Goal: Task Accomplishment & Management: Manage account settings

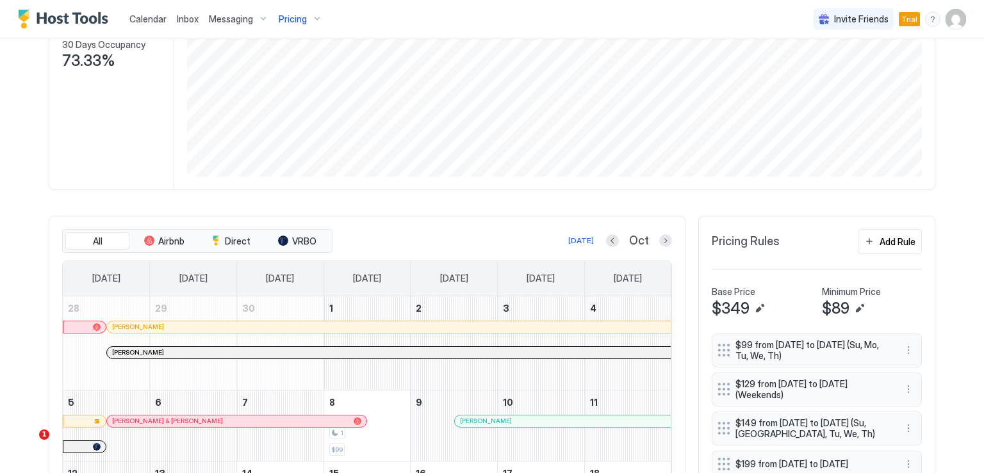
scroll to position [192, 0]
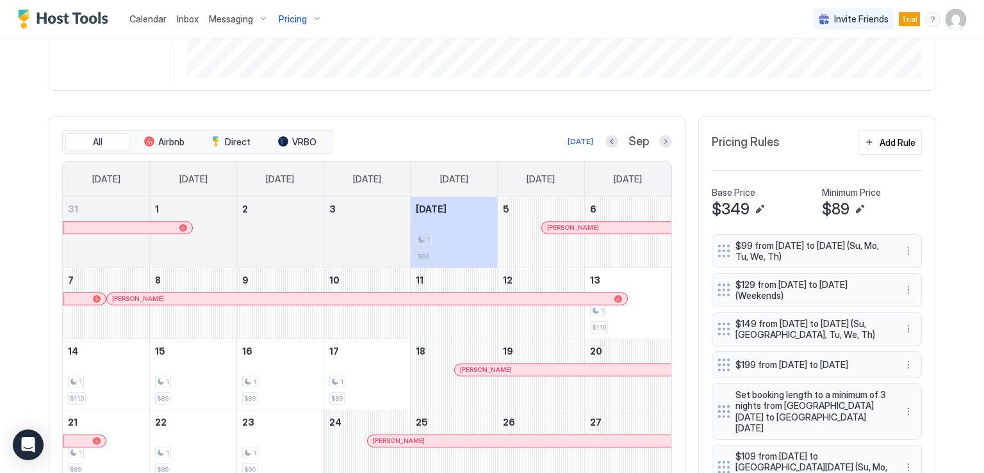
scroll to position [320, 0]
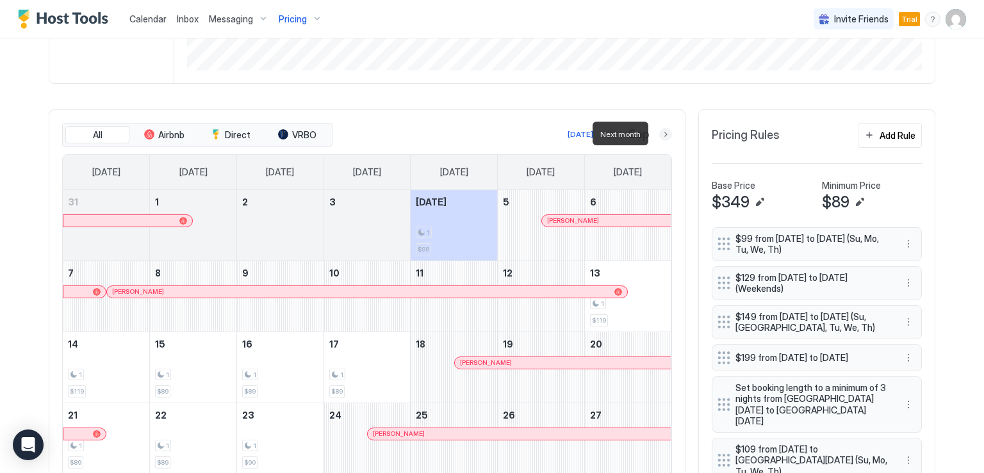
click at [662, 136] on button "Next month" at bounding box center [665, 134] width 13 height 13
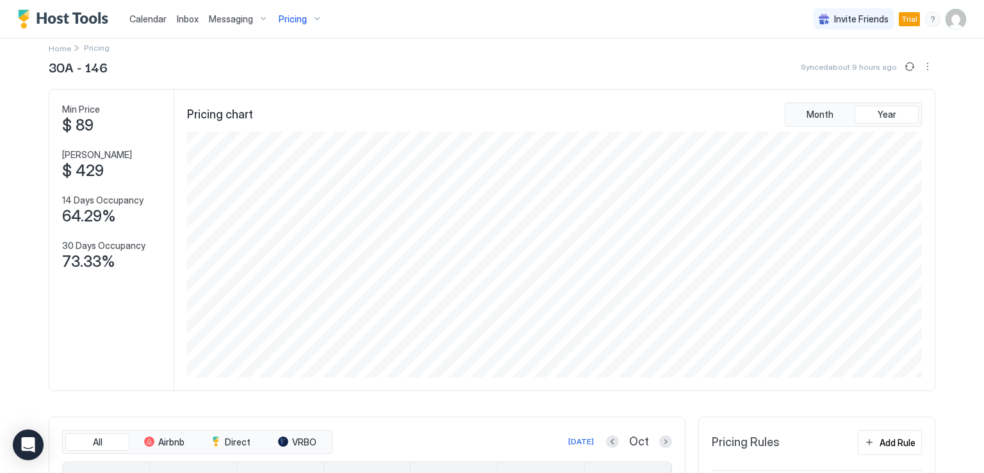
scroll to position [0, 0]
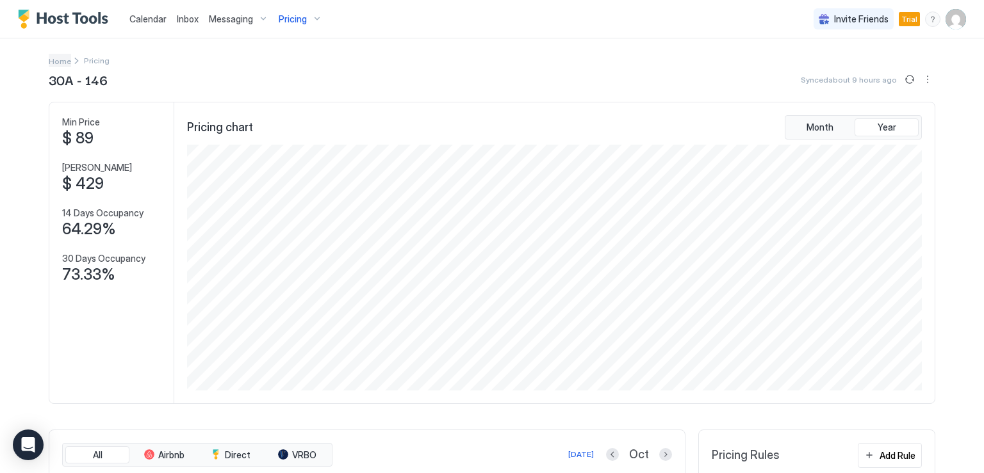
click at [55, 58] on span "Home" at bounding box center [60, 61] width 22 height 10
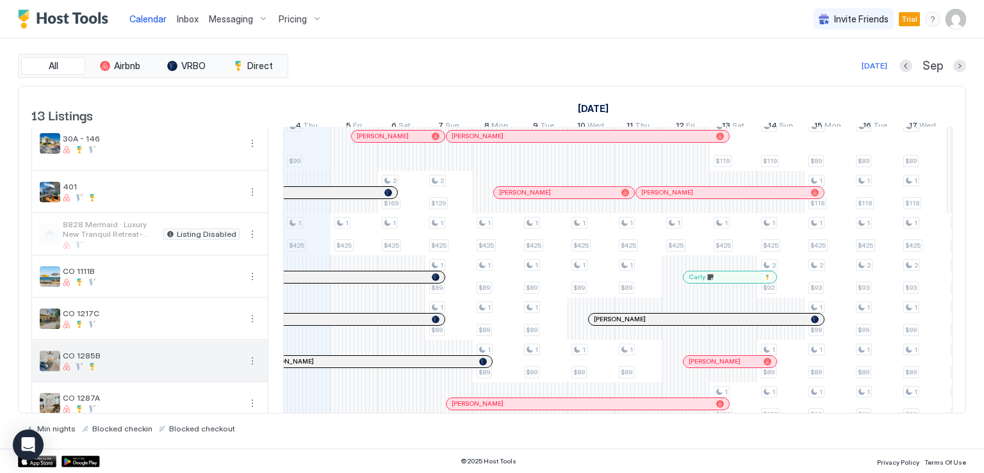
scroll to position [192, 0]
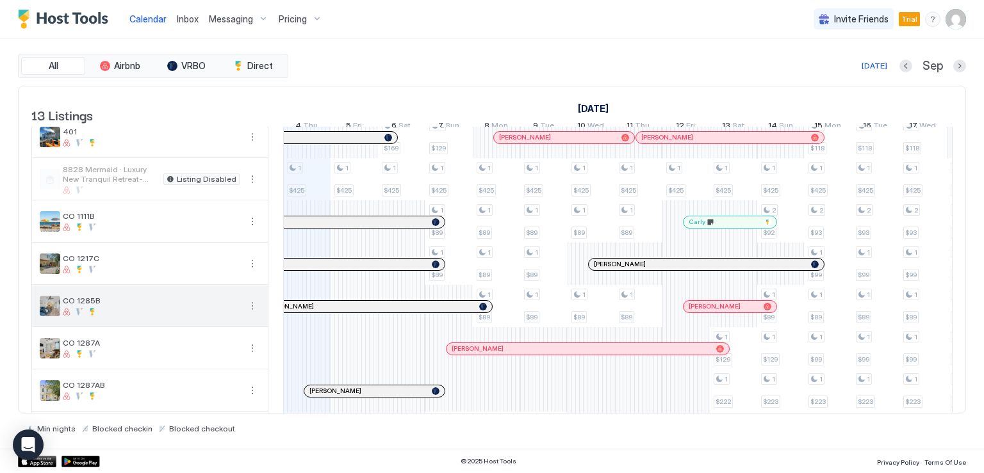
click at [254, 313] on button "More options" at bounding box center [252, 305] width 15 height 15
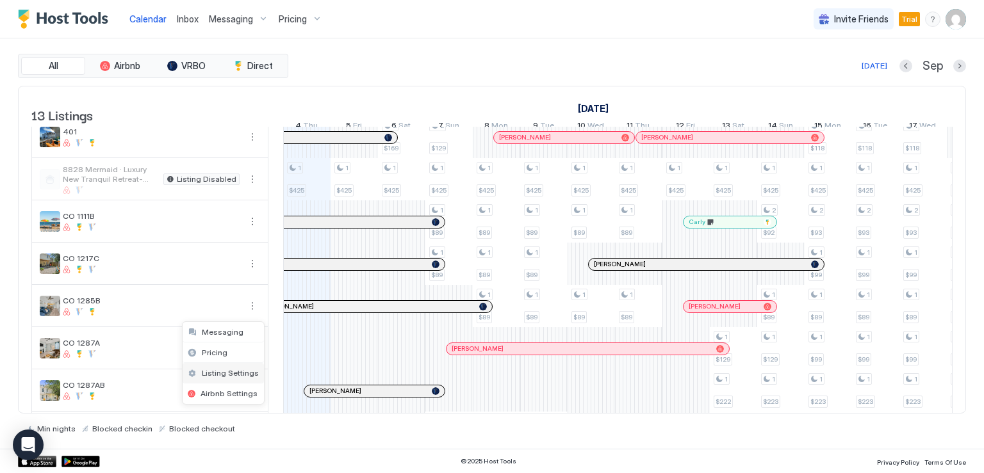
click at [223, 371] on span "Listing Settings" at bounding box center [230, 373] width 57 height 10
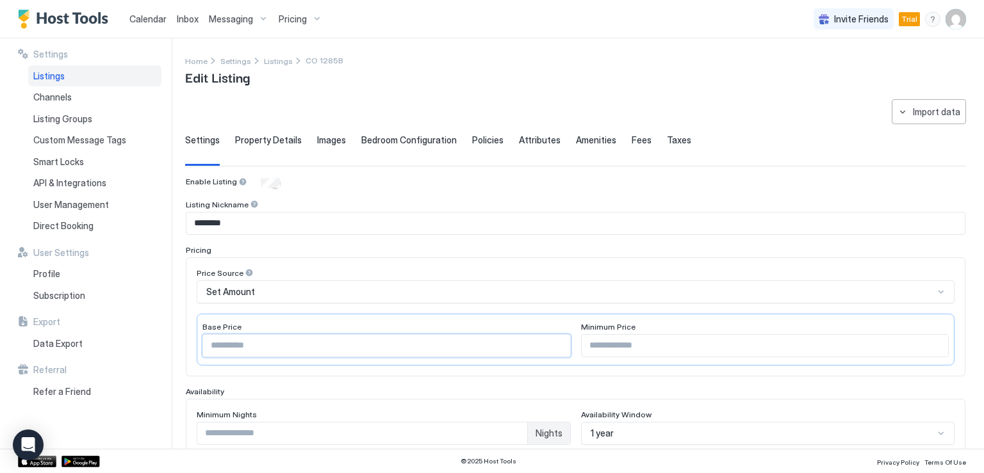
click at [250, 345] on input "***" at bounding box center [386, 346] width 367 height 22
click at [250, 346] on input "***" at bounding box center [386, 346] width 367 height 22
click at [249, 346] on input "***" at bounding box center [386, 346] width 367 height 22
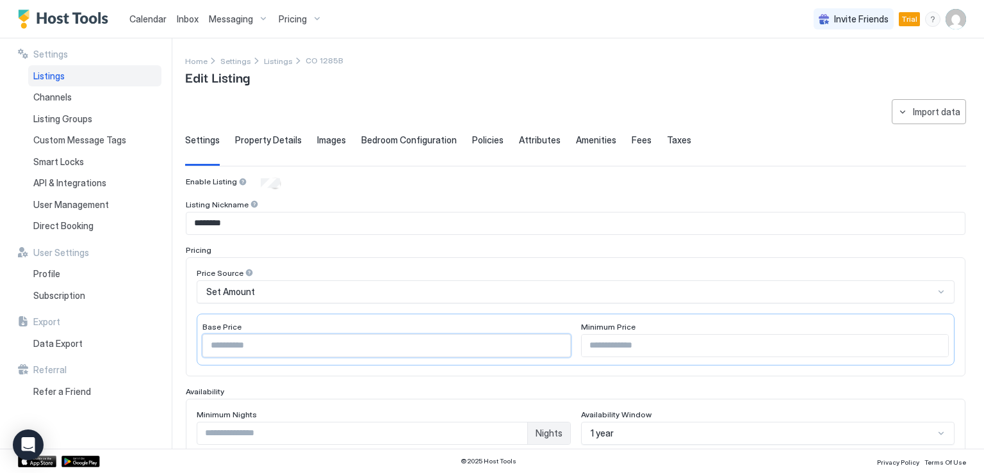
click at [248, 347] on input "***" at bounding box center [386, 346] width 367 height 22
drag, startPoint x: 248, startPoint y: 347, endPoint x: 207, endPoint y: 349, distance: 41.0
click at [231, 348] on input "***" at bounding box center [386, 346] width 367 height 22
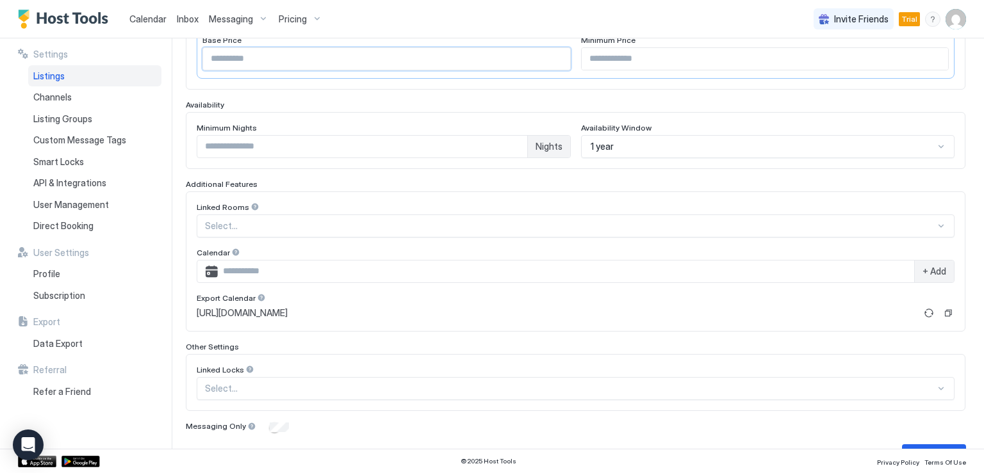
scroll to position [318, 0]
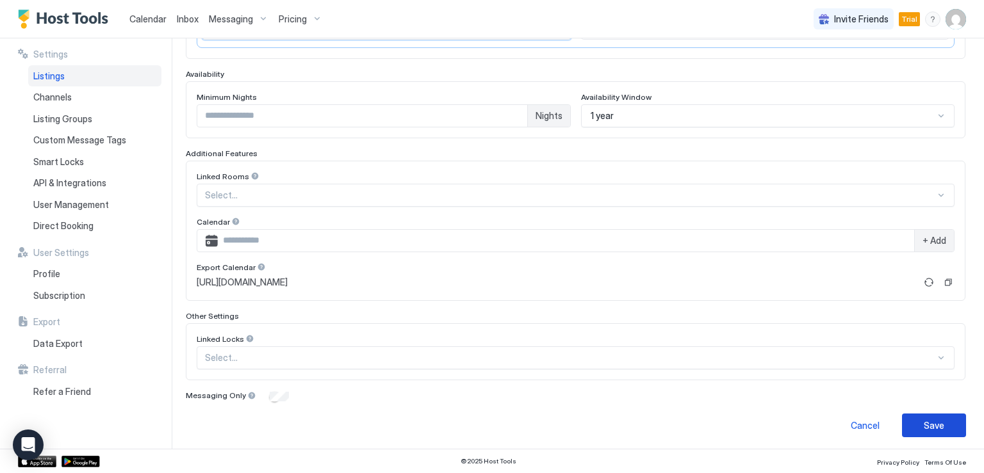
type input "***"
click at [923, 422] on div "Save" at bounding box center [933, 425] width 20 height 13
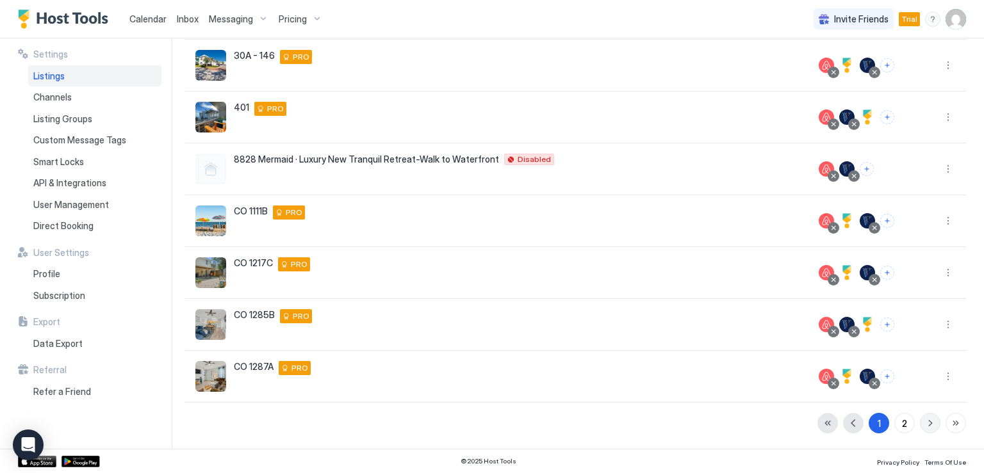
scroll to position [273, 0]
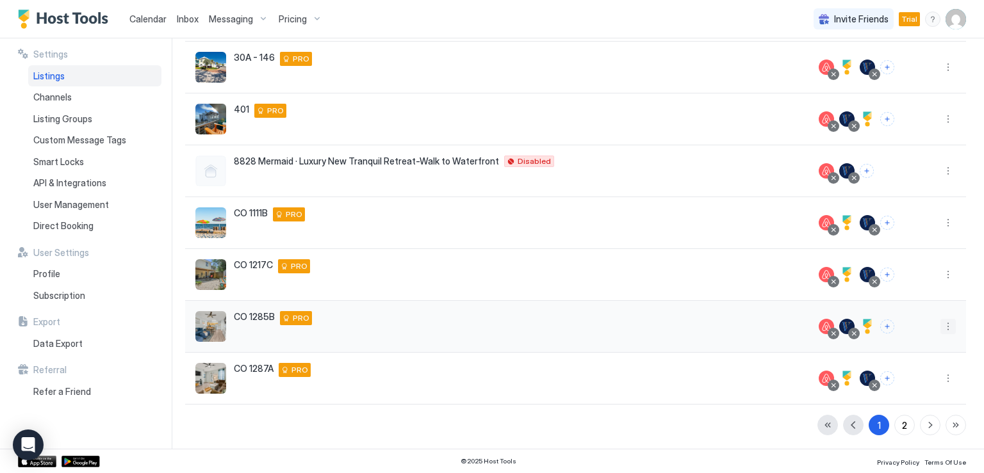
click at [940, 327] on button "More options" at bounding box center [947, 326] width 15 height 15
click at [884, 363] on span "Pricing" at bounding box center [894, 364] width 26 height 10
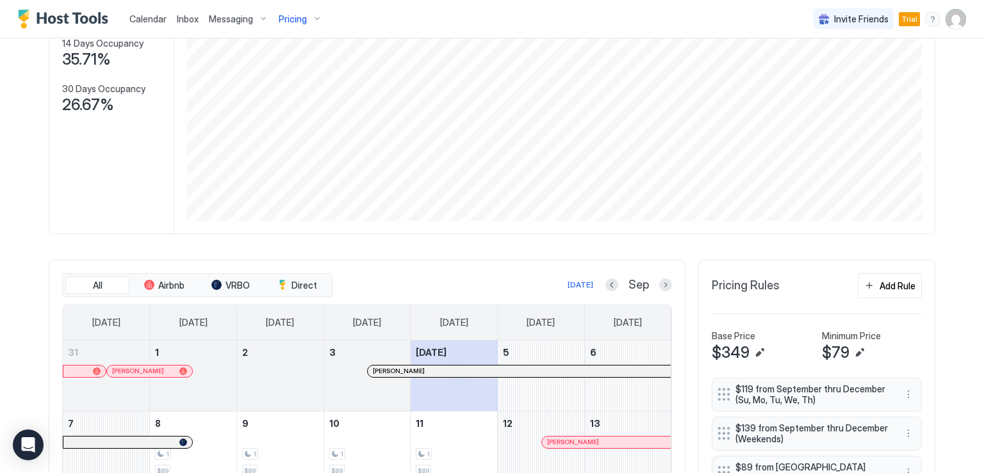
scroll to position [256, 0]
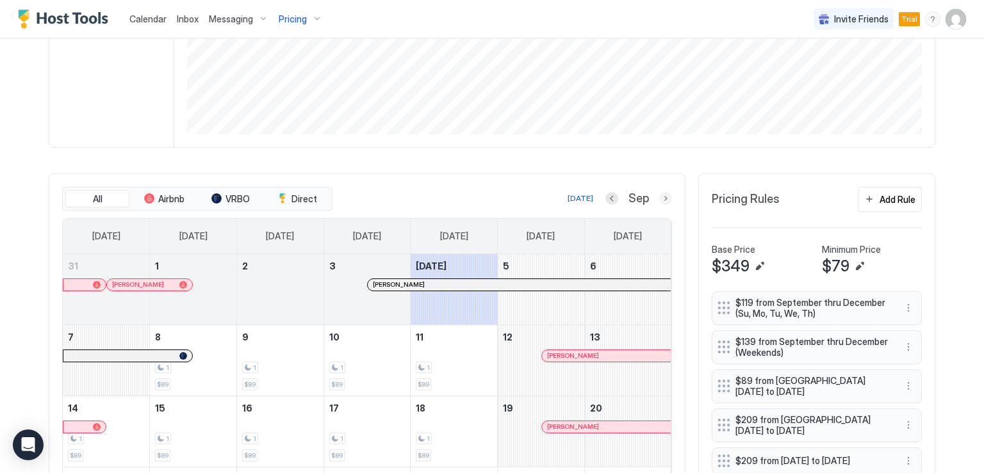
click at [661, 194] on button "Next month" at bounding box center [665, 198] width 13 height 13
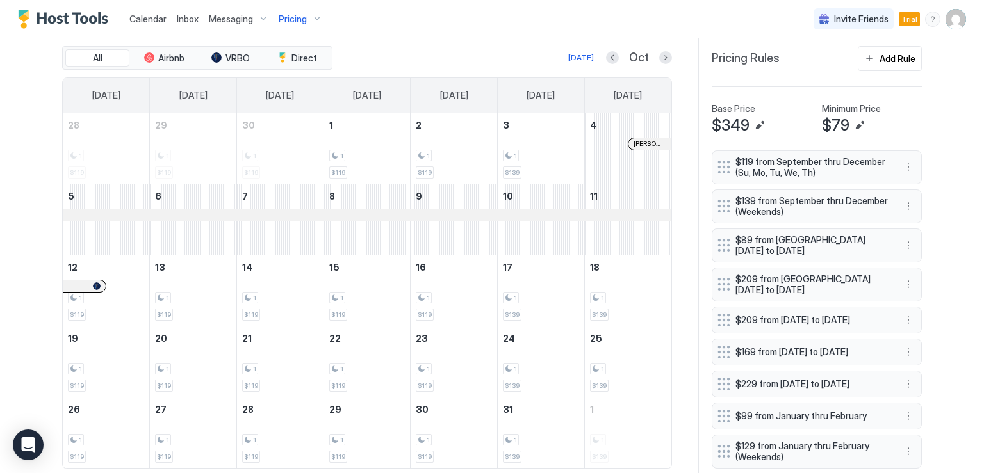
scroll to position [320, 0]
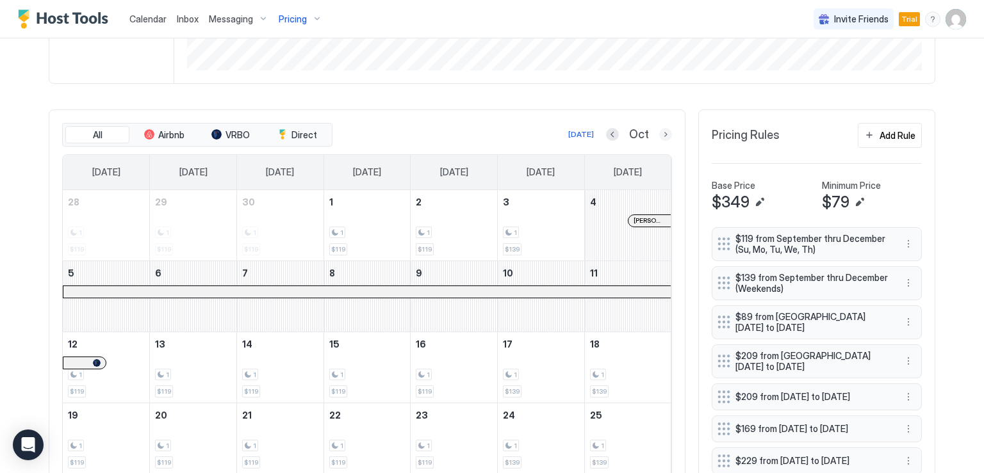
click at [659, 134] on button "Next month" at bounding box center [665, 134] width 13 height 13
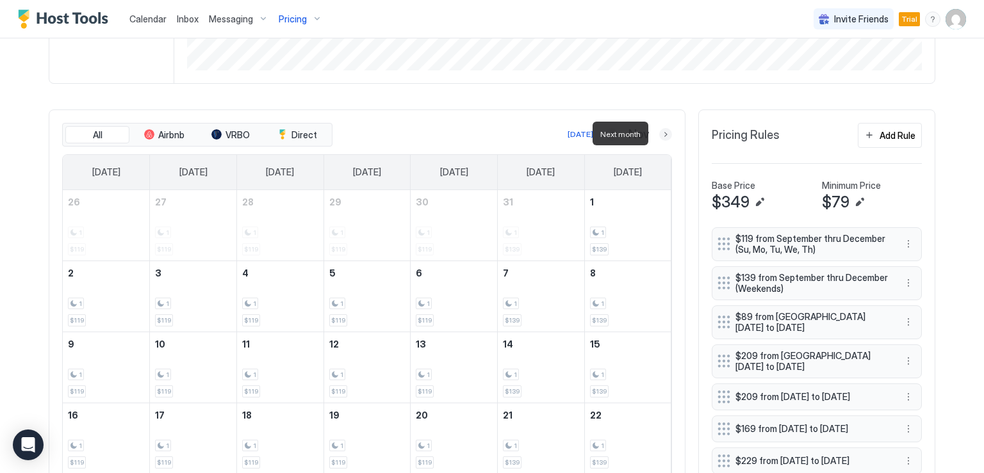
click at [659, 134] on button "Next month" at bounding box center [665, 134] width 13 height 13
click at [659, 131] on button "Next month" at bounding box center [665, 134] width 13 height 13
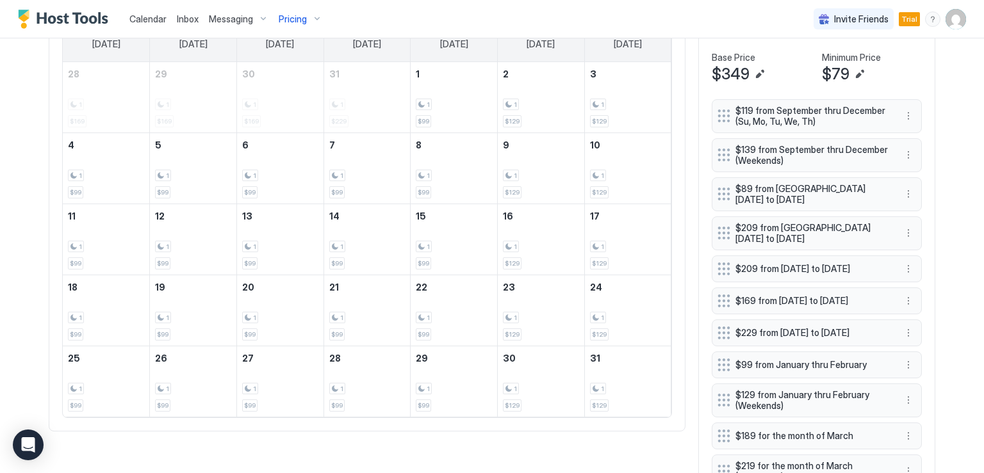
scroll to position [384, 0]
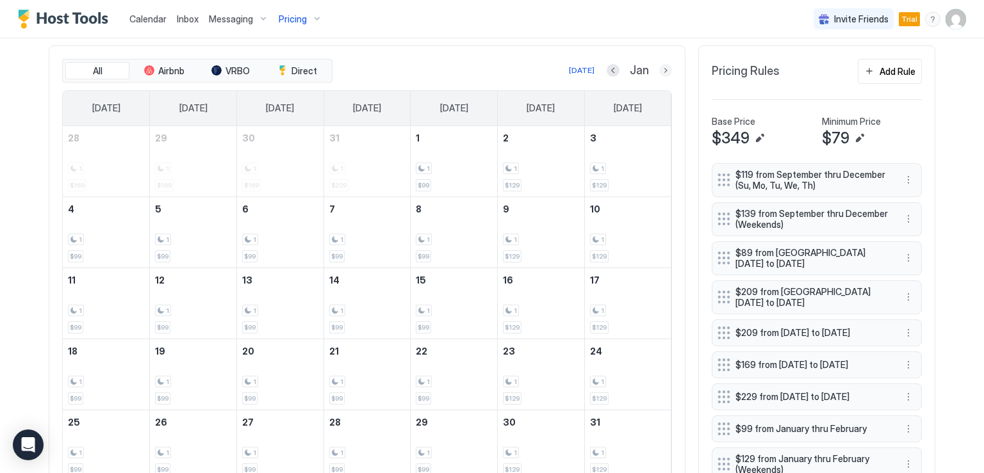
click at [661, 68] on button "Next month" at bounding box center [665, 70] width 13 height 13
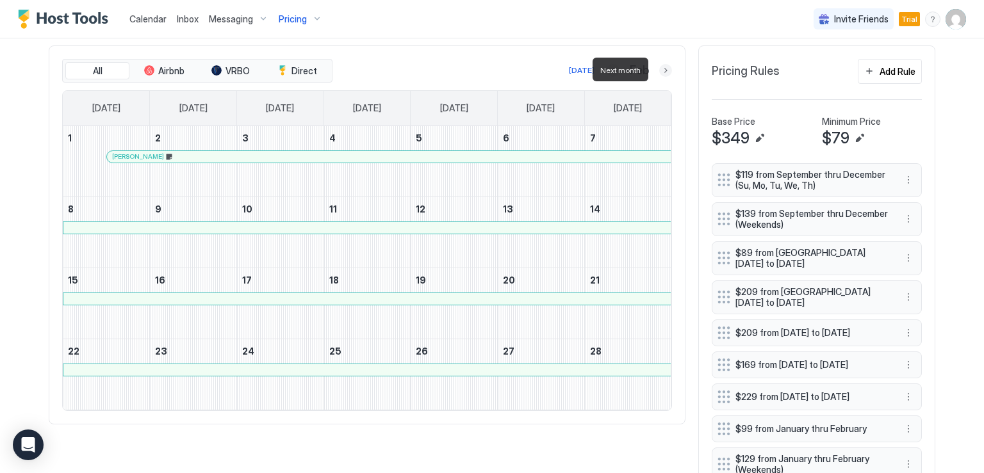
click at [660, 65] on button "Next month" at bounding box center [665, 70] width 13 height 13
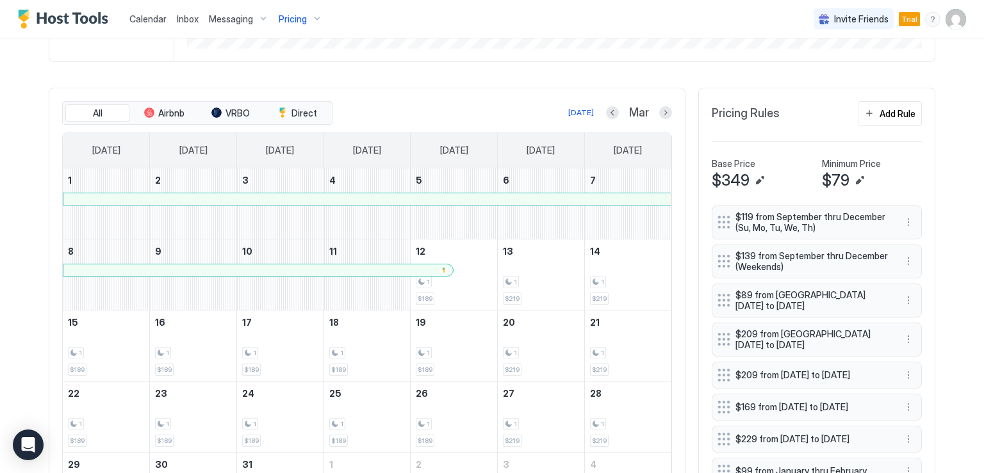
scroll to position [320, 0]
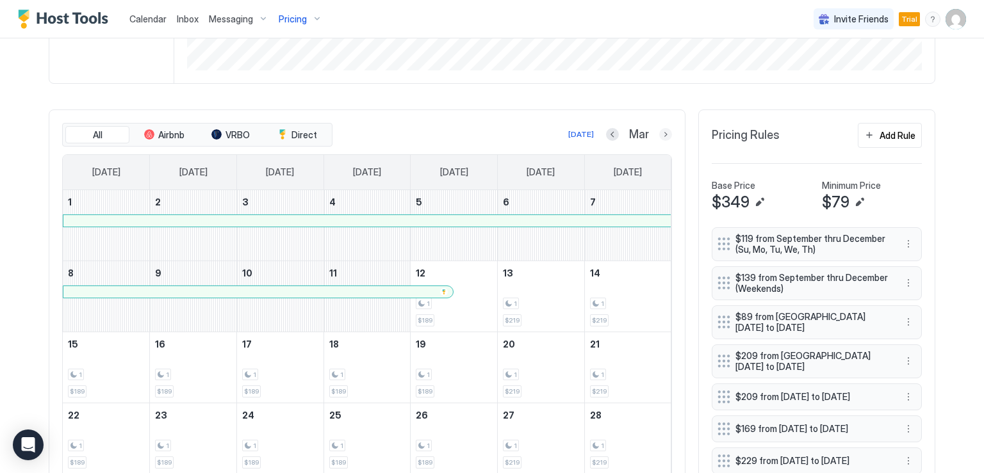
click at [660, 131] on button "Next month" at bounding box center [665, 134] width 13 height 13
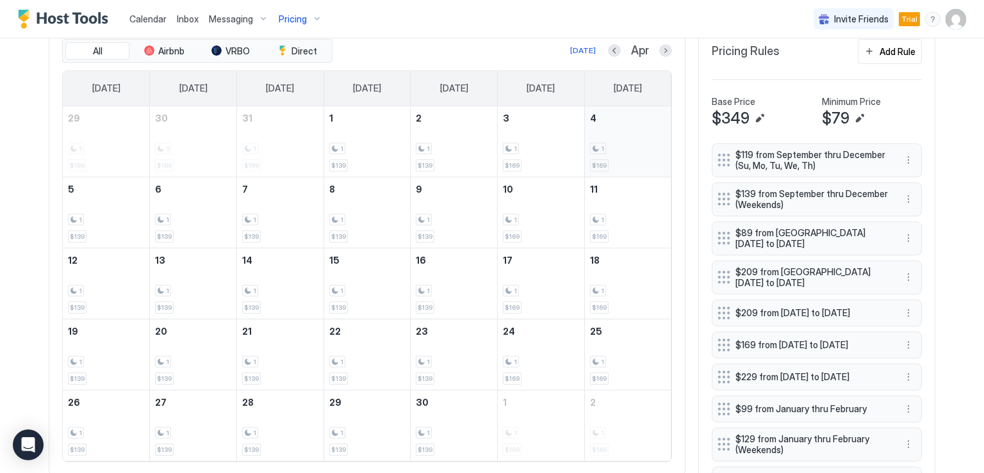
scroll to position [384, 0]
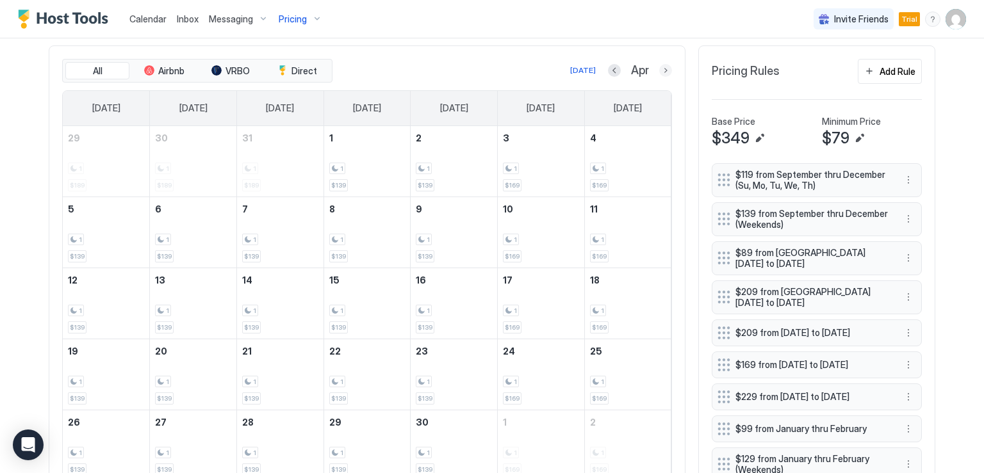
click at [660, 69] on button "Next month" at bounding box center [665, 70] width 13 height 13
click at [665, 70] on button "Next month" at bounding box center [665, 70] width 13 height 13
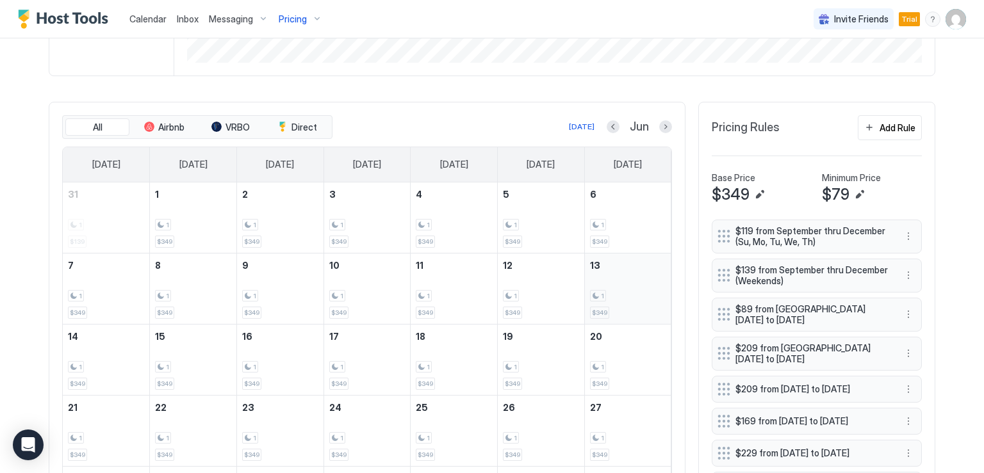
scroll to position [320, 0]
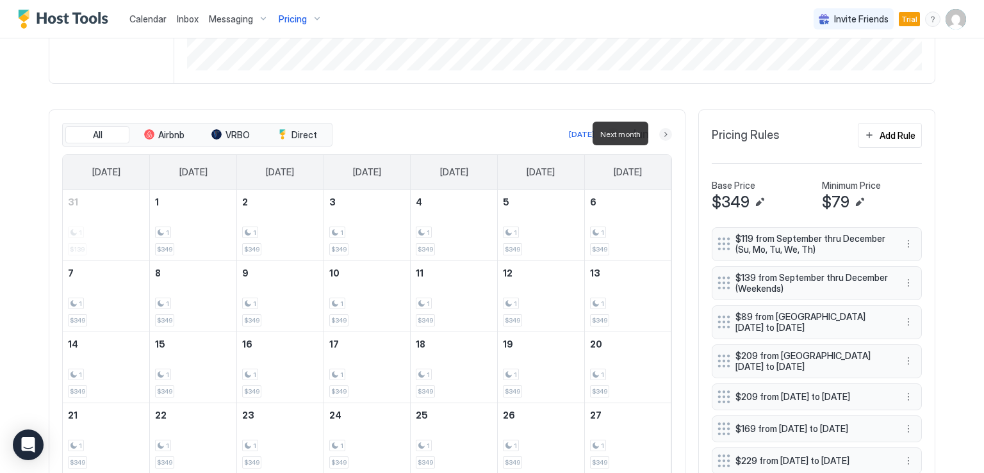
click at [661, 131] on button "Next month" at bounding box center [665, 134] width 13 height 13
click at [603, 131] on button "Previous month" at bounding box center [596, 134] width 13 height 13
click at [861, 136] on button "Add Rule" at bounding box center [890, 135] width 64 height 25
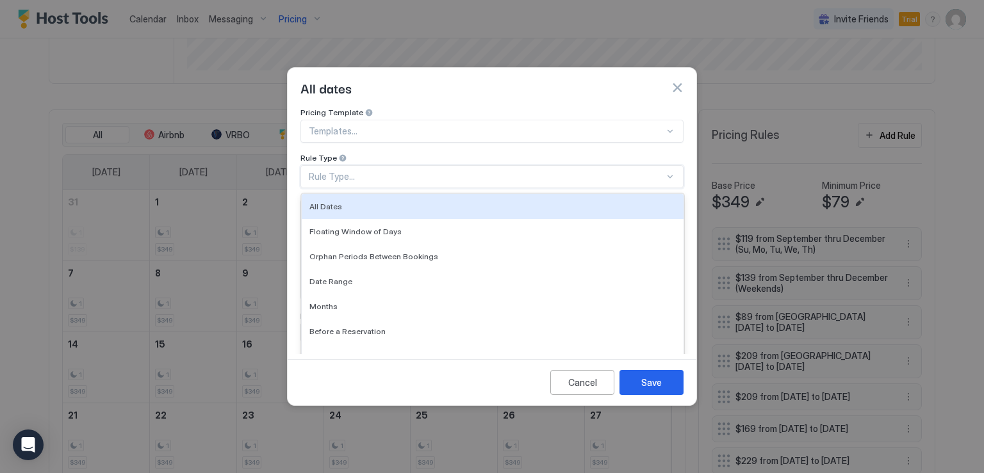
click at [399, 173] on div "Rule Type..." at bounding box center [491, 176] width 383 height 23
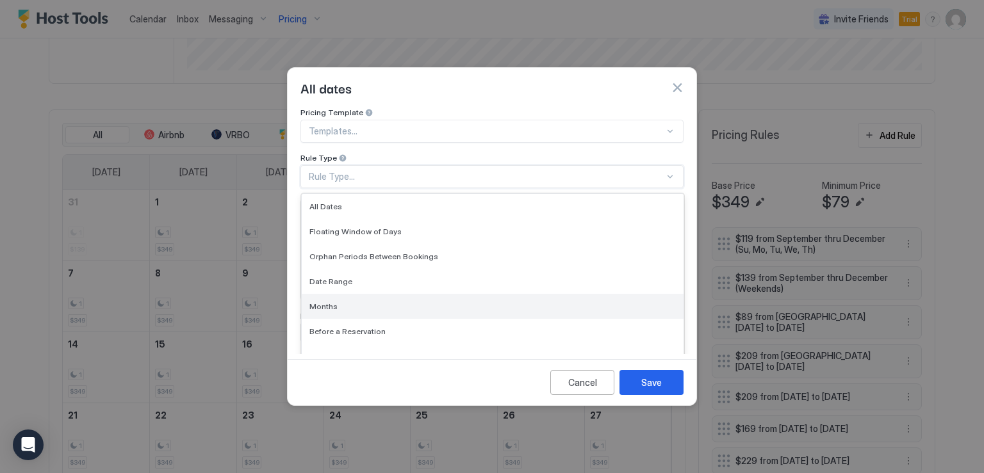
click at [354, 302] on div "Months" at bounding box center [492, 307] width 366 height 10
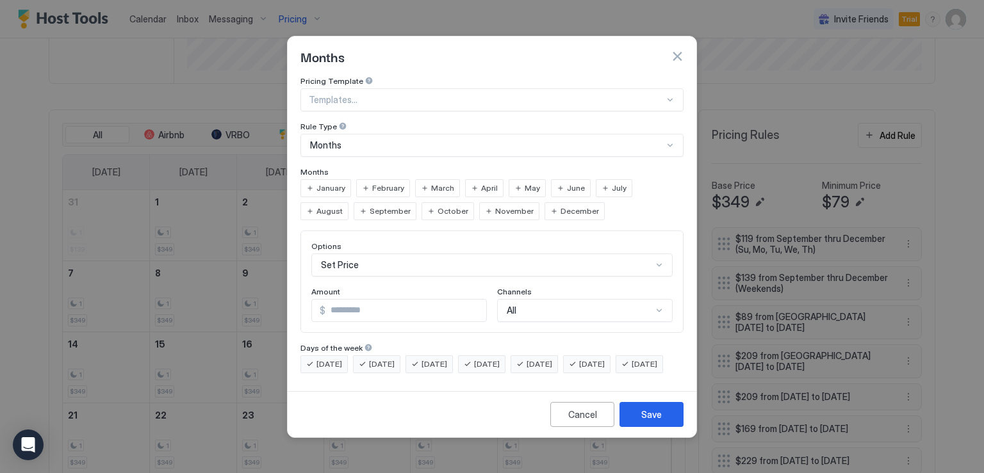
click at [558, 179] on div "June" at bounding box center [571, 188] width 40 height 18
click at [612, 183] on span "July" at bounding box center [619, 189] width 15 height 12
click at [374, 301] on input "*" at bounding box center [405, 311] width 161 height 22
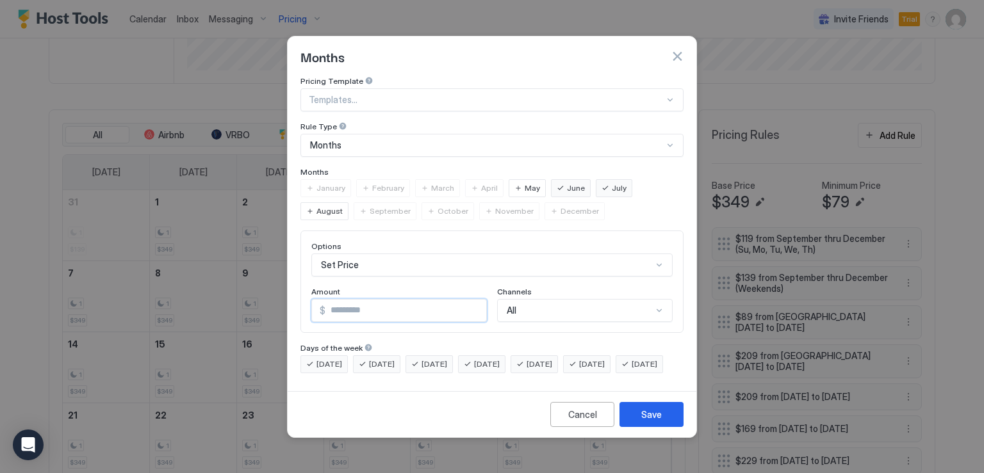
type input "*"
type input "***"
click at [663, 427] on button "Save" at bounding box center [651, 414] width 64 height 25
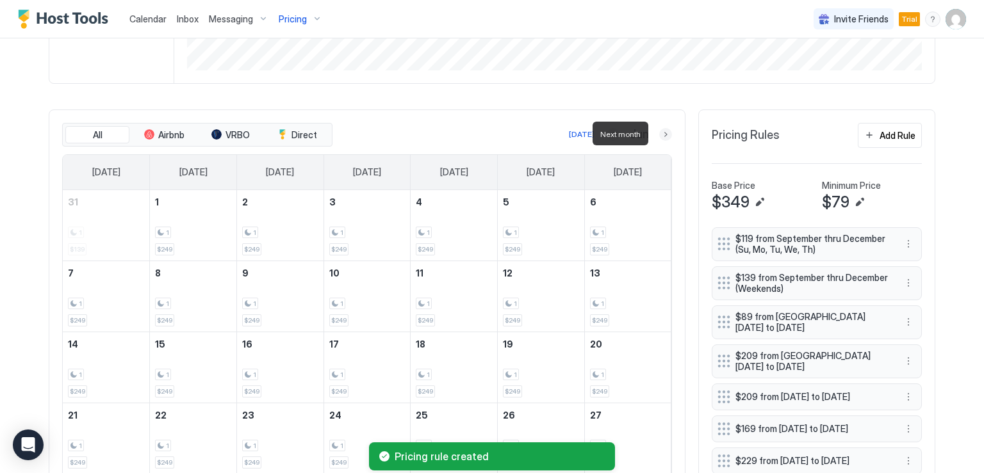
click at [659, 130] on button "Next month" at bounding box center [665, 134] width 13 height 13
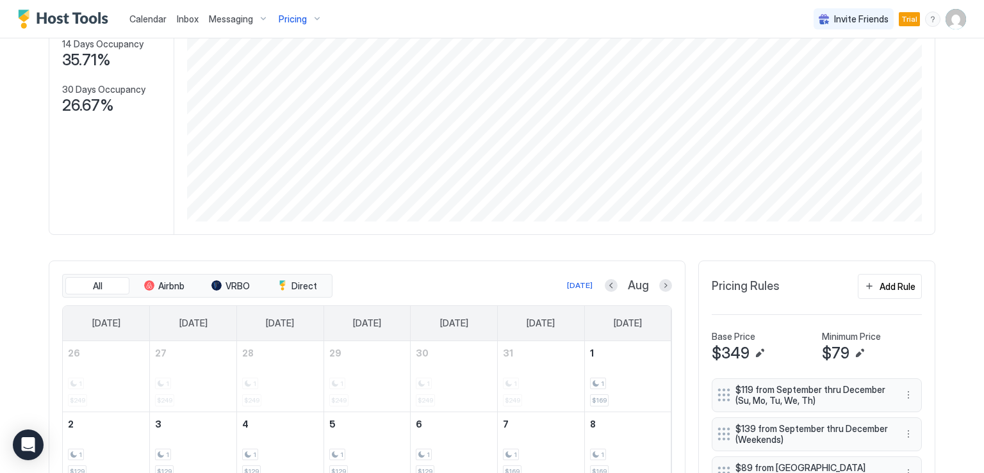
scroll to position [190, 0]
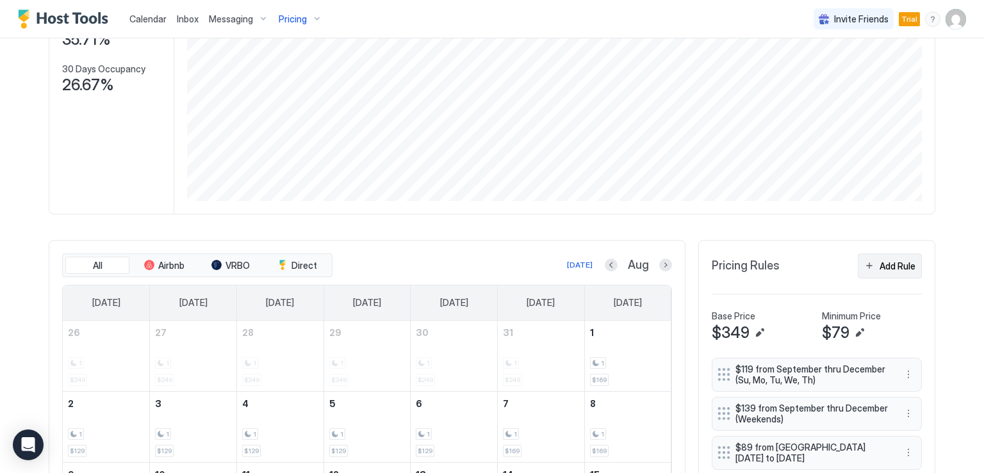
click at [861, 261] on button "Add Rule" at bounding box center [890, 266] width 64 height 25
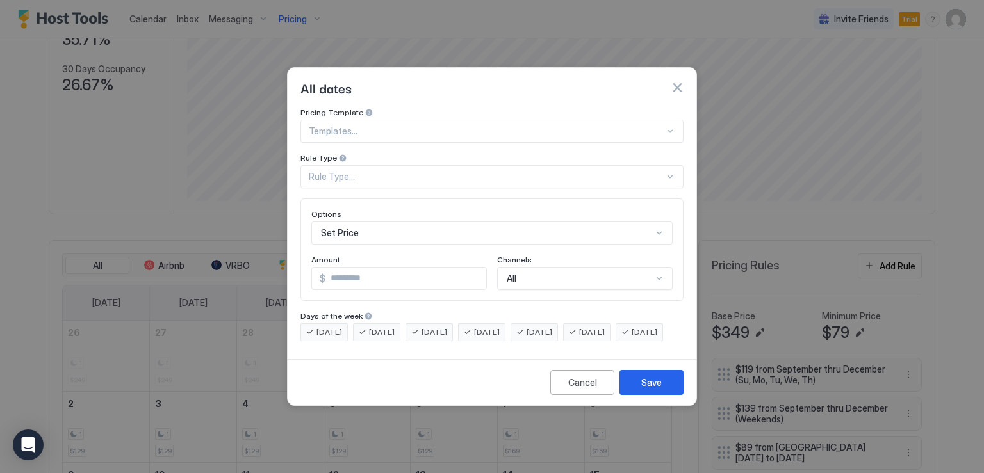
click at [355, 171] on div "Rule Type..." at bounding box center [486, 177] width 355 height 12
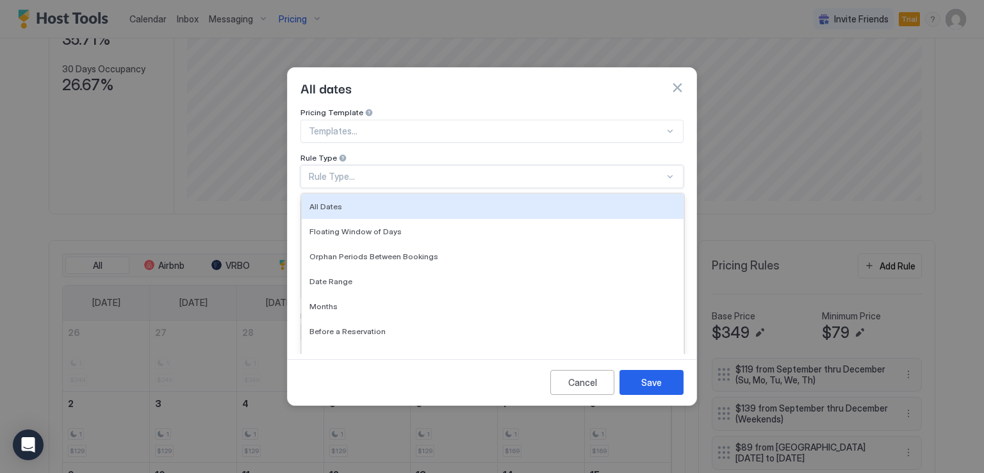
click at [351, 171] on div "Rule Type..." at bounding box center [486, 177] width 355 height 12
click at [350, 171] on div "Rule Type..." at bounding box center [486, 177] width 355 height 12
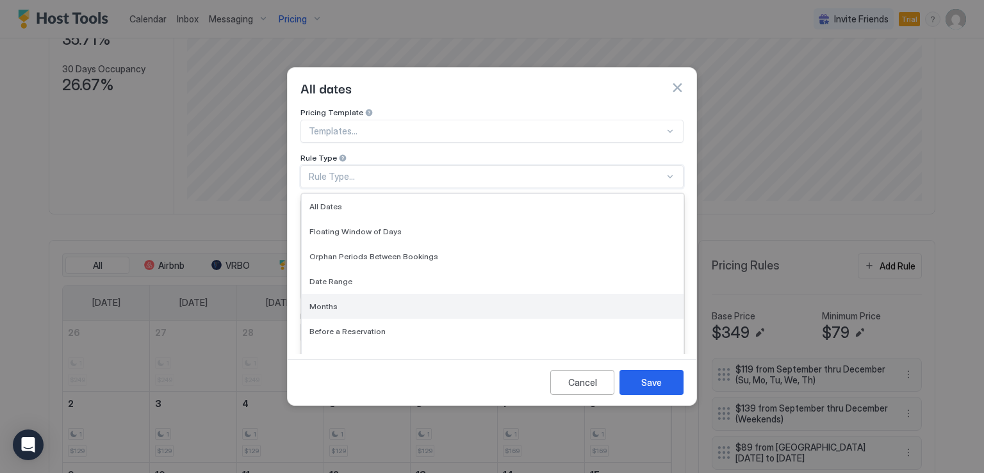
click at [339, 302] on div "Months" at bounding box center [492, 307] width 366 height 10
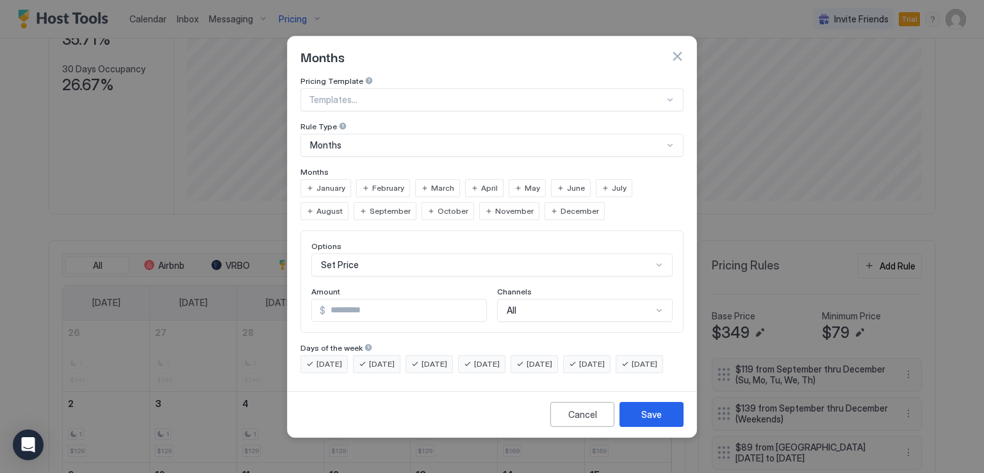
click at [338, 183] on span "January" at bounding box center [330, 189] width 29 height 12
click at [379, 183] on span "February" at bounding box center [388, 189] width 32 height 12
click at [426, 179] on div "March" at bounding box center [437, 188] width 45 height 18
click at [481, 183] on span "April" at bounding box center [489, 189] width 17 height 12
click at [525, 183] on span "May" at bounding box center [532, 189] width 15 height 12
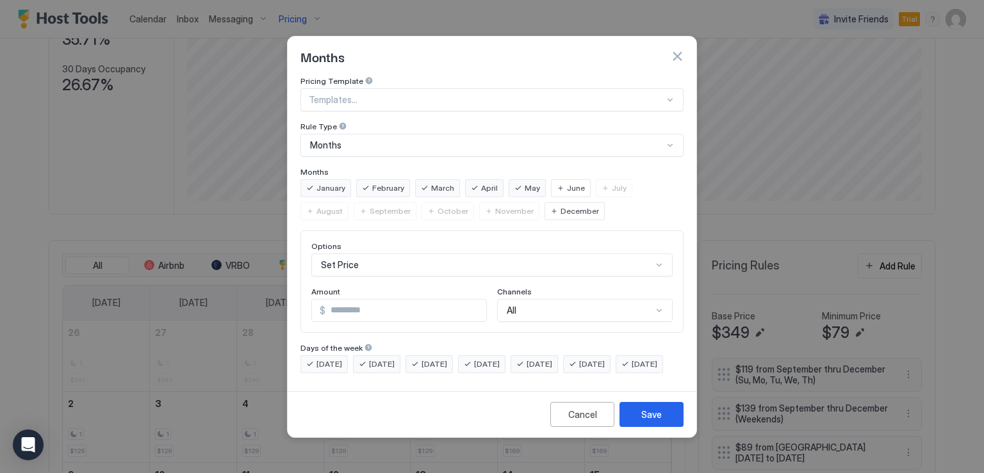
click at [544, 202] on div "December" at bounding box center [574, 211] width 60 height 18
click at [495, 206] on span "November" at bounding box center [514, 212] width 38 height 12
click at [437, 206] on span "October" at bounding box center [452, 212] width 31 height 12
click at [370, 206] on span "September" at bounding box center [390, 212] width 41 height 12
click at [348, 202] on div "August" at bounding box center [324, 211] width 48 height 18
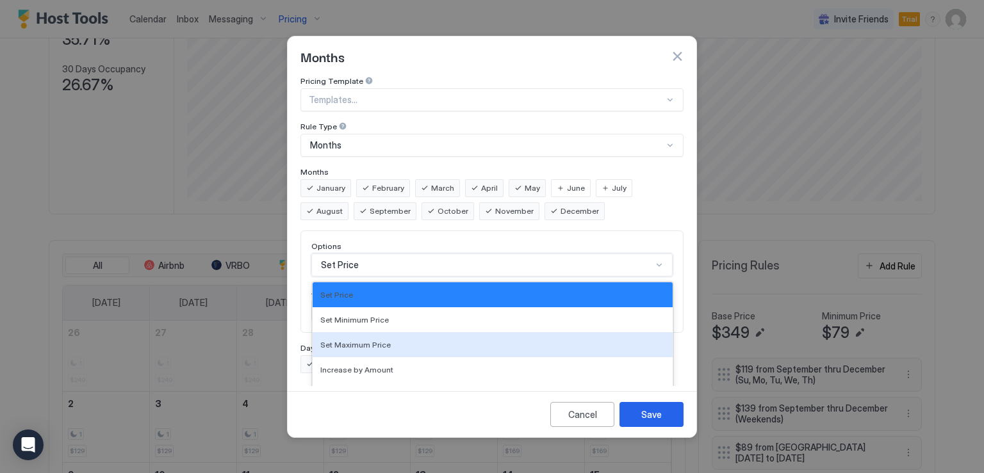
click at [392, 257] on div "17 results available. Use Up and Down to choose options, press Enter to select …" at bounding box center [491, 265] width 361 height 23
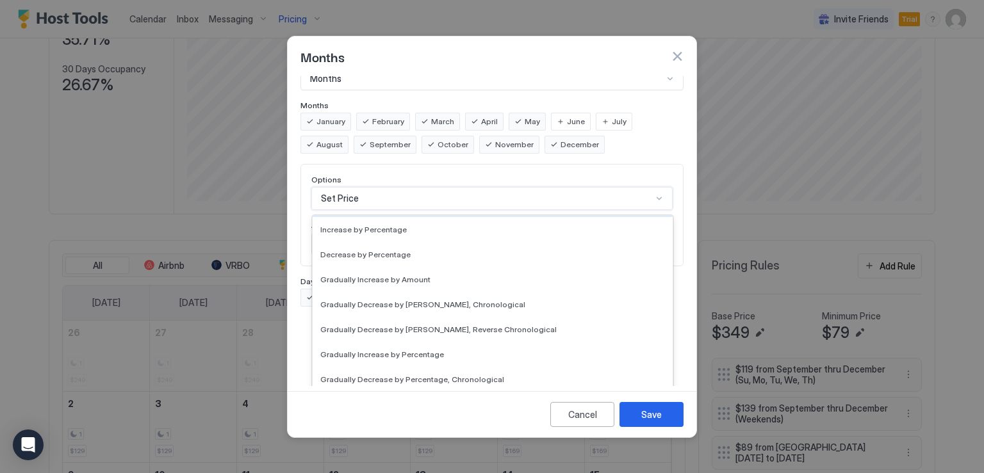
scroll to position [192, 0]
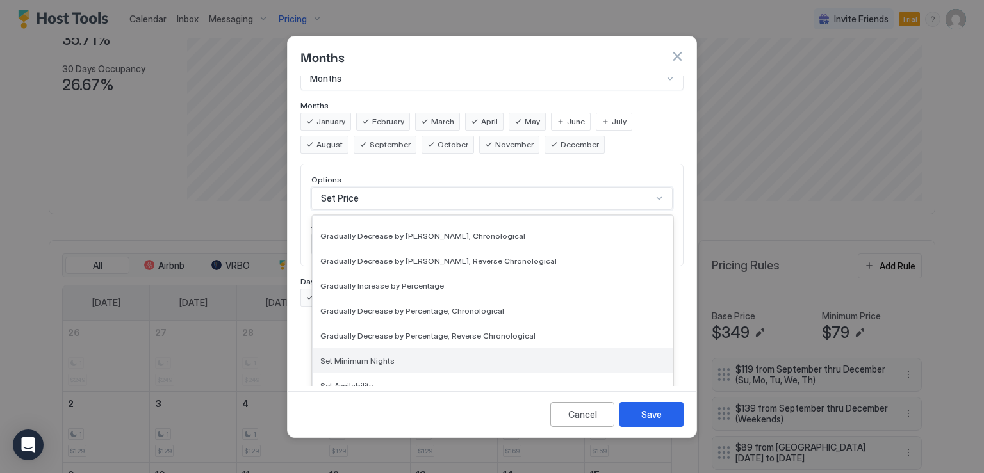
click at [366, 356] on span "Set Minimum Nights" at bounding box center [357, 361] width 74 height 10
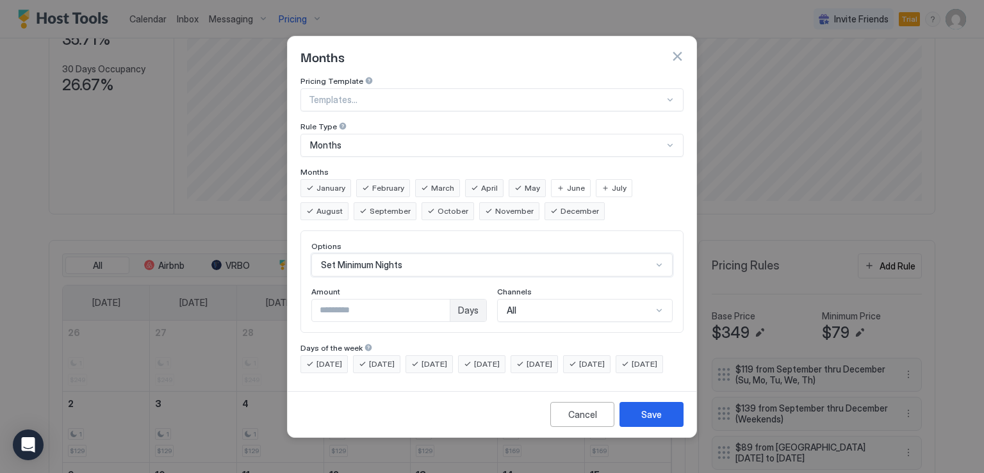
click at [336, 300] on input "*" at bounding box center [381, 311] width 138 height 22
type input "*"
click at [644, 420] on div "Save" at bounding box center [651, 414] width 20 height 13
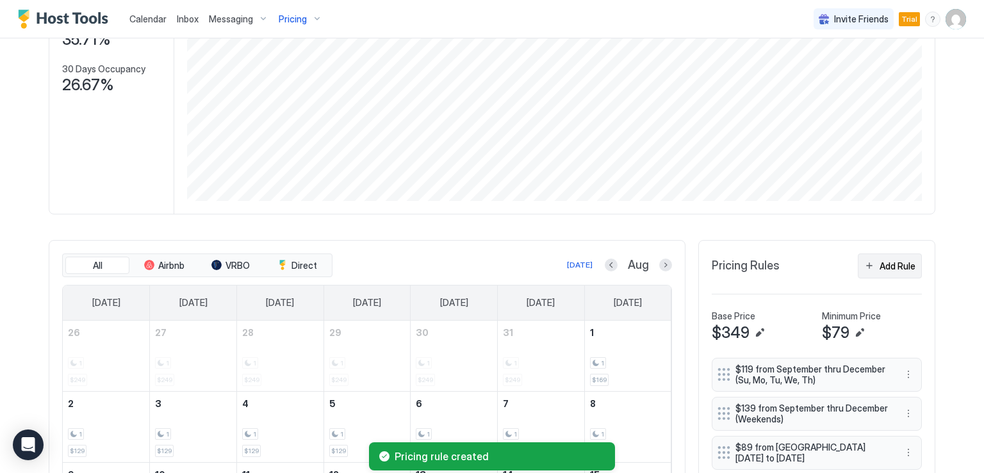
click at [881, 270] on div "Add Rule" at bounding box center [897, 265] width 36 height 13
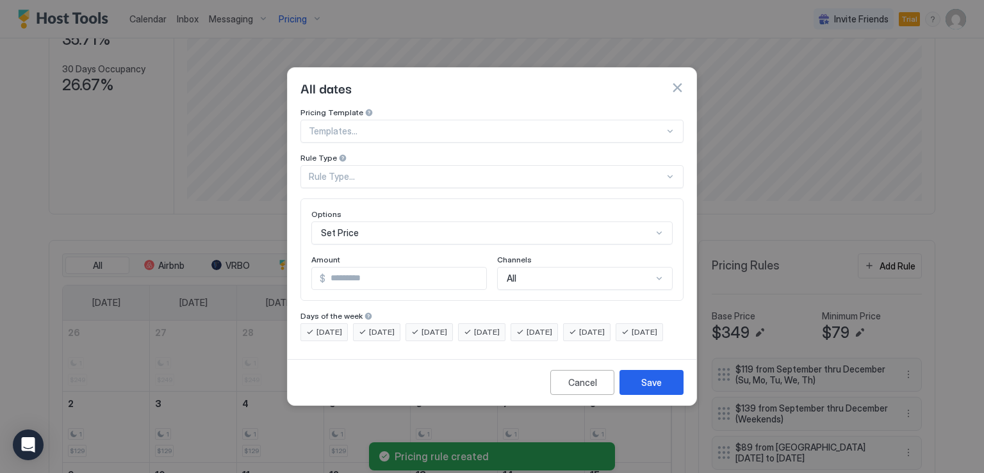
click at [407, 171] on div "Rule Type..." at bounding box center [486, 177] width 355 height 12
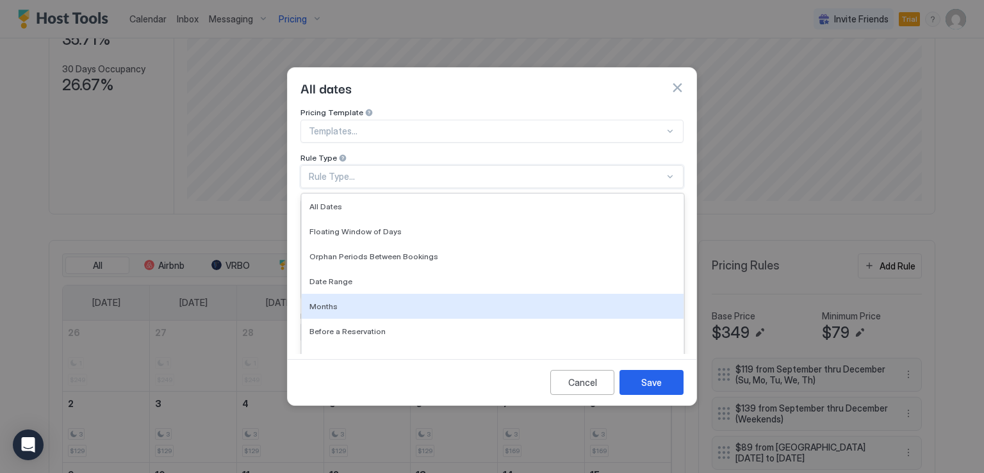
click at [325, 302] on span "Months" at bounding box center [323, 307] width 28 height 10
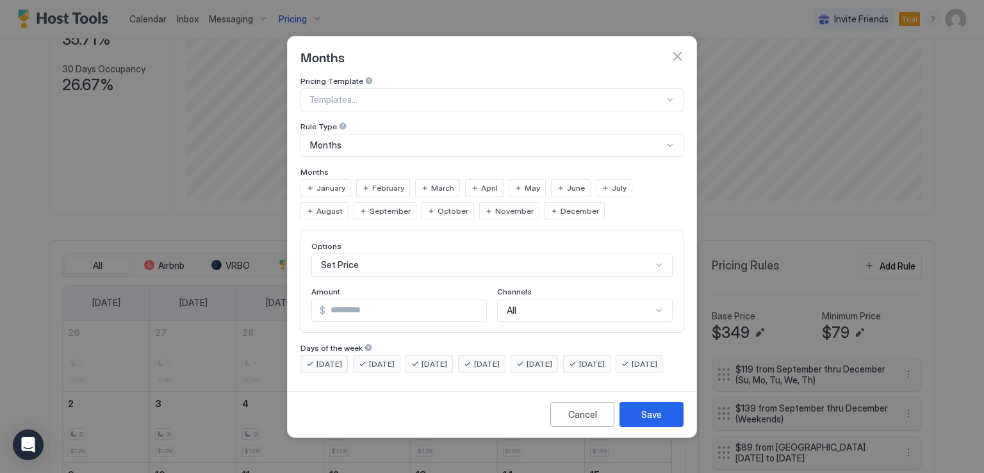
click at [567, 183] on span "June" at bounding box center [576, 189] width 18 height 12
click at [596, 179] on div "July" at bounding box center [614, 188] width 37 height 18
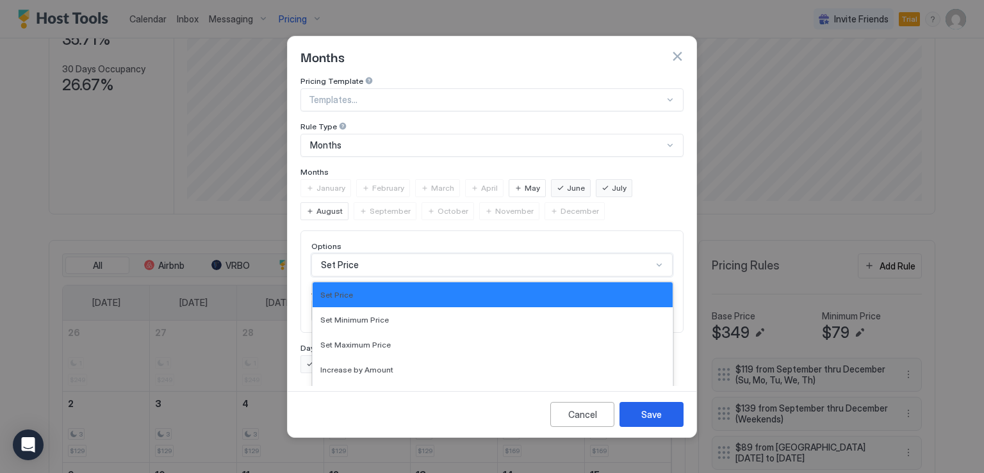
scroll to position [67, 0]
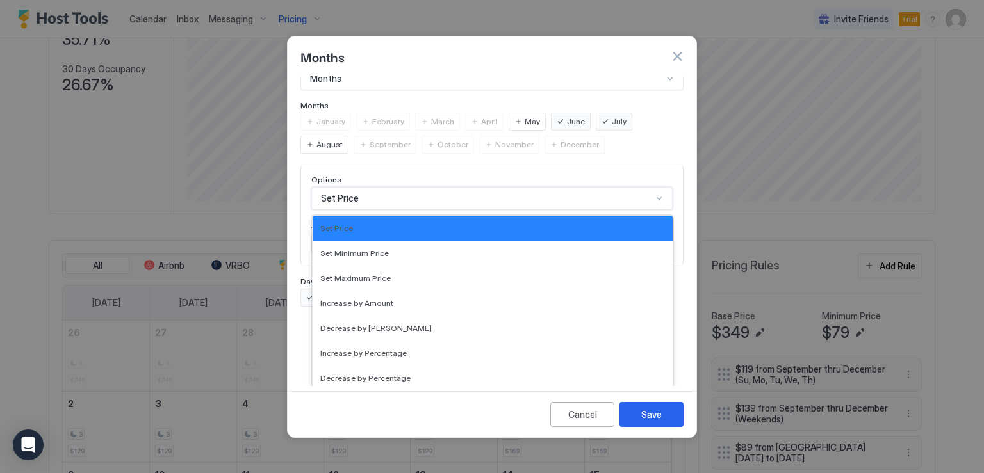
click at [443, 210] on div "17 results available. Use Up and Down to choose options, press Enter to select …" at bounding box center [491, 198] width 361 height 23
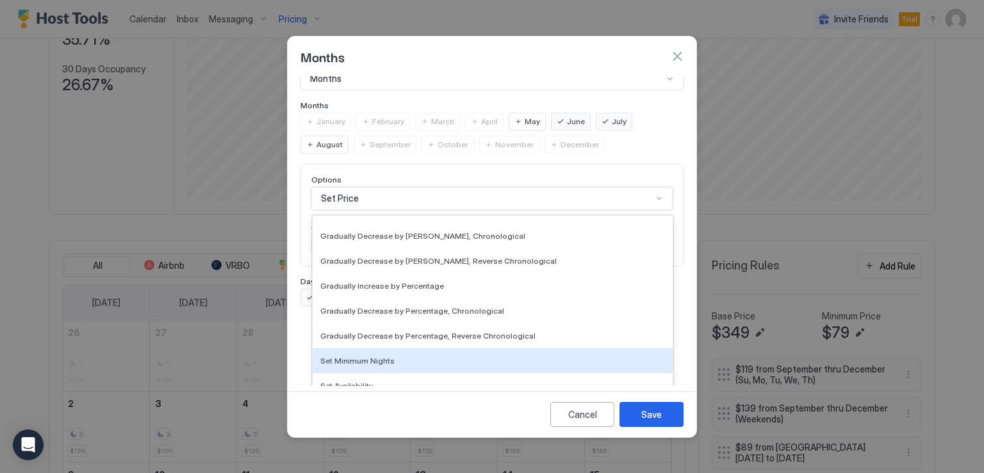
scroll to position [232, 0]
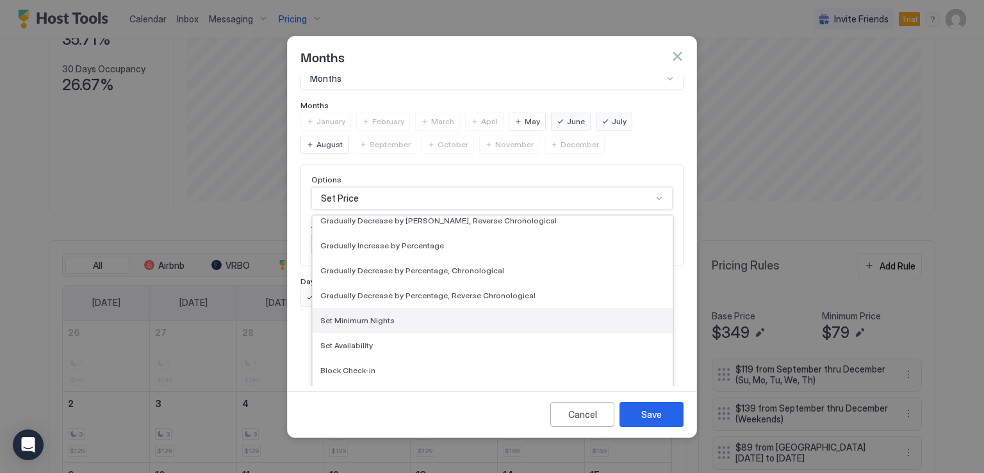
click at [371, 316] on span "Set Minimum Nights" at bounding box center [357, 321] width 74 height 10
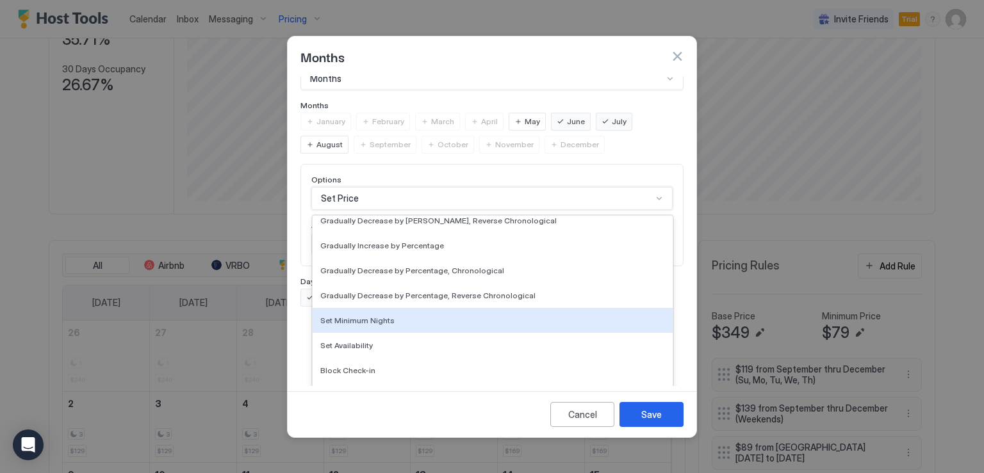
scroll to position [0, 0]
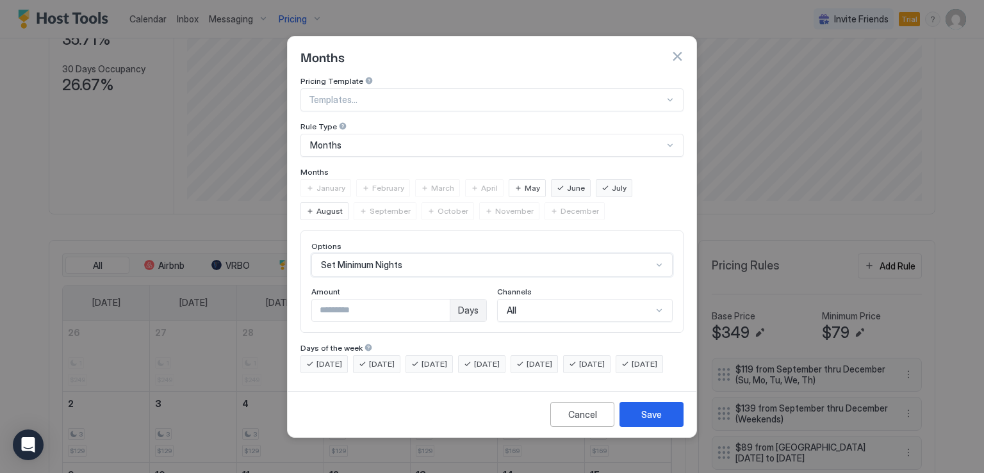
click at [343, 300] on input "*" at bounding box center [381, 311] width 138 height 22
type input "*"
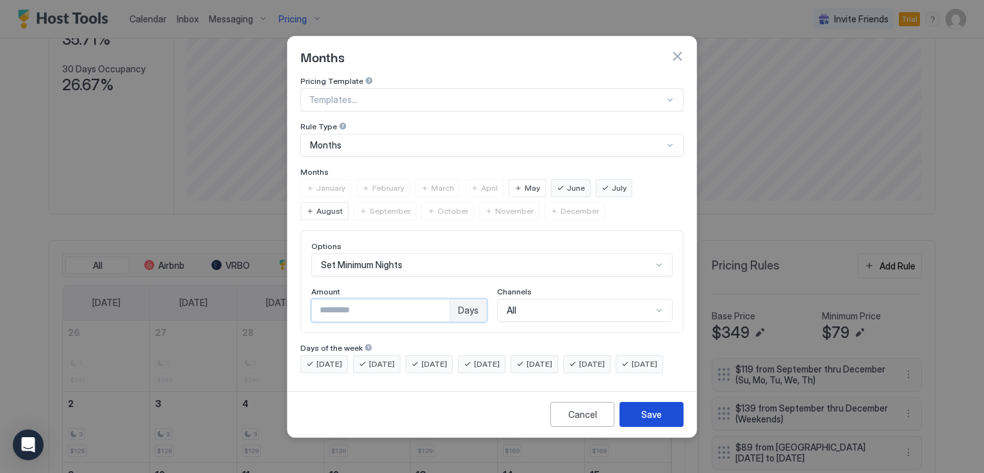
click at [635, 420] on button "Save" at bounding box center [651, 414] width 64 height 25
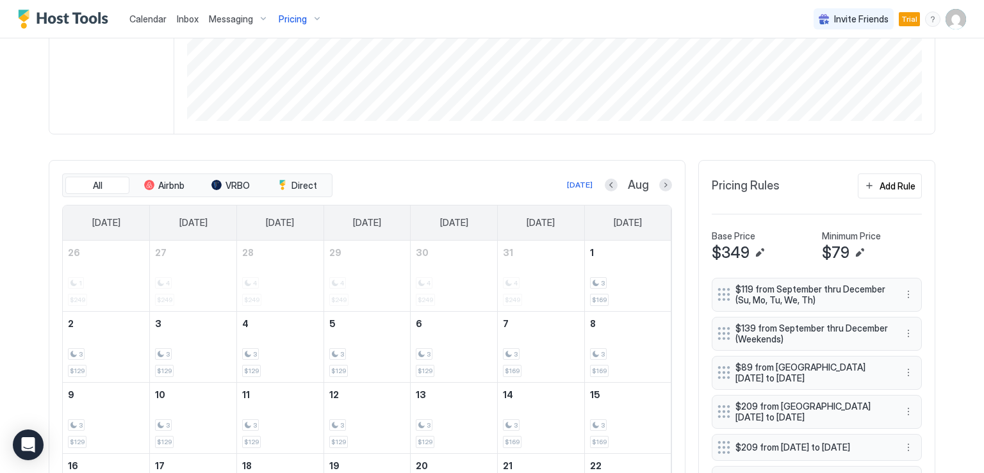
scroll to position [268, 0]
click at [884, 188] on div "Add Rule" at bounding box center [897, 187] width 36 height 13
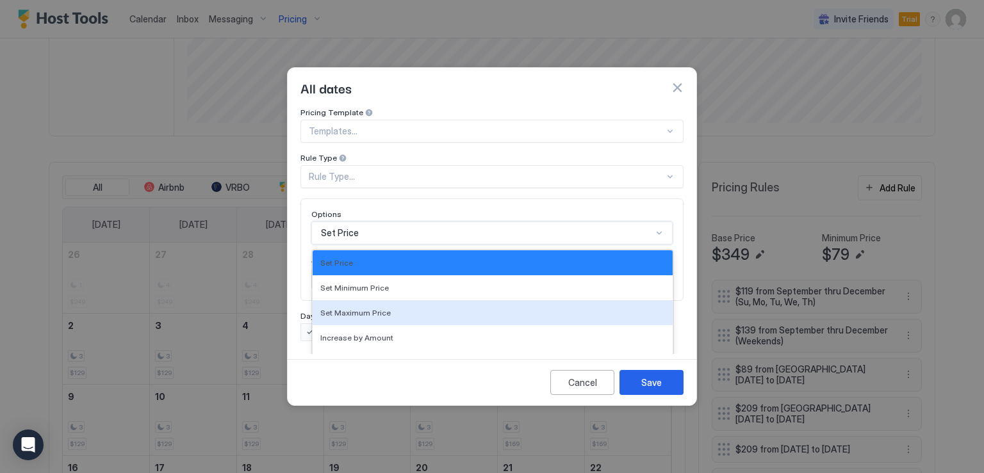
click at [374, 222] on div "17 results available. Use Up and Down to choose options, press Enter to select …" at bounding box center [491, 233] width 361 height 23
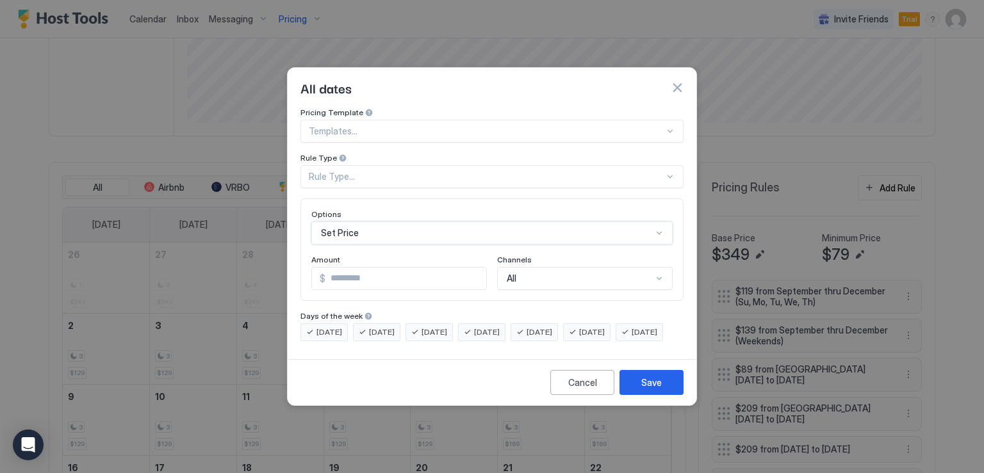
scroll to position [0, 0]
click at [371, 147] on div "Pricing Template Templates... Rule Type Rule Type... Options Set Price Amount $…" at bounding box center [491, 225] width 383 height 234
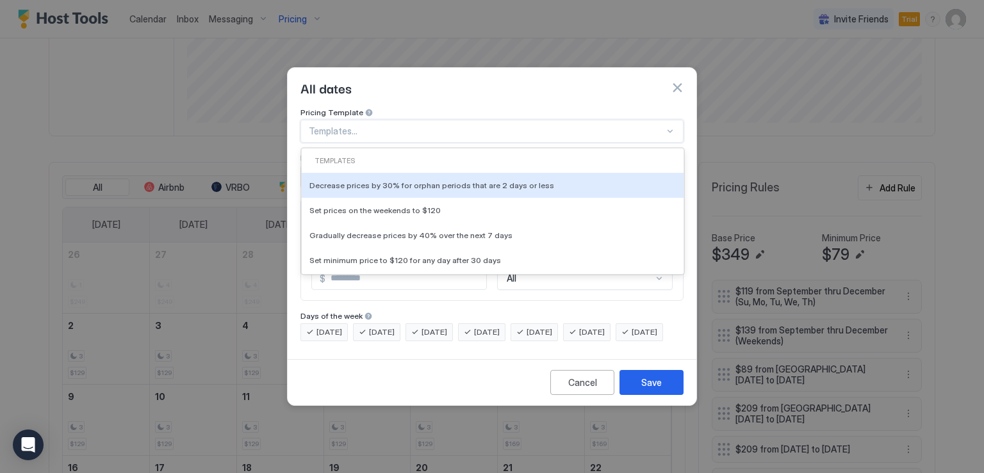
click at [374, 126] on div at bounding box center [486, 132] width 355 height 12
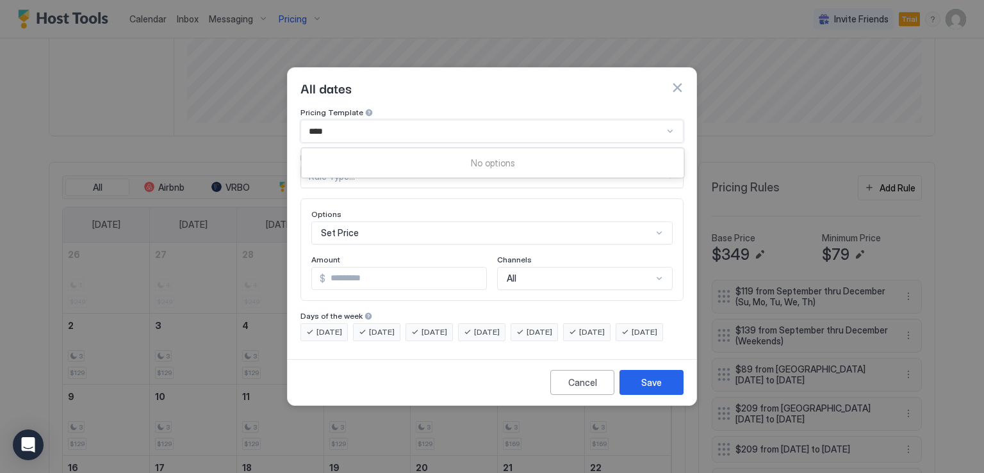
type input "***"
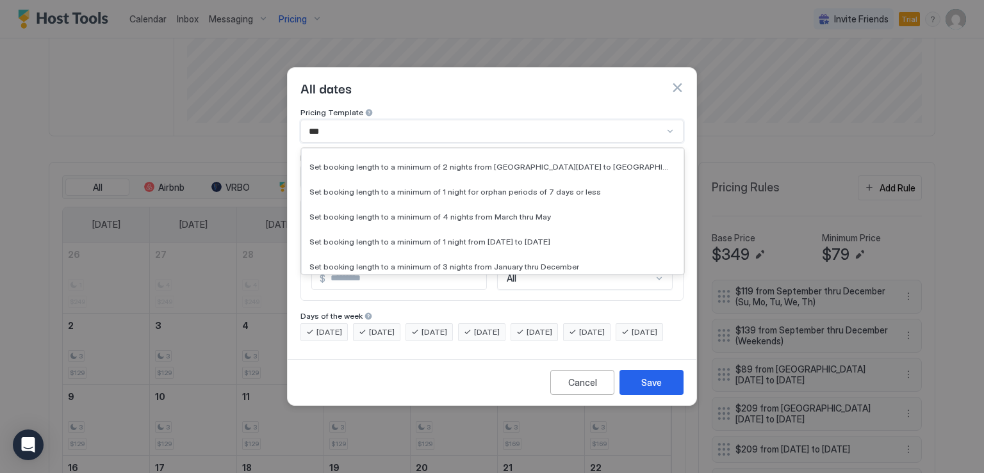
scroll to position [256, 0]
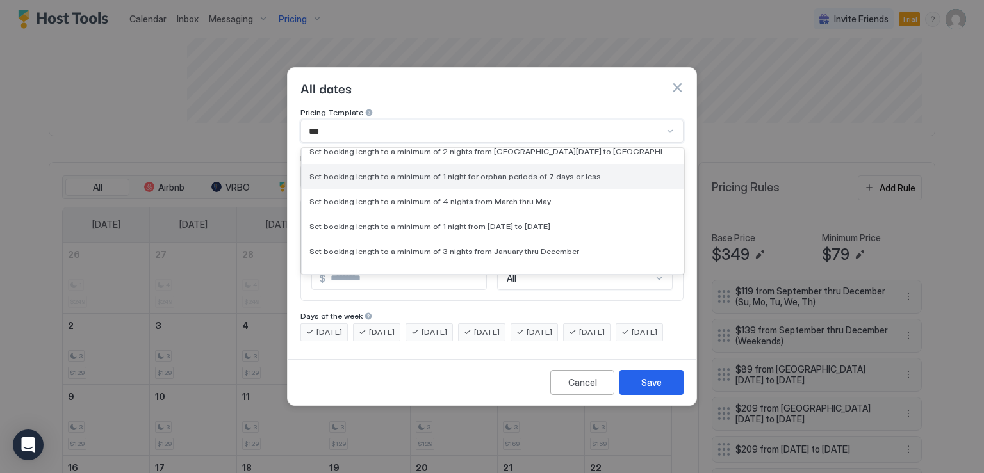
click at [442, 164] on div "Set booking length to a minimum of 1 night for orphan periods of 7 days or less" at bounding box center [493, 176] width 382 height 25
type input "*"
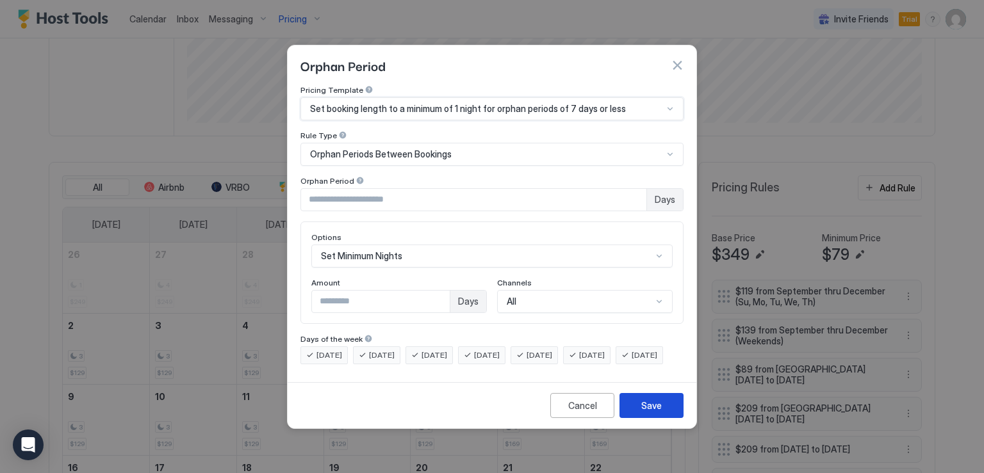
click at [638, 411] on button "Save" at bounding box center [651, 405] width 64 height 25
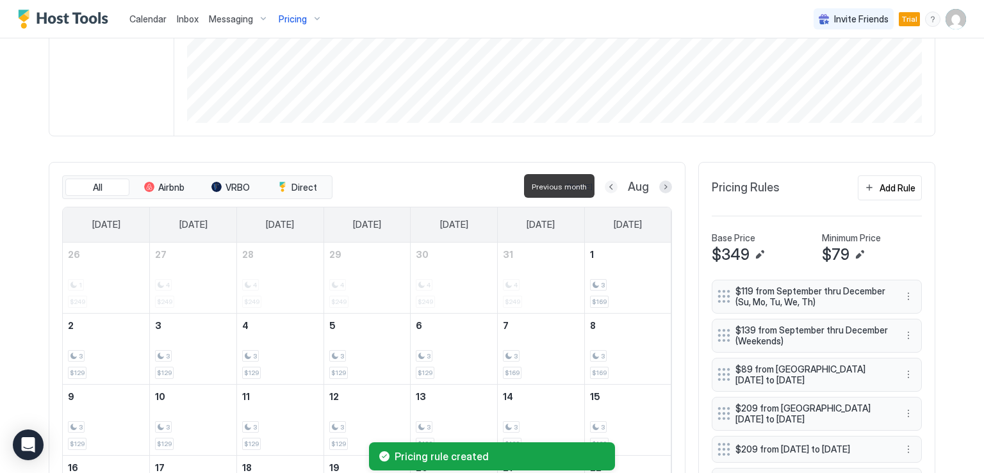
click at [606, 185] on button "Previous month" at bounding box center [611, 187] width 13 height 13
click at [603, 185] on button "Previous month" at bounding box center [596, 187] width 13 height 13
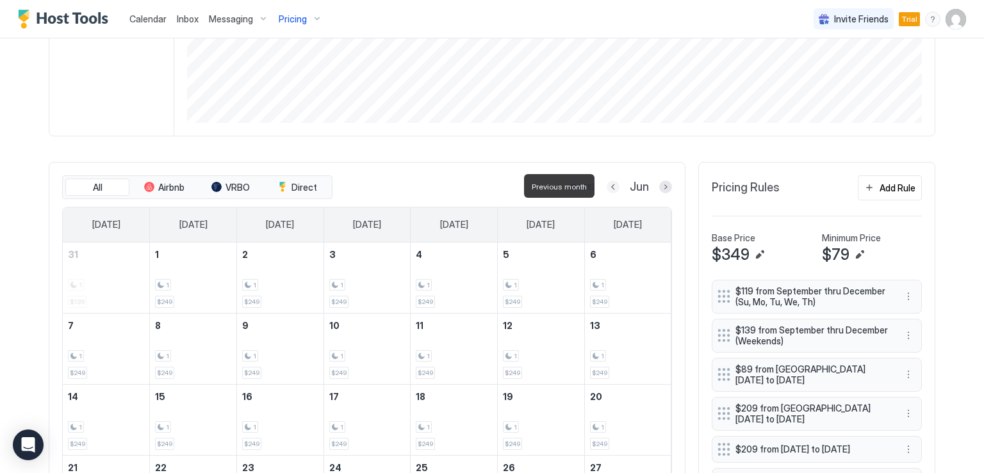
click at [606, 185] on button "Previous month" at bounding box center [612, 187] width 13 height 13
click at [605, 186] on button "Previous month" at bounding box center [610, 187] width 13 height 13
click at [608, 186] on button "Previous month" at bounding box center [614, 187] width 13 height 13
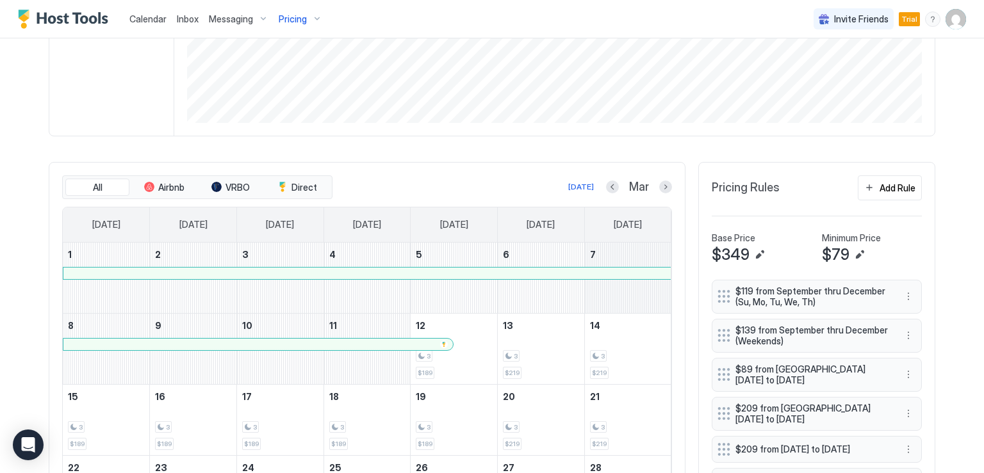
scroll to position [332, 0]
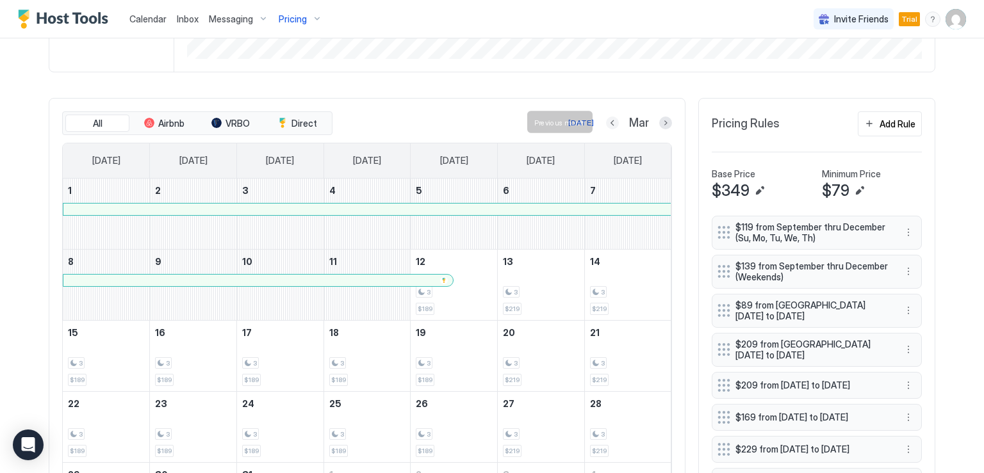
click at [607, 119] on button "Previous month" at bounding box center [612, 123] width 13 height 13
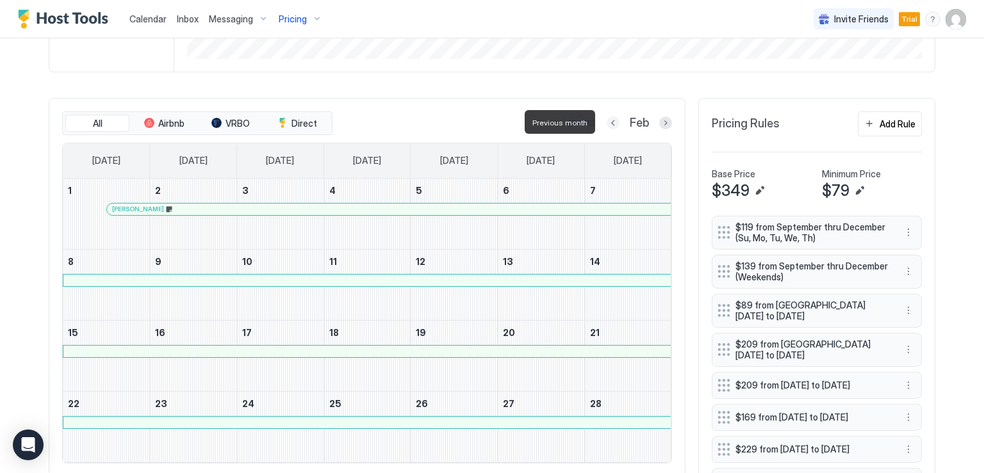
click at [607, 120] on button "Previous month" at bounding box center [612, 123] width 13 height 13
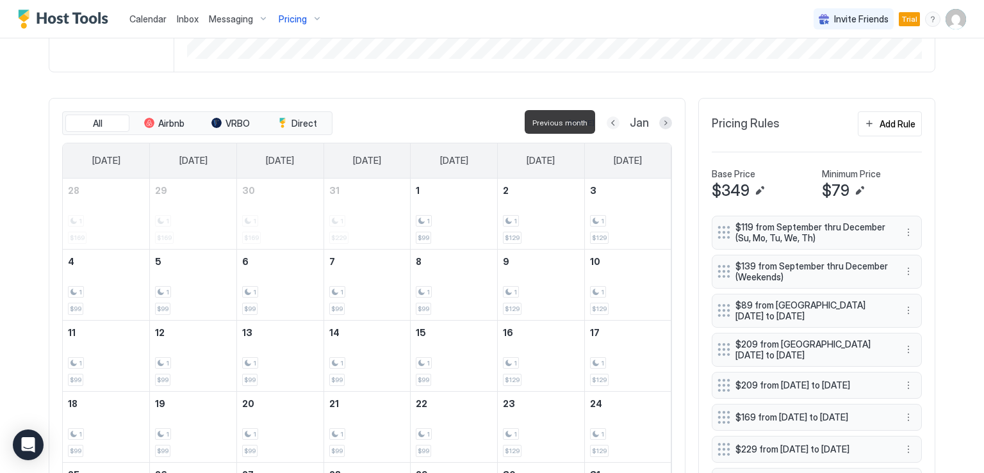
click at [607, 120] on button "Previous month" at bounding box center [612, 123] width 13 height 13
click at [607, 120] on button "Previous month" at bounding box center [611, 123] width 13 height 13
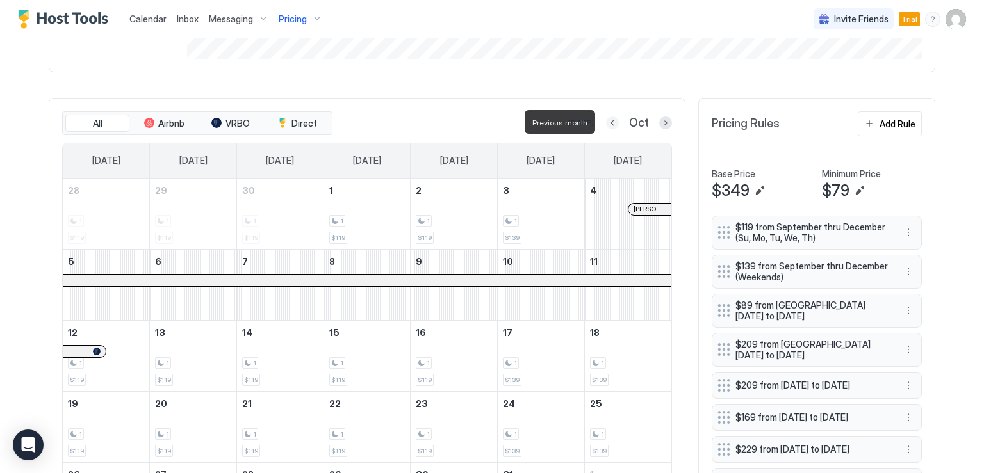
click at [607, 120] on button "Previous month" at bounding box center [612, 123] width 13 height 13
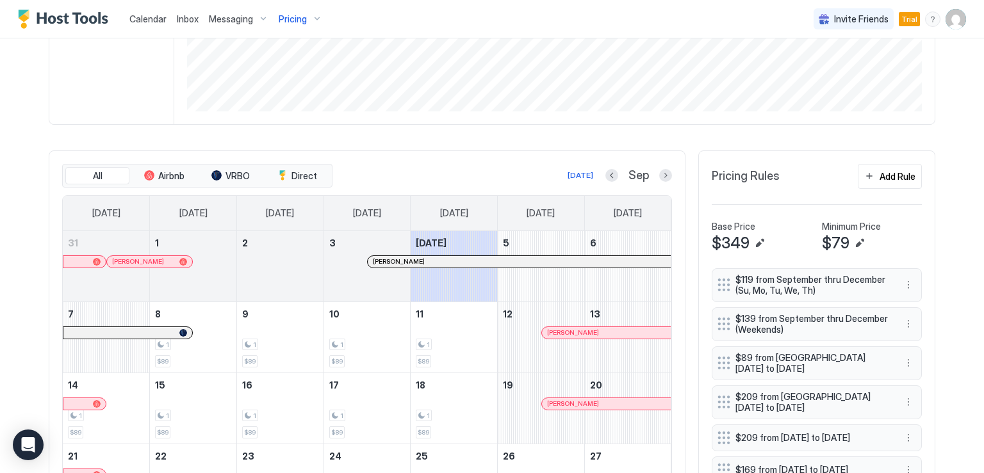
scroll to position [190, 0]
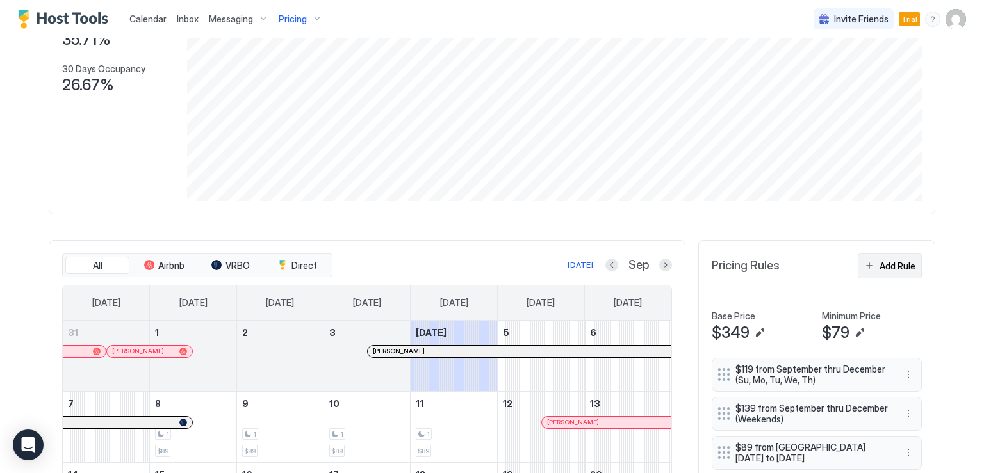
click at [868, 266] on button "Add Rule" at bounding box center [890, 266] width 64 height 25
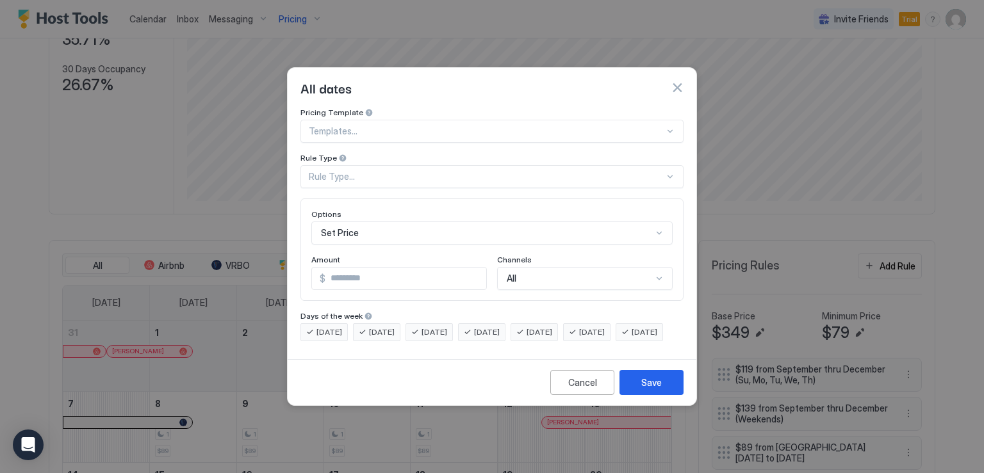
click at [380, 126] on div at bounding box center [486, 132] width 355 height 12
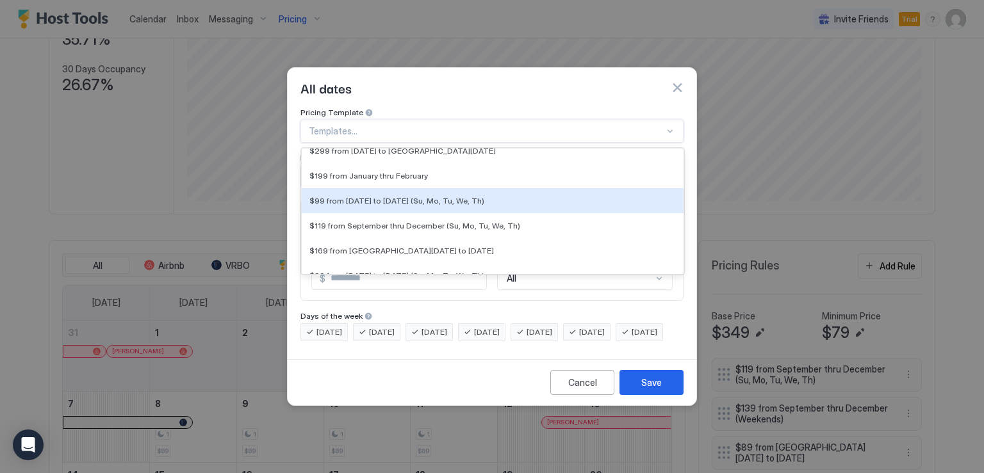
scroll to position [256, 0]
click at [367, 126] on div at bounding box center [486, 132] width 355 height 12
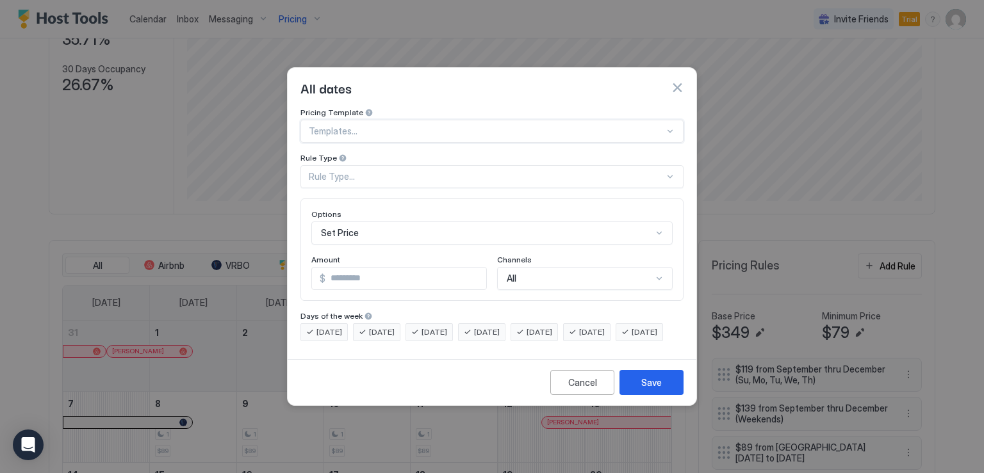
click at [388, 224] on div "Set Price" at bounding box center [491, 233] width 361 height 23
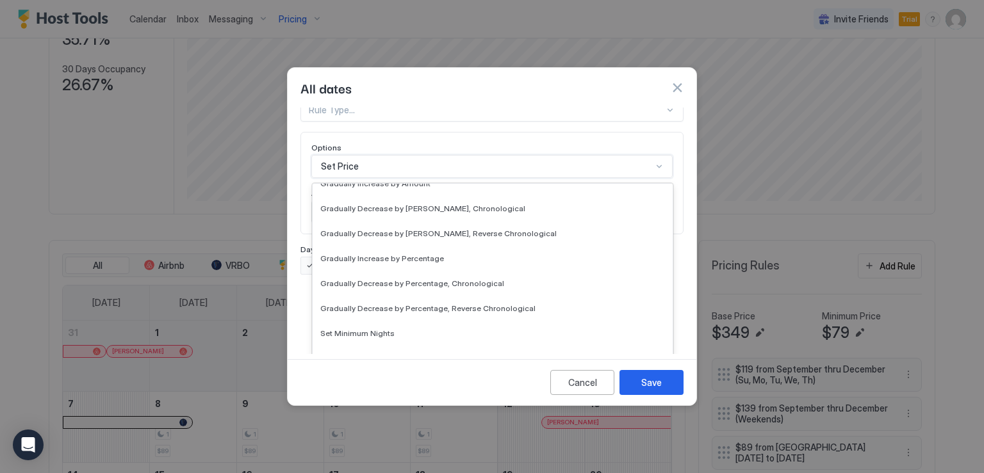
scroll to position [192, 0]
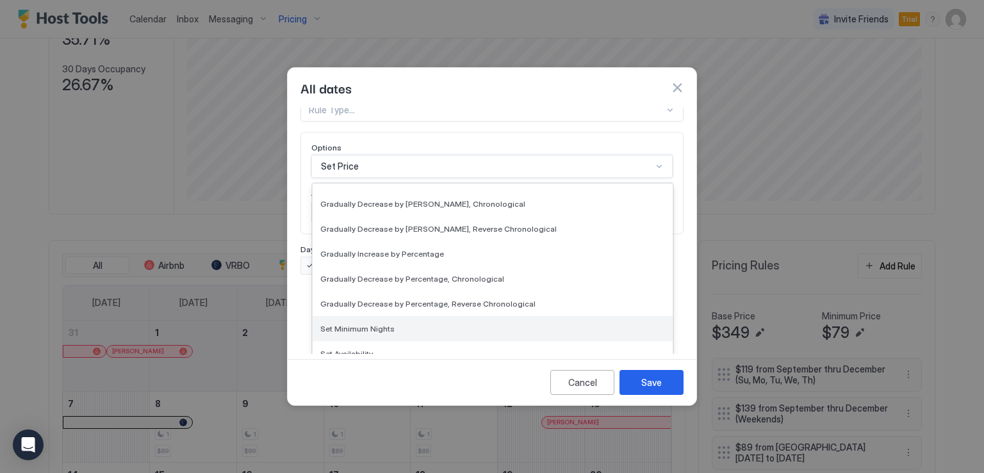
click at [387, 324] on span "Set Minimum Nights" at bounding box center [357, 329] width 74 height 10
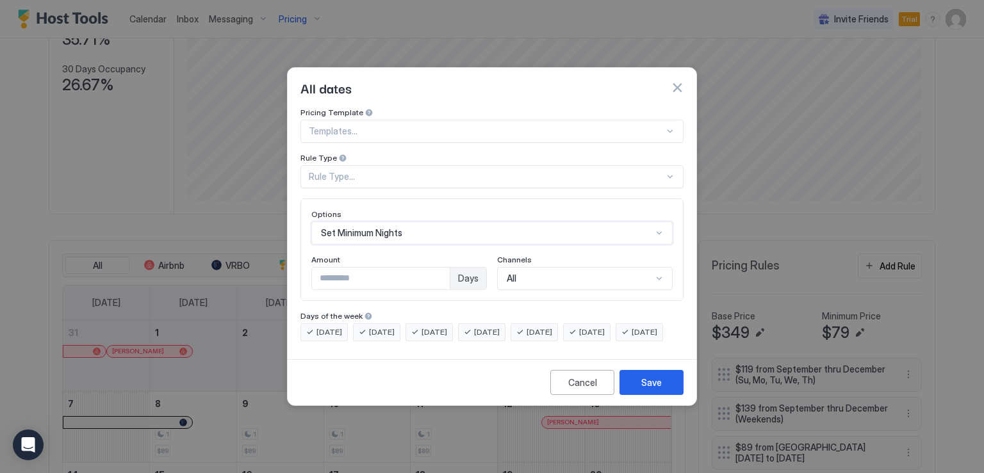
scroll to position [0, 0]
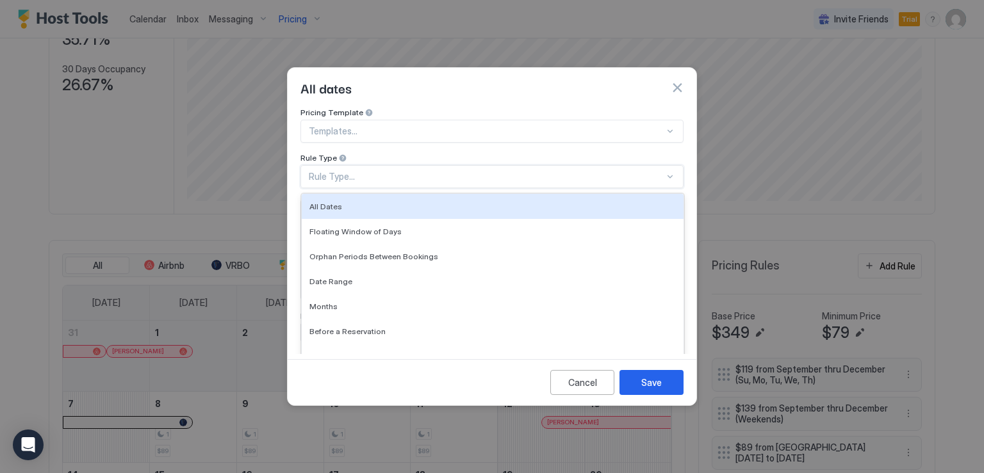
click at [376, 171] on div "Rule Type..." at bounding box center [486, 177] width 355 height 12
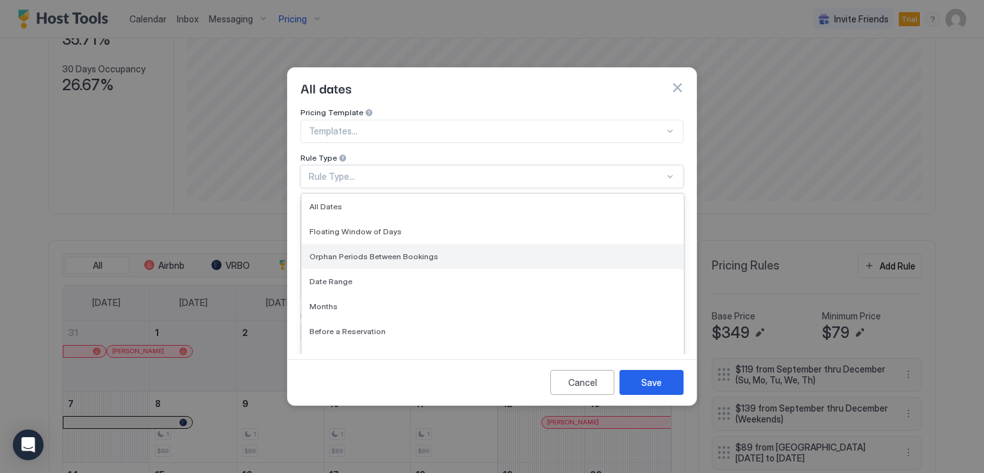
click at [373, 252] on span "Orphan Periods Between Bookings" at bounding box center [373, 257] width 129 height 10
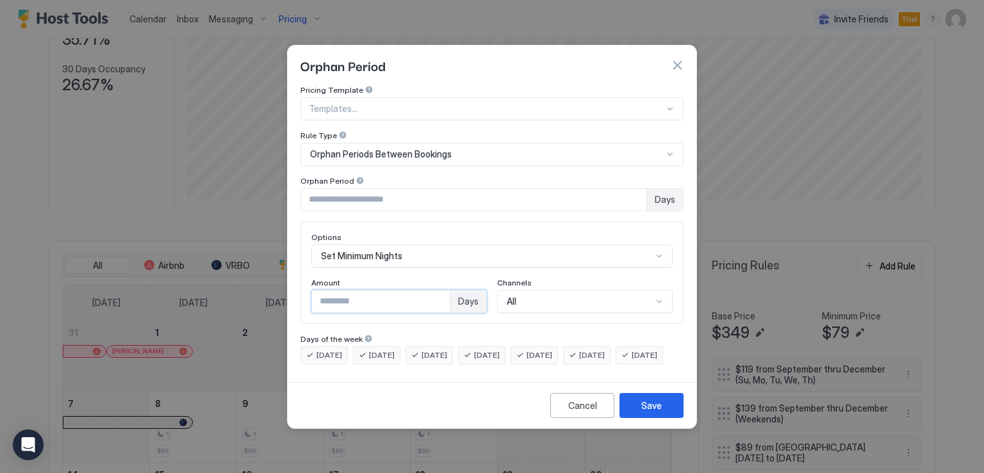
click at [351, 293] on input "*" at bounding box center [381, 302] width 138 height 22
click at [352, 293] on input "*" at bounding box center [381, 302] width 138 height 22
click at [350, 300] on input "*" at bounding box center [381, 302] width 138 height 22
click at [349, 302] on div "Options Set Minimum Nights Amount * Days Channels All" at bounding box center [491, 273] width 383 height 102
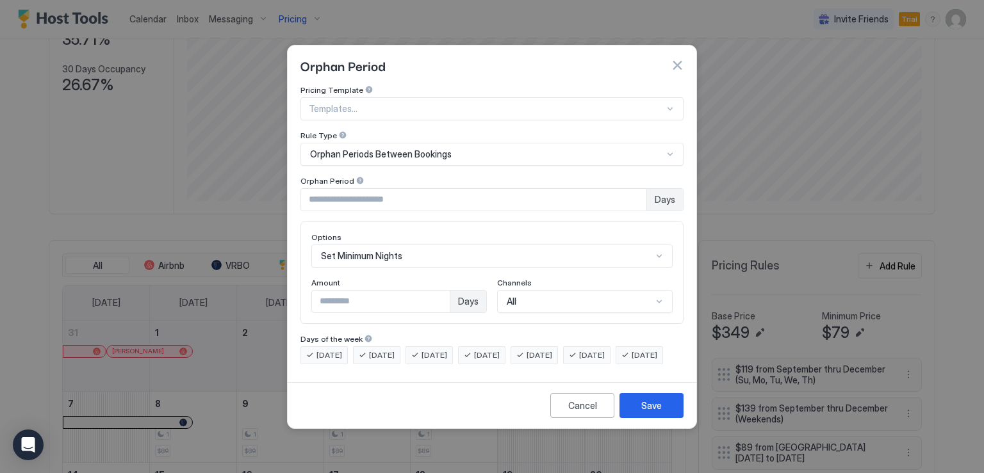
click at [348, 303] on div "Options Set Minimum Nights Amount * Days Channels All" at bounding box center [491, 273] width 383 height 102
click at [327, 298] on input "*" at bounding box center [381, 302] width 138 height 22
click at [325, 190] on input "*" at bounding box center [473, 200] width 345 height 22
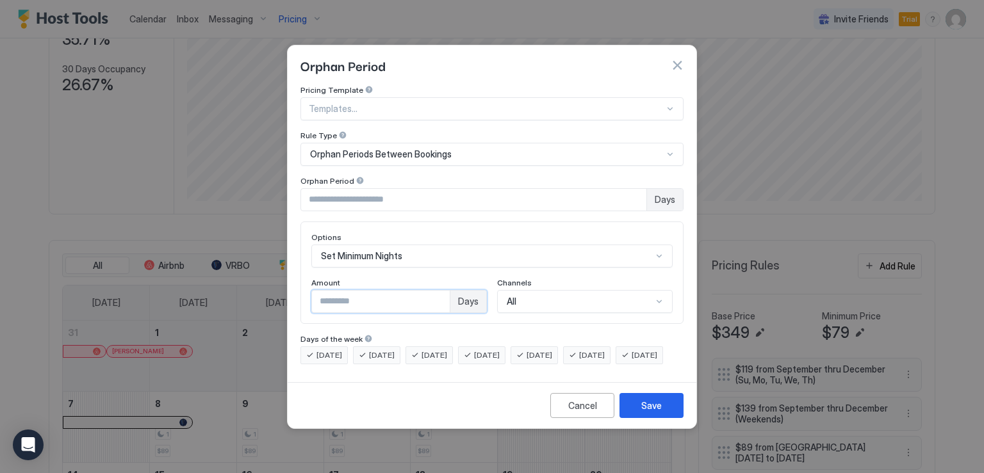
click at [330, 297] on input "**" at bounding box center [381, 302] width 138 height 22
click at [330, 291] on input "**" at bounding box center [381, 302] width 138 height 22
type input "*"
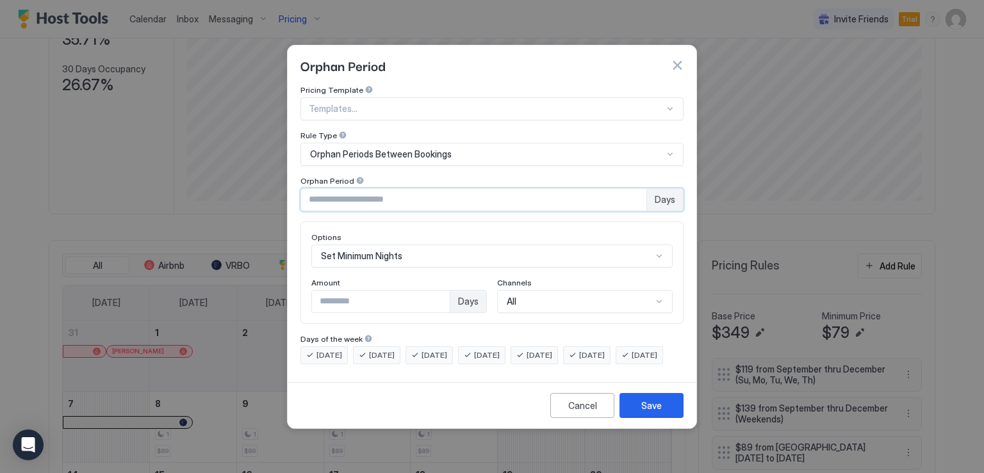
click at [562, 197] on input "*" at bounding box center [473, 200] width 345 height 22
type input "**"
click at [673, 415] on button "Save" at bounding box center [651, 405] width 64 height 25
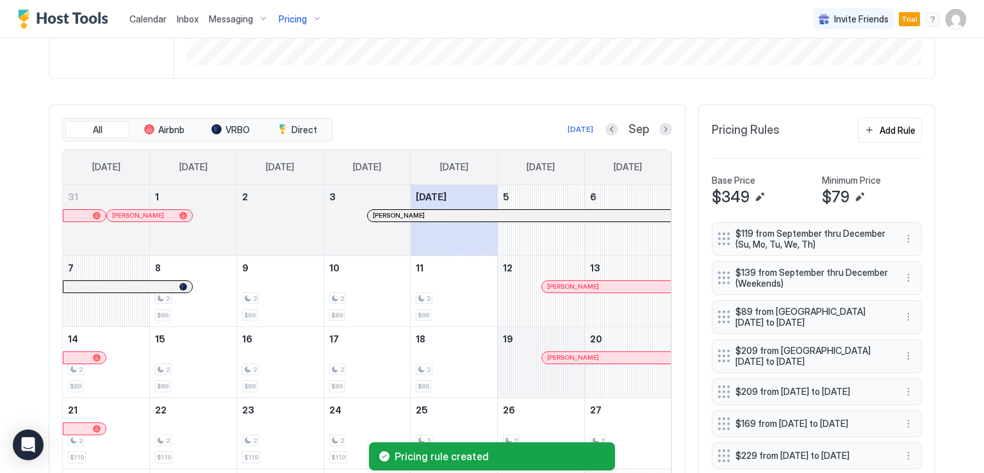
scroll to position [318, 0]
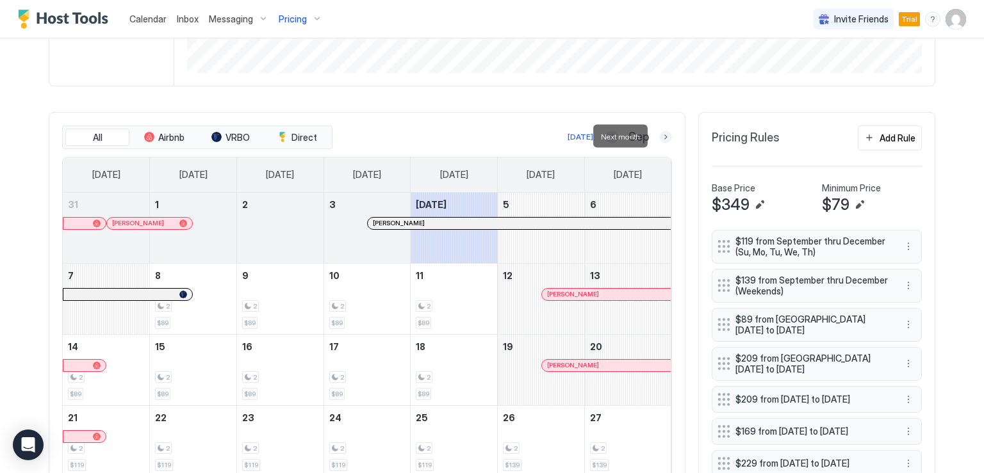
click at [665, 140] on button "Next month" at bounding box center [665, 137] width 13 height 13
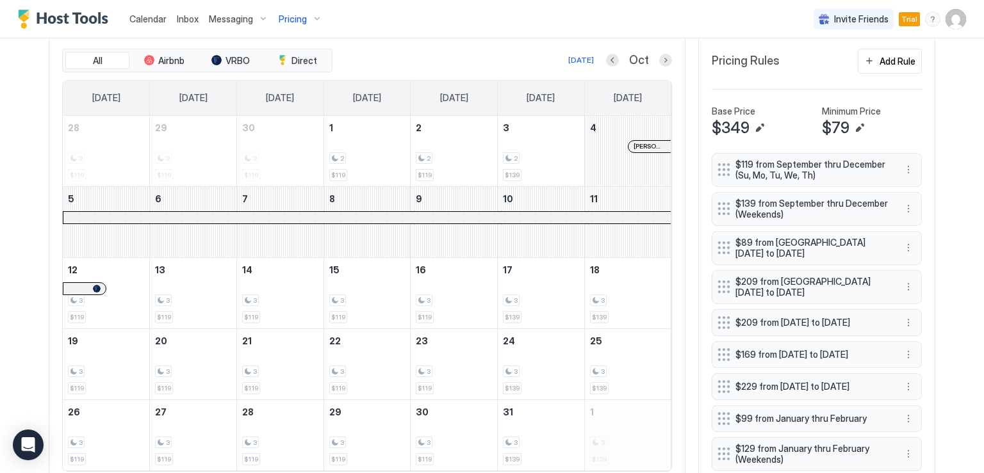
scroll to position [368, 0]
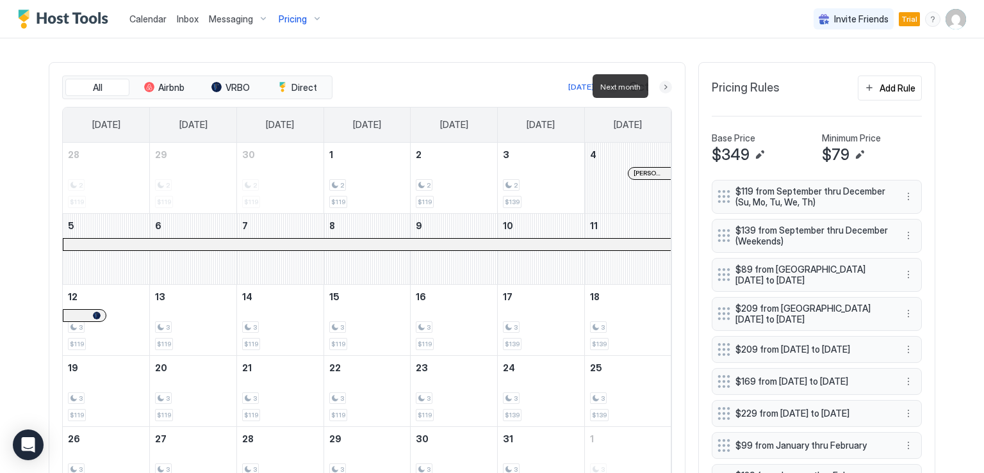
click at [660, 89] on button "Next month" at bounding box center [665, 87] width 13 height 13
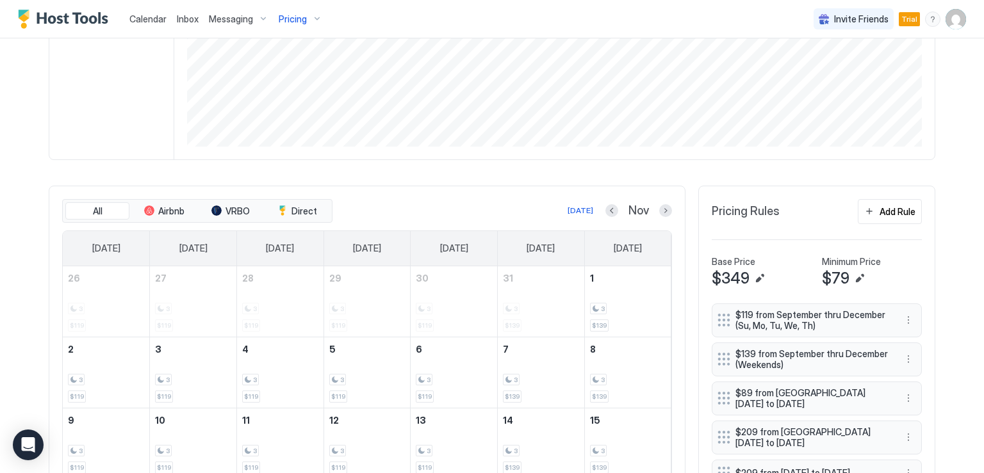
scroll to position [240, 0]
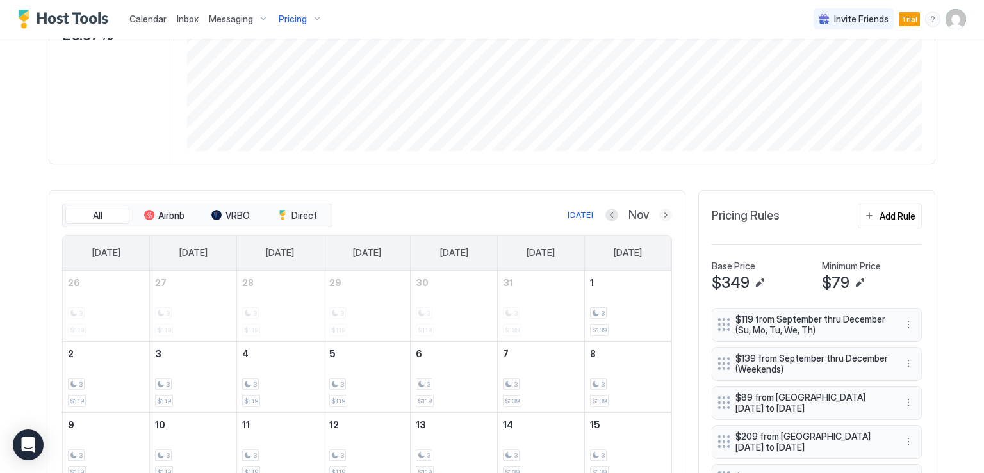
click at [662, 215] on button "Next month" at bounding box center [665, 215] width 13 height 13
click at [660, 217] on button "Next month" at bounding box center [665, 215] width 13 height 13
click at [659, 213] on button "Next month" at bounding box center [665, 215] width 13 height 13
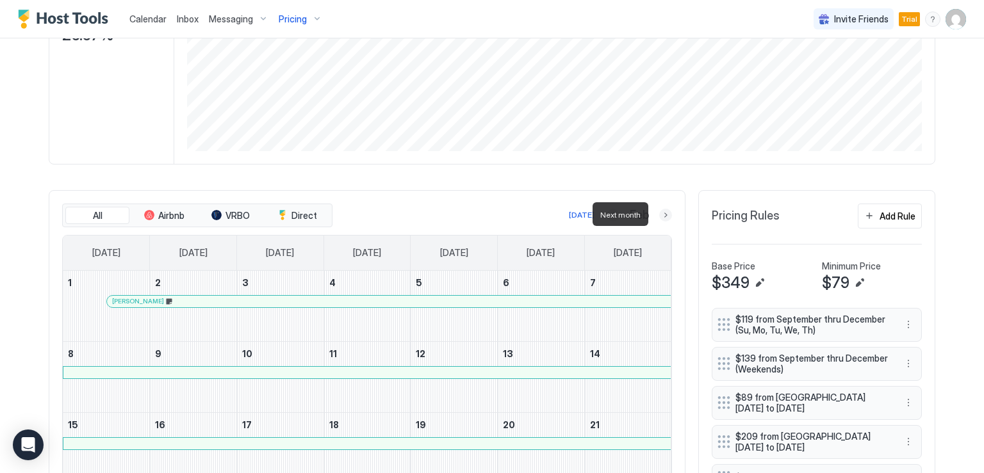
click at [665, 213] on button "Next month" at bounding box center [665, 215] width 13 height 13
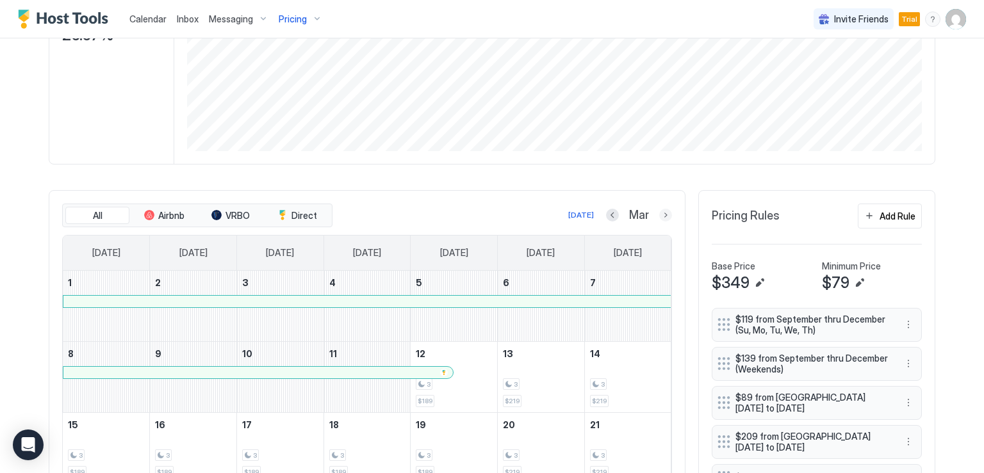
click at [661, 216] on button "Next month" at bounding box center [665, 215] width 13 height 13
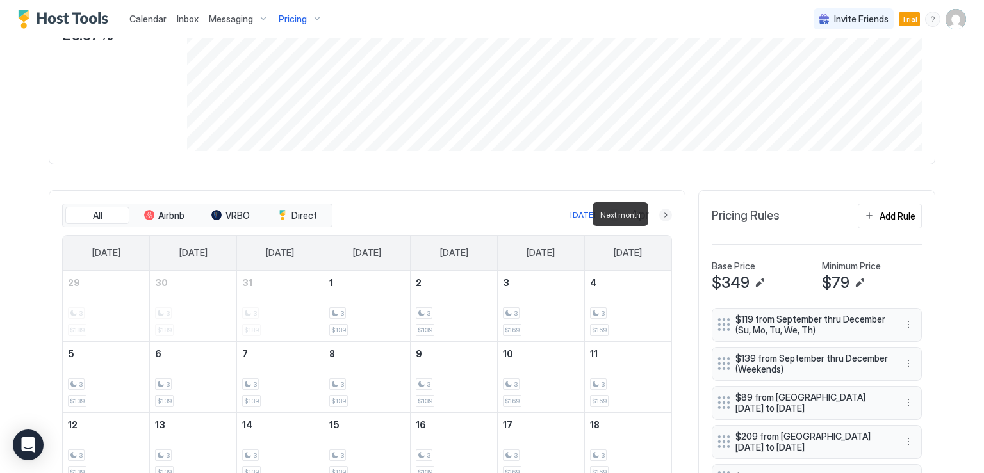
click at [661, 216] on button "Next month" at bounding box center [665, 215] width 13 height 13
click at [604, 214] on button "Previous month" at bounding box center [610, 215] width 13 height 13
click at [601, 214] on div "[DATE] Apr" at bounding box center [503, 214] width 337 height 15
click at [608, 215] on button "Previous month" at bounding box center [614, 215] width 13 height 13
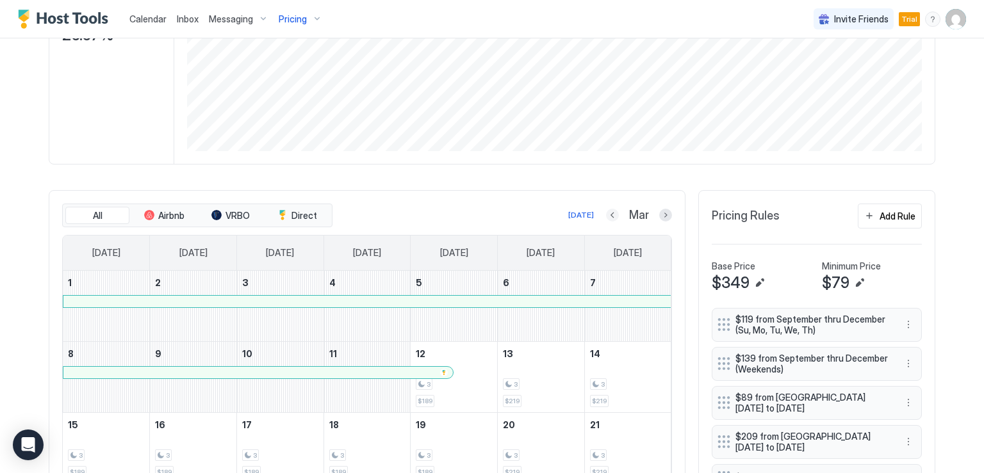
click at [610, 216] on button "Previous month" at bounding box center [612, 215] width 13 height 13
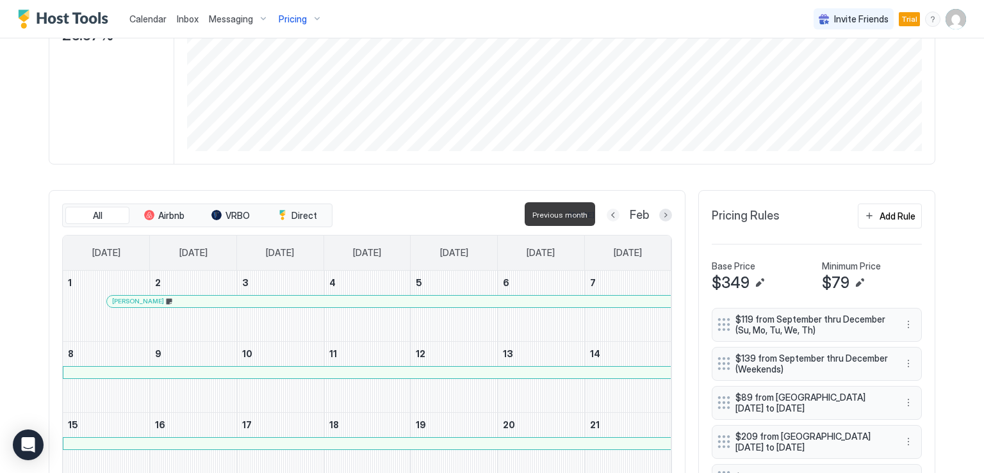
click at [610, 216] on button "Previous month" at bounding box center [612, 215] width 13 height 13
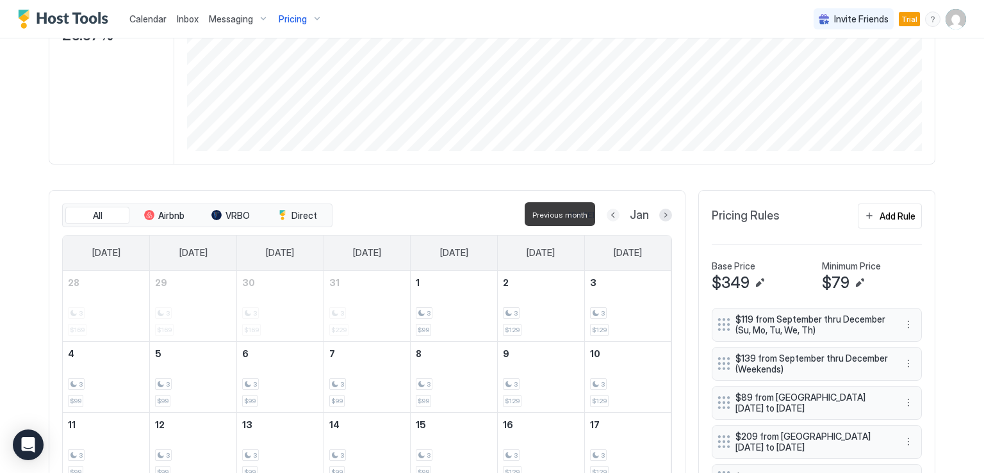
click at [610, 216] on button "Previous month" at bounding box center [612, 215] width 13 height 13
click at [610, 216] on button "Previous month" at bounding box center [611, 215] width 13 height 13
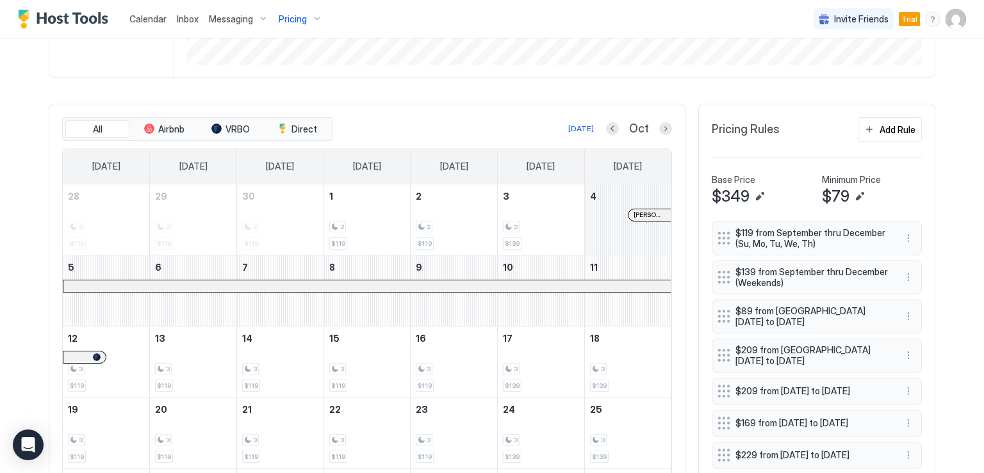
scroll to position [304, 0]
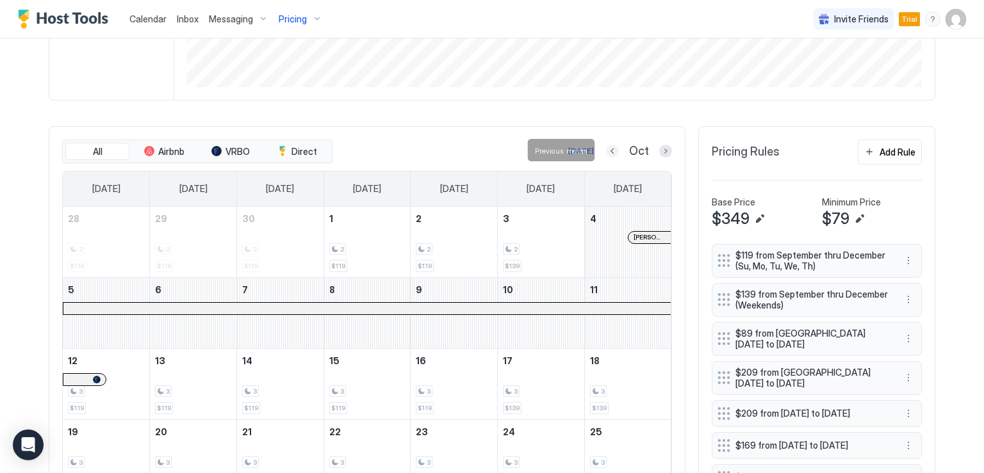
click at [606, 152] on button "Previous month" at bounding box center [612, 151] width 13 height 13
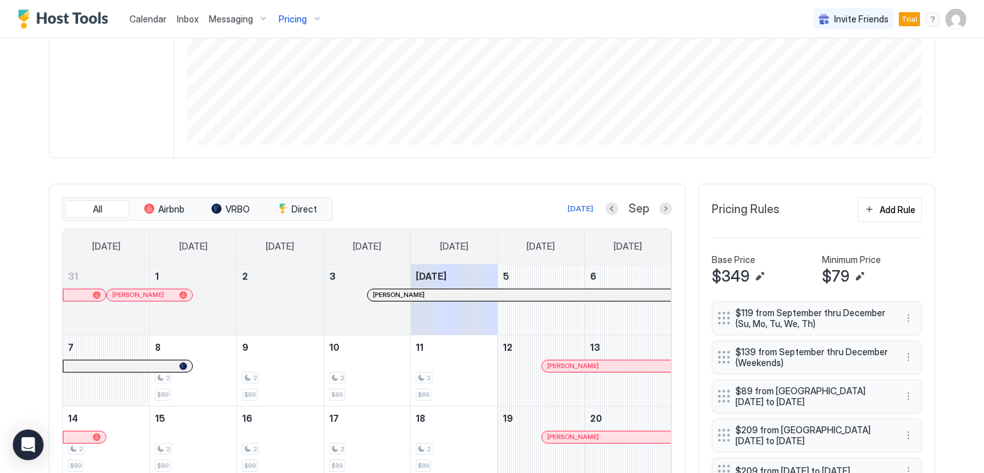
scroll to position [240, 0]
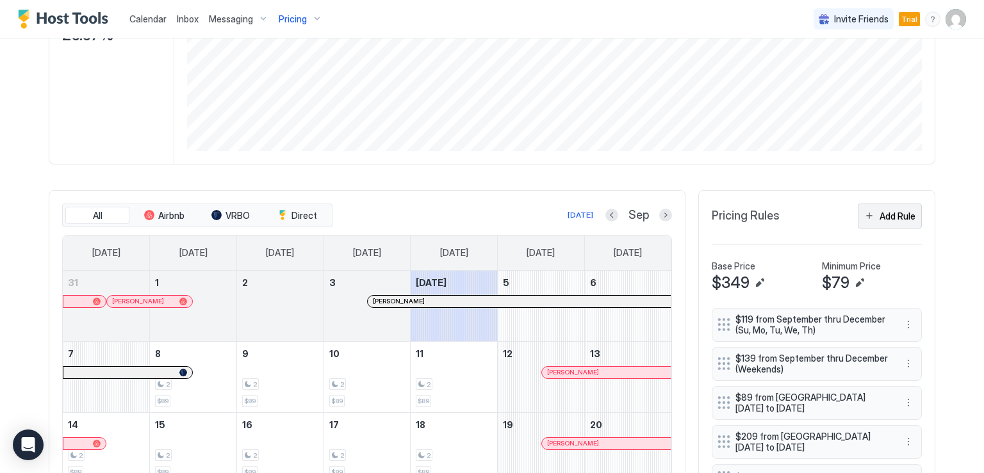
click at [879, 216] on div "Add Rule" at bounding box center [897, 215] width 36 height 13
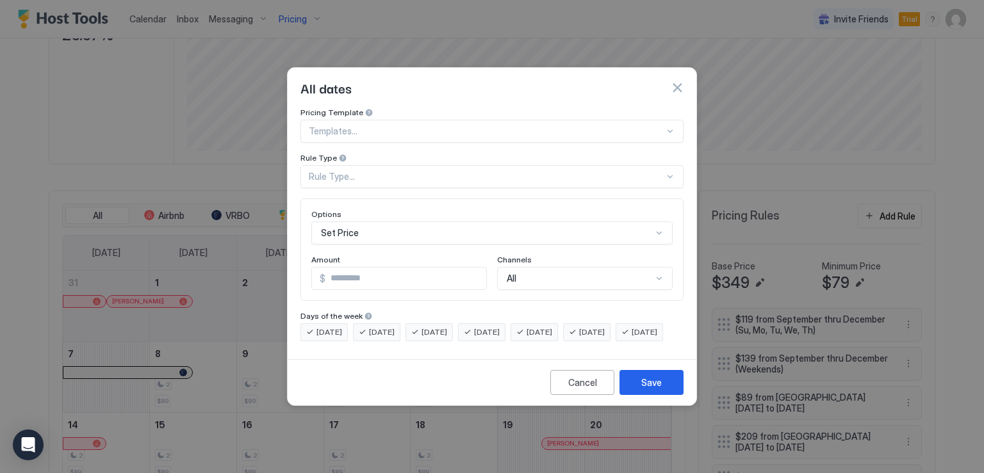
click at [316, 126] on div at bounding box center [486, 132] width 355 height 12
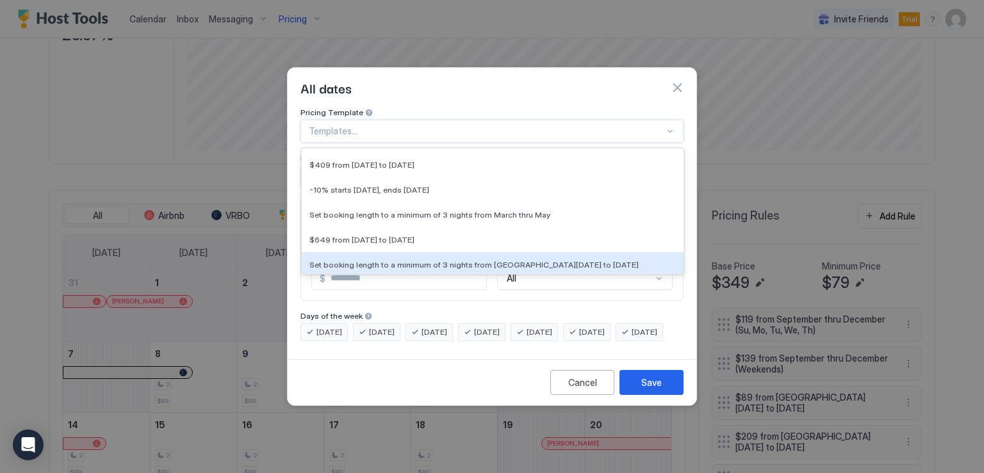
scroll to position [7524, 0]
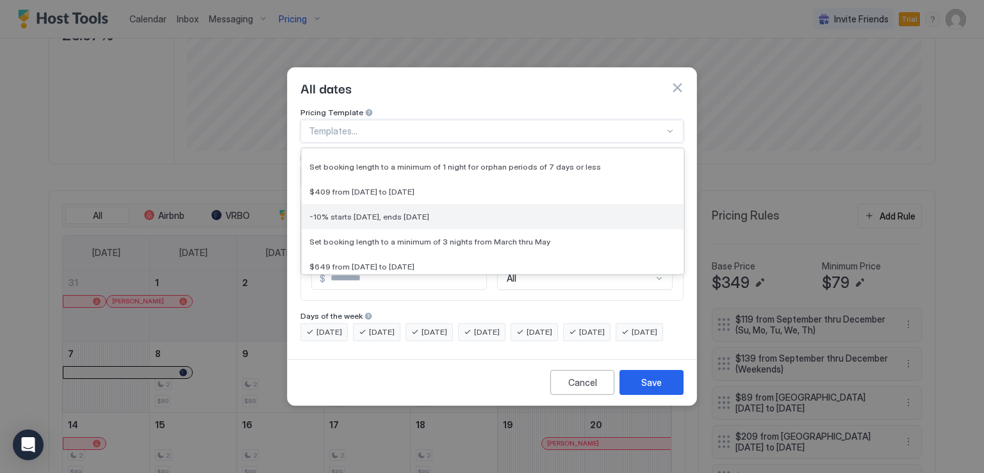
click at [428, 212] on span "-10% starts [DATE], ends [DATE]" at bounding box center [369, 217] width 120 height 10
type input "**"
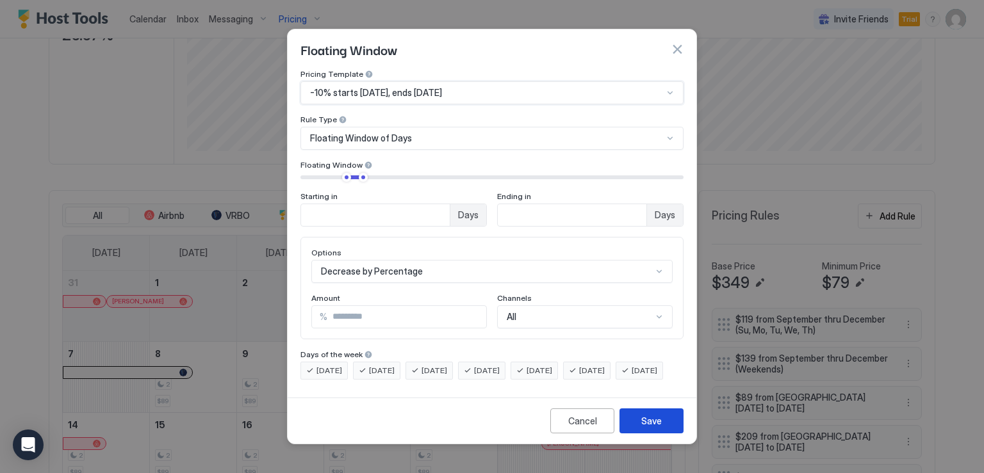
click at [644, 428] on div "Save" at bounding box center [651, 420] width 20 height 13
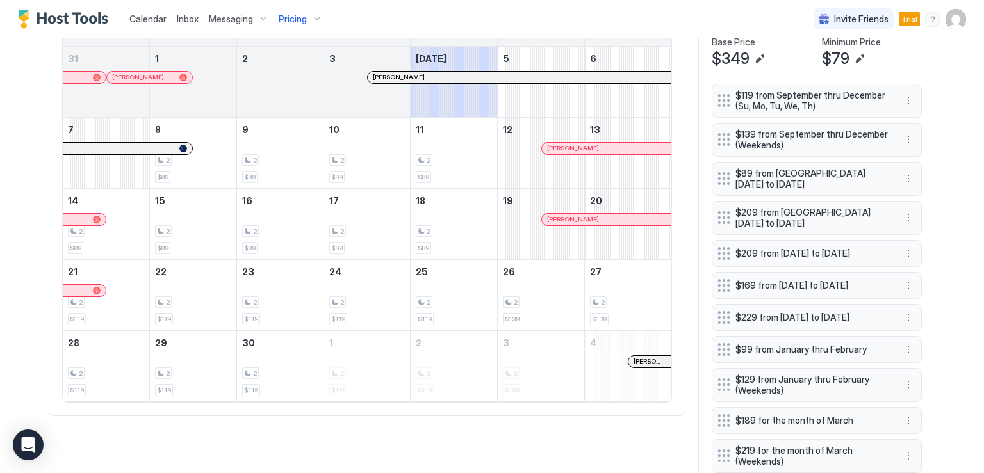
scroll to position [336, 0]
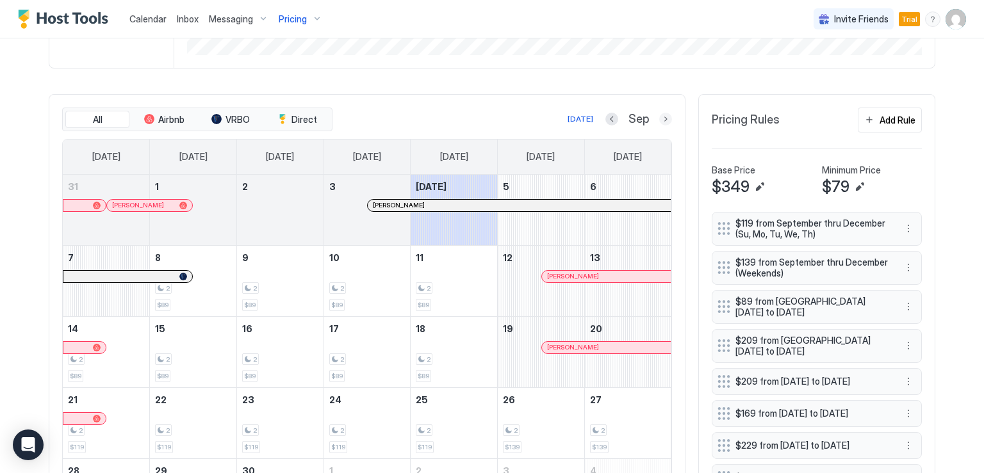
click at [661, 118] on button "Next month" at bounding box center [665, 119] width 13 height 13
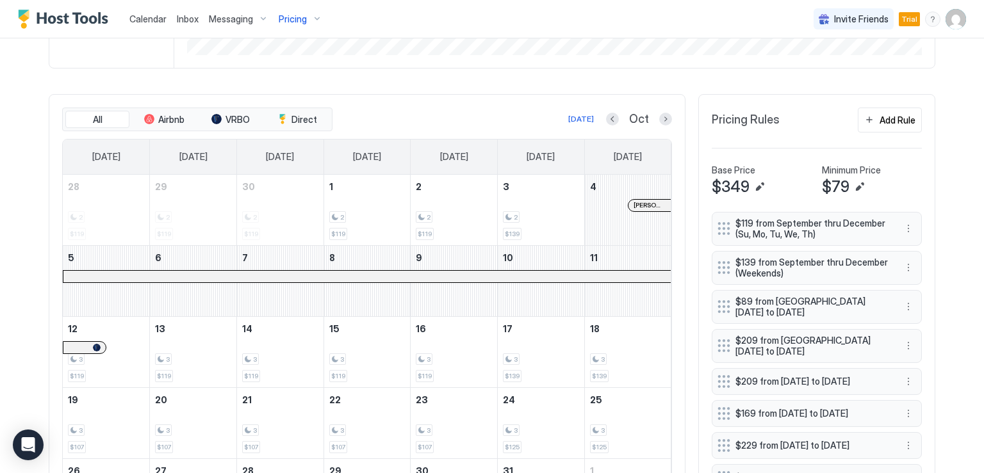
click at [669, 115] on div "All Airbnb VRBO Direct [DATE] Oct [DATE] [DATE] [DATE] [DATE] [DATE] [DATE] [DA…" at bounding box center [367, 319] width 637 height 450
click at [665, 118] on button "Next month" at bounding box center [665, 119] width 13 height 13
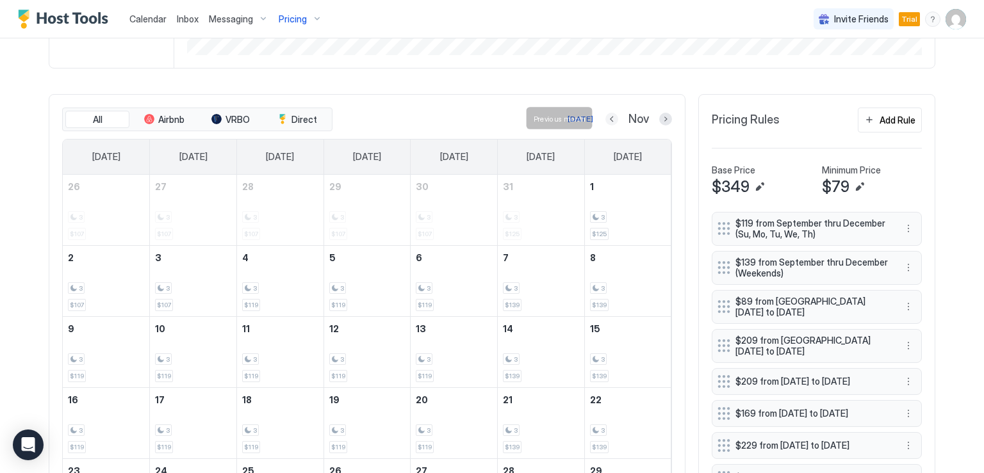
click at [605, 120] on button "Previous month" at bounding box center [611, 119] width 13 height 13
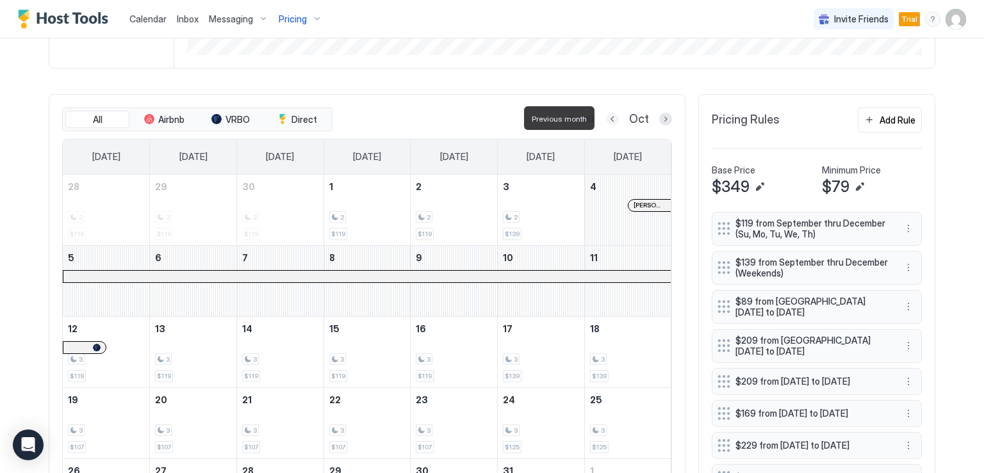
click at [606, 120] on button "Previous month" at bounding box center [612, 119] width 13 height 13
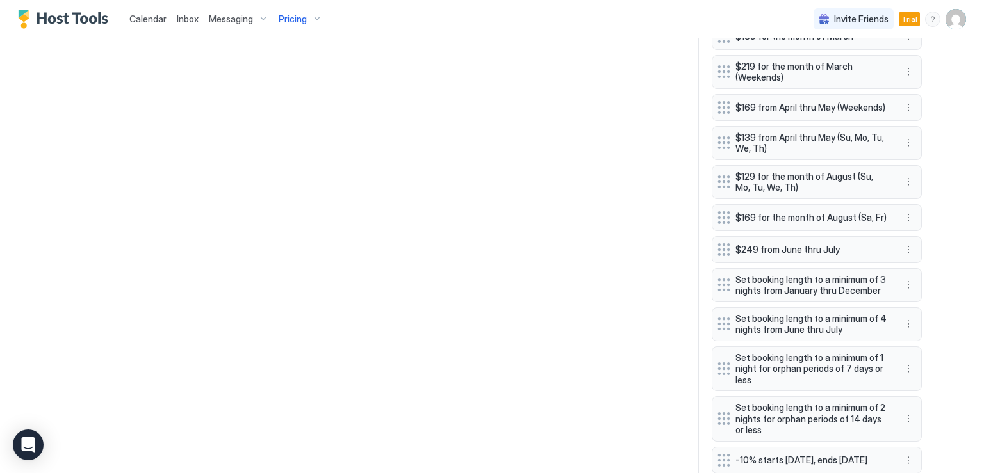
scroll to position [912, 0]
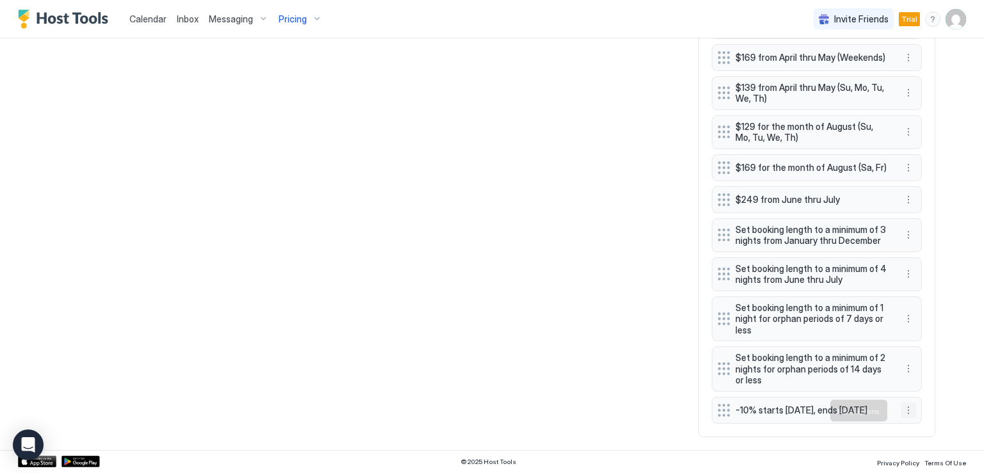
click at [900, 407] on button "More options" at bounding box center [907, 410] width 15 height 15
click at [909, 347] on div "Edit" at bounding box center [916, 351] width 28 height 10
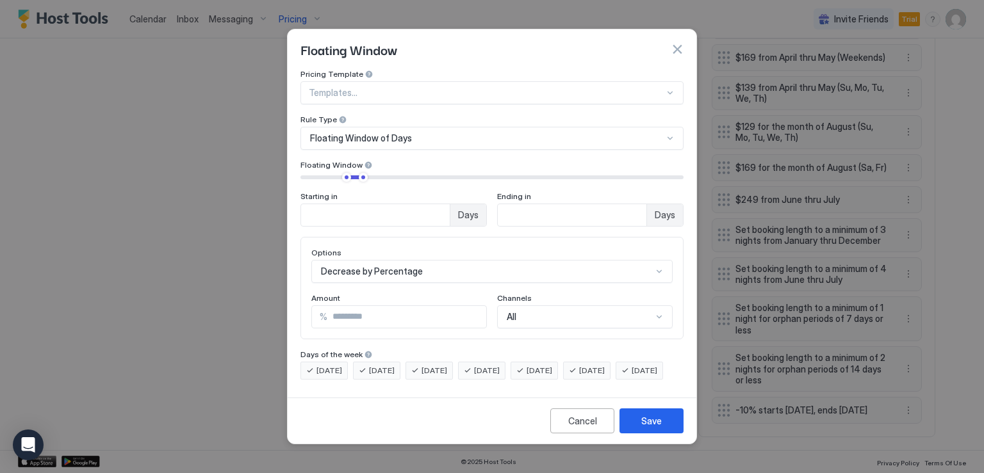
scroll to position [66, 0]
click at [417, 262] on div "Decrease by Percentage" at bounding box center [491, 271] width 361 height 23
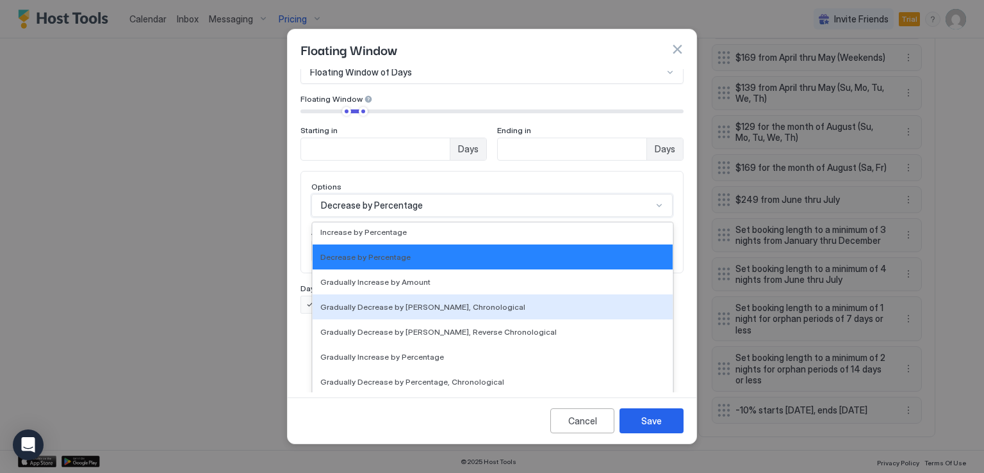
scroll to position [192, 0]
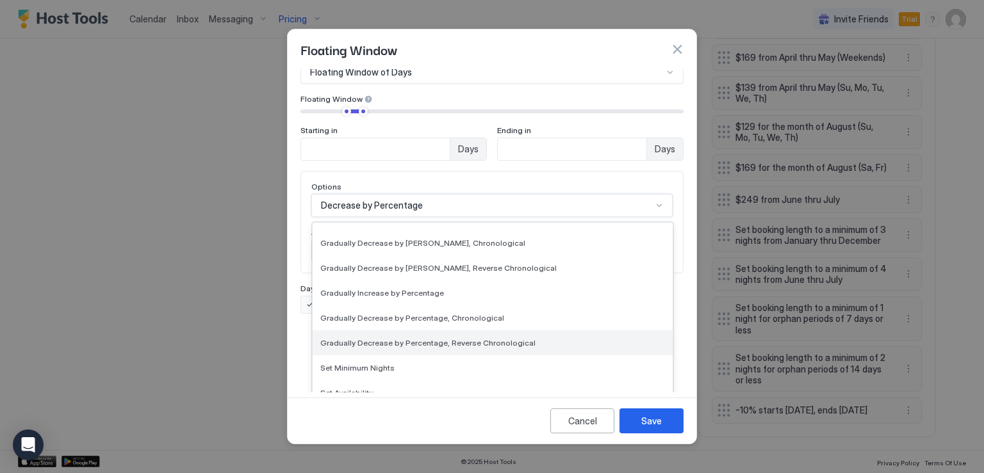
click at [425, 338] on span "Gradually Decrease by Percentage, Reverse Chronological" at bounding box center [427, 343] width 215 height 10
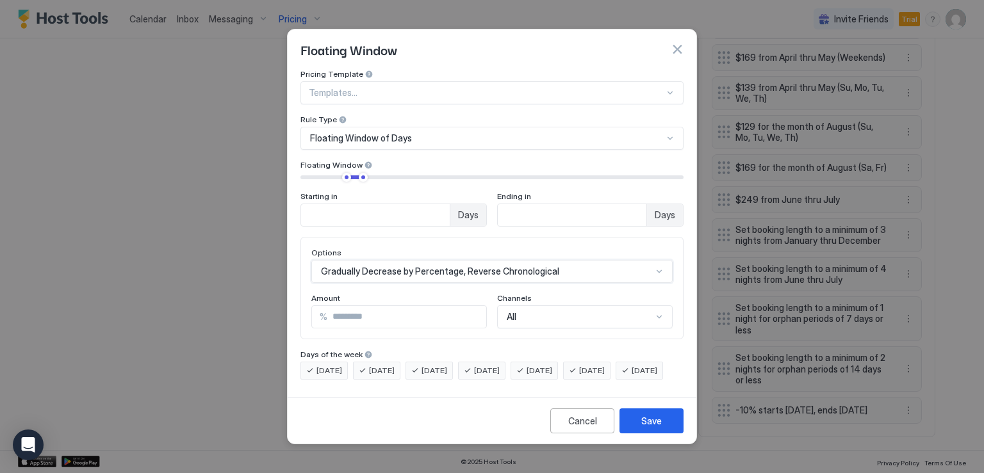
scroll to position [0, 0]
click at [648, 428] on div "Save" at bounding box center [651, 420] width 20 height 13
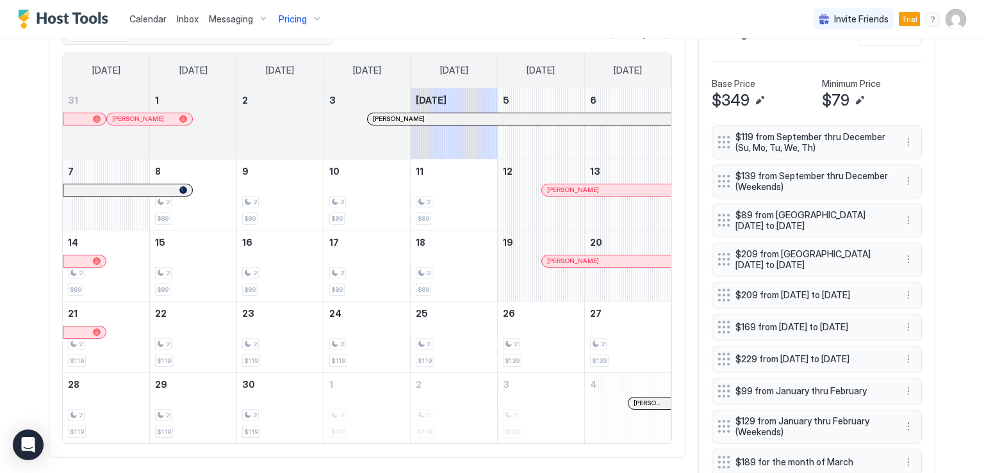
scroll to position [400, 0]
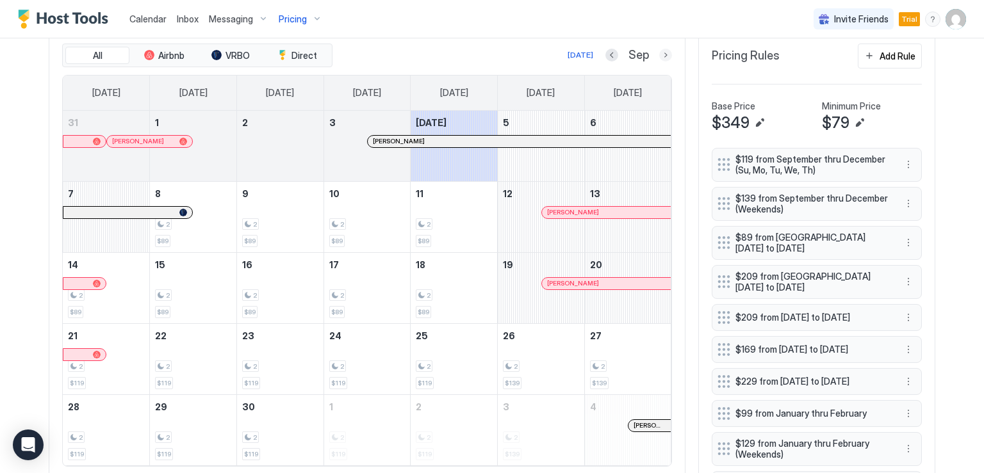
click at [659, 54] on button "Next month" at bounding box center [665, 55] width 13 height 13
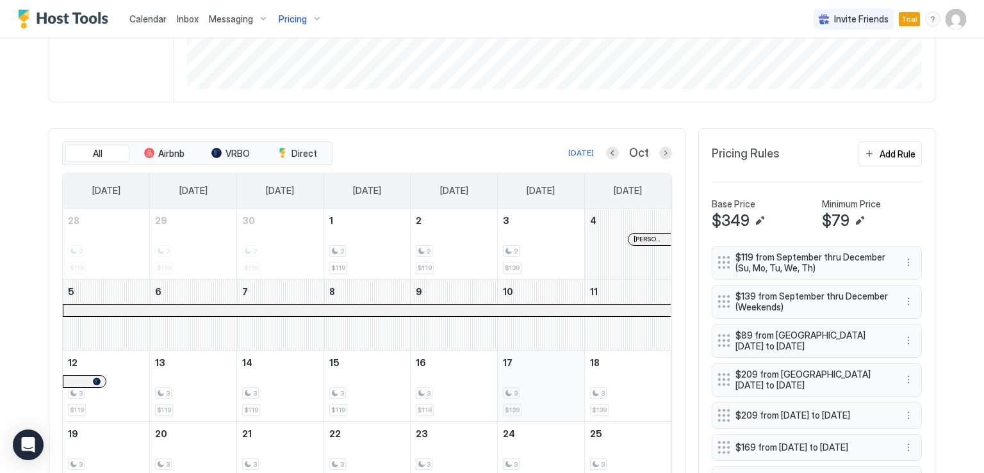
scroll to position [272, 0]
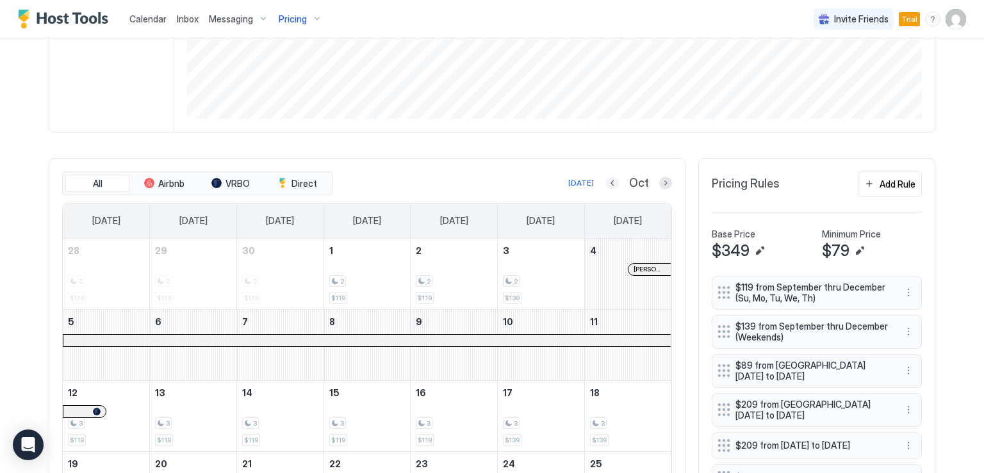
click at [607, 186] on button "Previous month" at bounding box center [612, 183] width 13 height 13
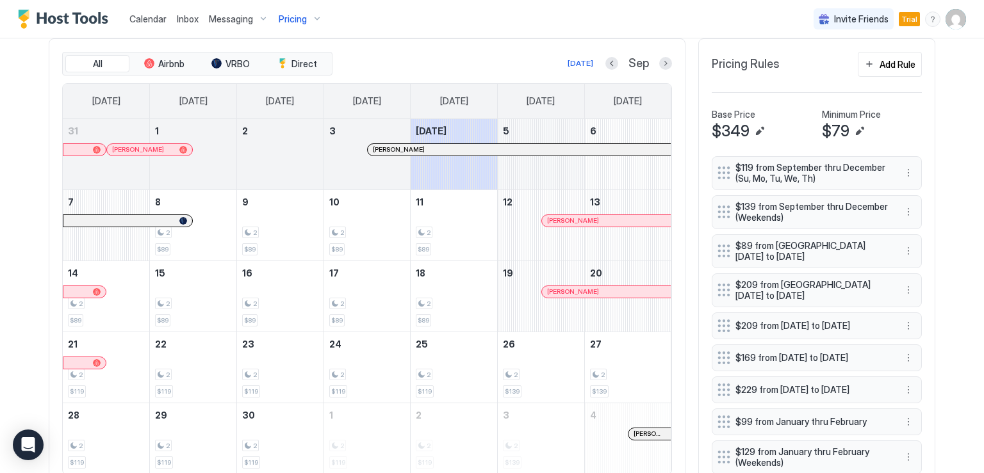
scroll to position [384, 0]
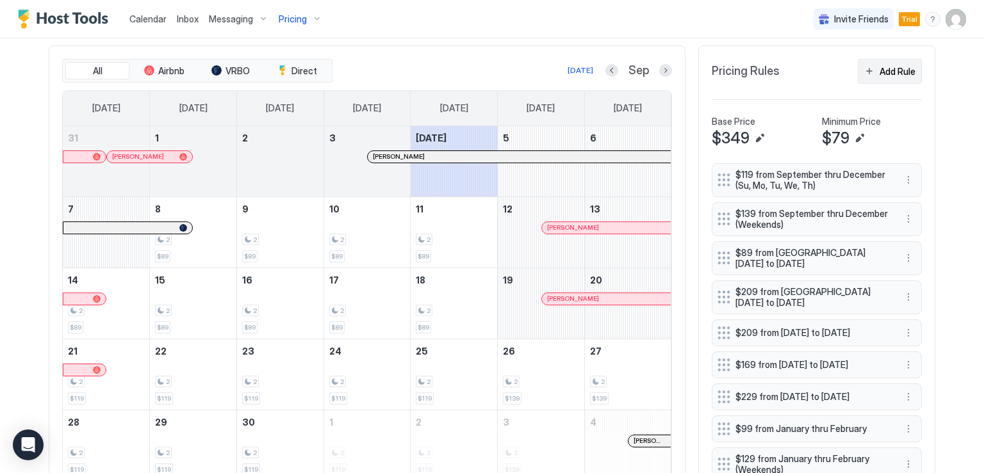
click at [879, 66] on div "Add Rule" at bounding box center [897, 71] width 36 height 13
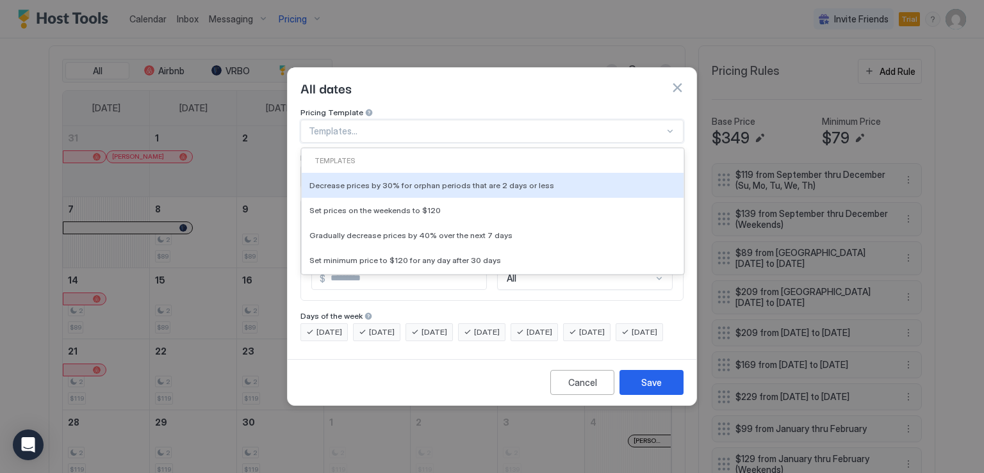
click at [383, 126] on div at bounding box center [486, 132] width 355 height 12
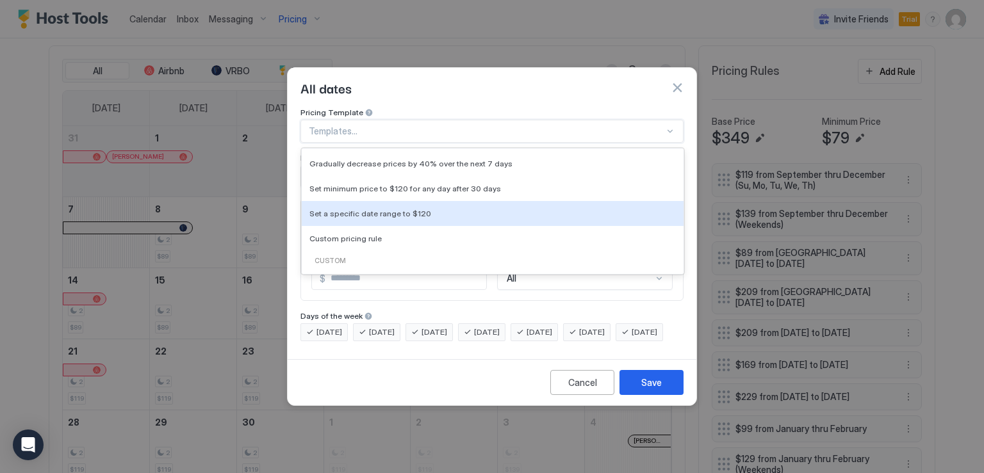
scroll to position [46, 0]
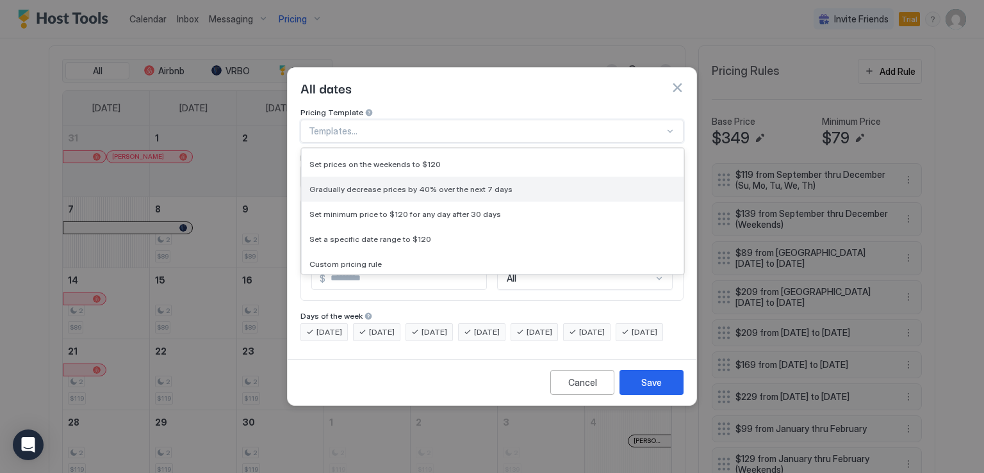
click at [423, 177] on div "Gradually decrease prices by 40% over the next 7 days" at bounding box center [493, 189] width 382 height 25
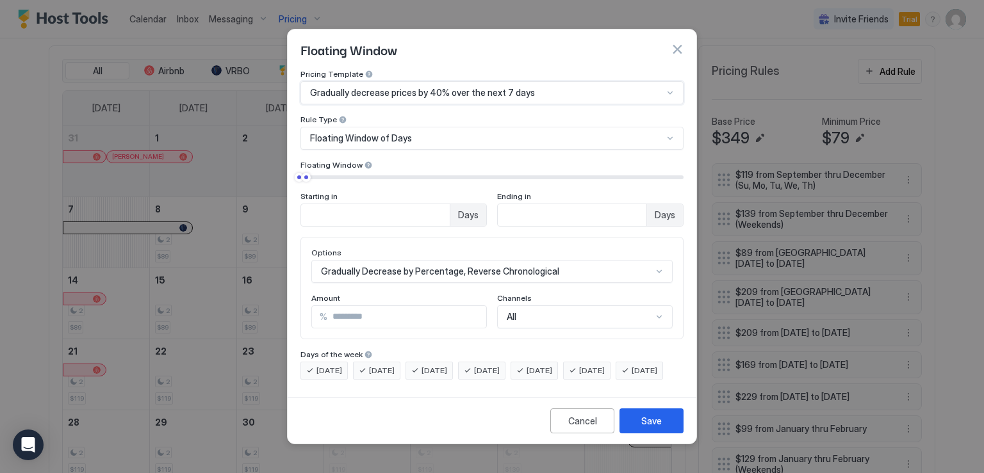
click at [334, 306] on input "**" at bounding box center [406, 317] width 159 height 22
type input "*"
type input "**"
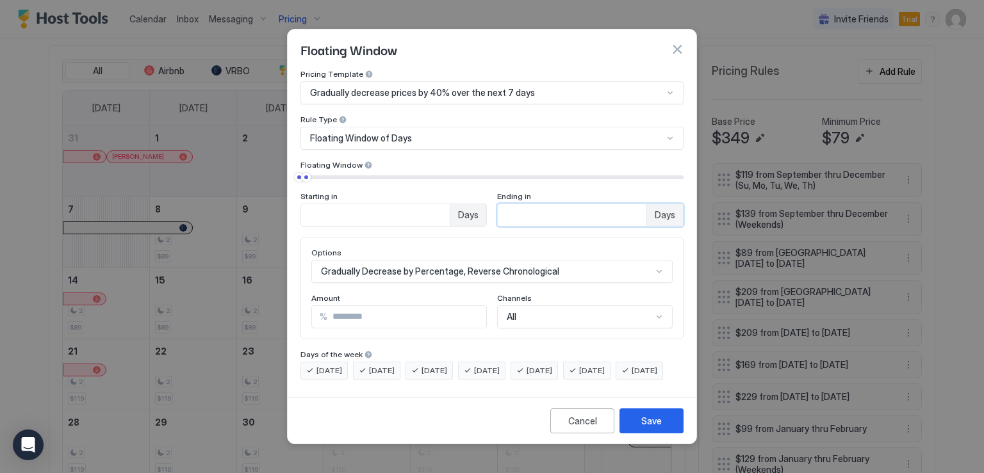
click at [542, 204] on input "*" at bounding box center [572, 215] width 149 height 22
type input "**"
click at [656, 426] on div "Save" at bounding box center [651, 420] width 20 height 13
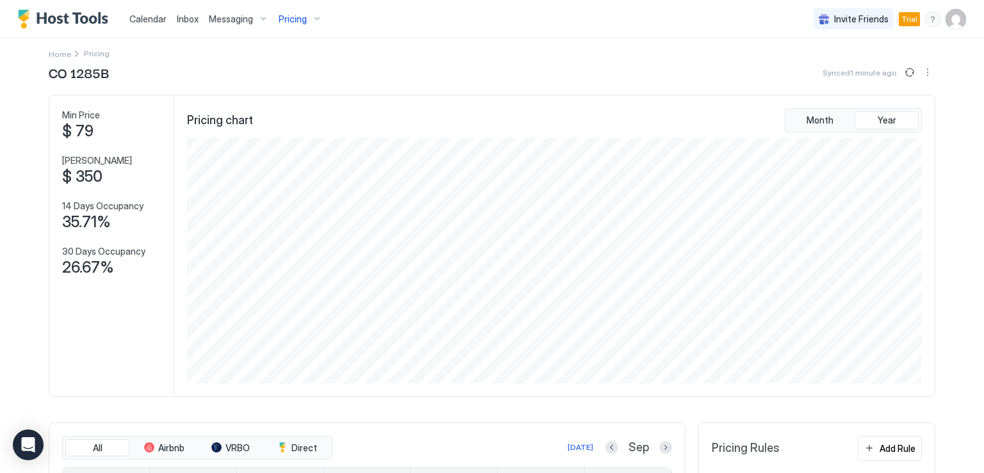
scroll to position [0, 0]
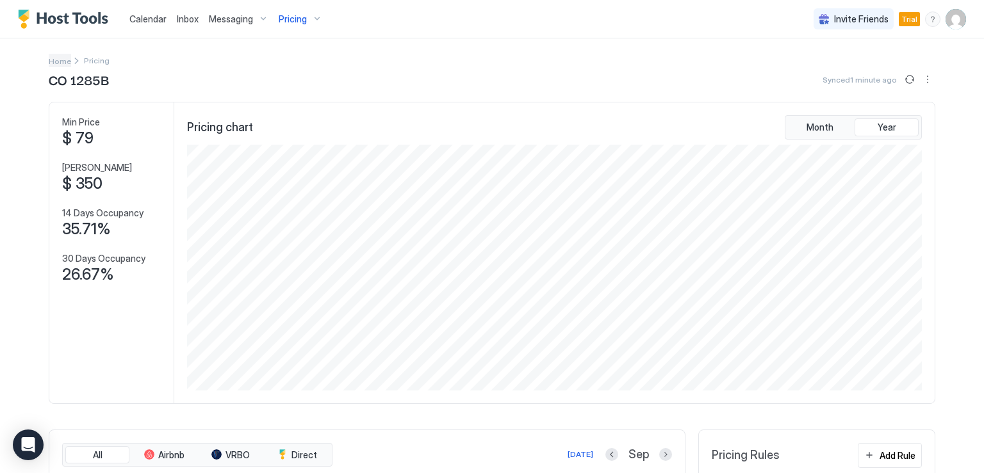
click at [61, 61] on span "Home" at bounding box center [60, 61] width 22 height 10
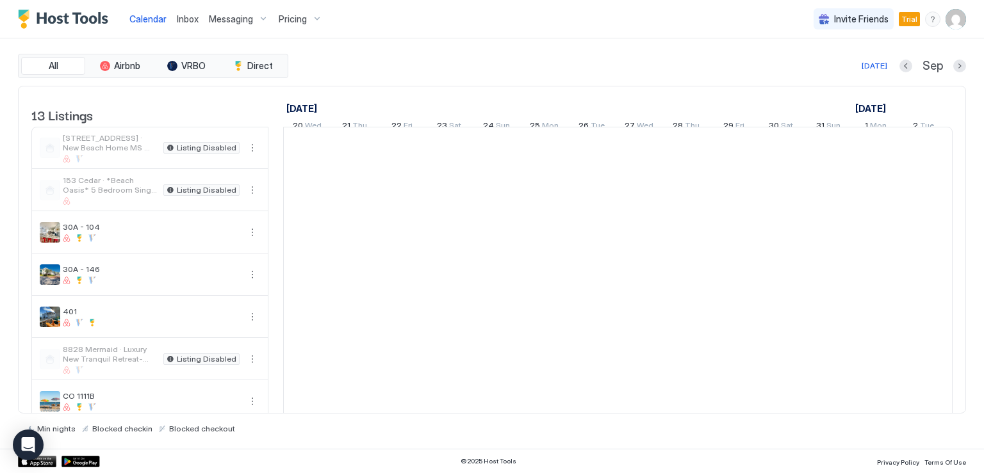
scroll to position [0, 712]
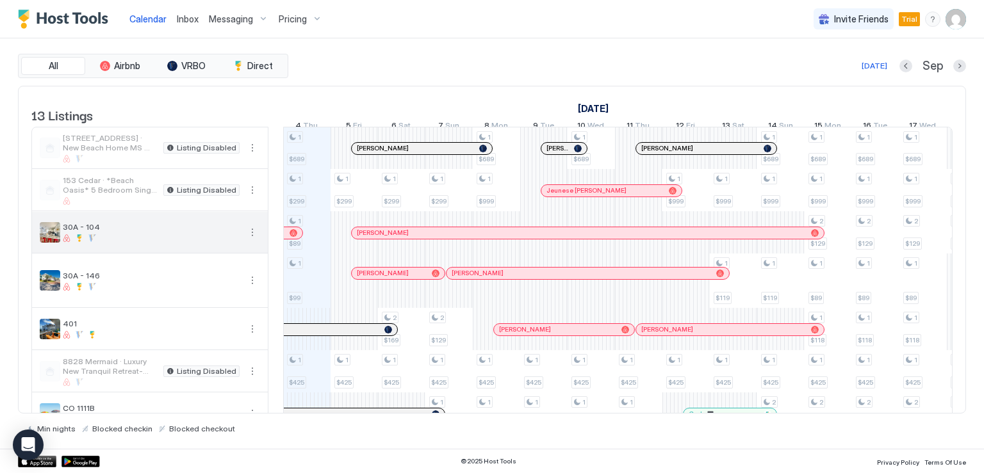
click at [250, 240] on button "More options" at bounding box center [252, 232] width 15 height 15
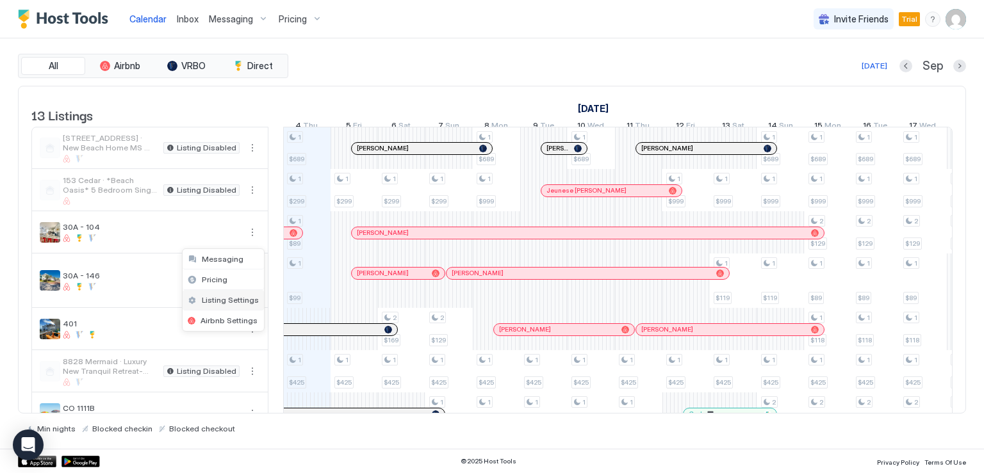
click at [233, 298] on span "Listing Settings" at bounding box center [230, 300] width 57 height 10
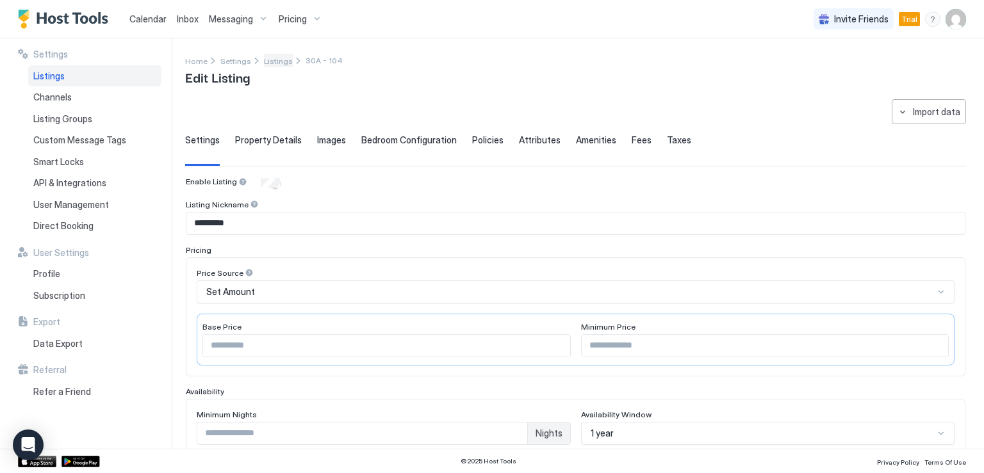
click at [275, 60] on span "Listings" at bounding box center [278, 61] width 29 height 10
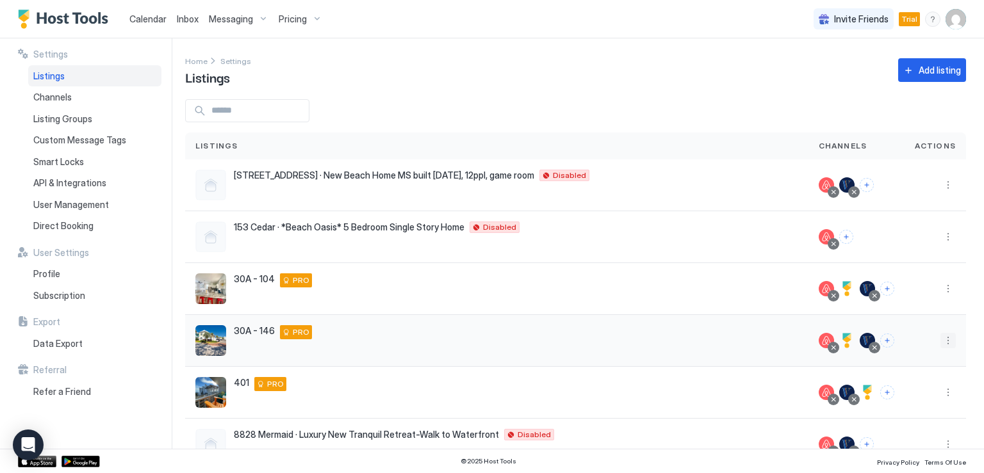
click at [940, 341] on button "More options" at bounding box center [947, 340] width 15 height 15
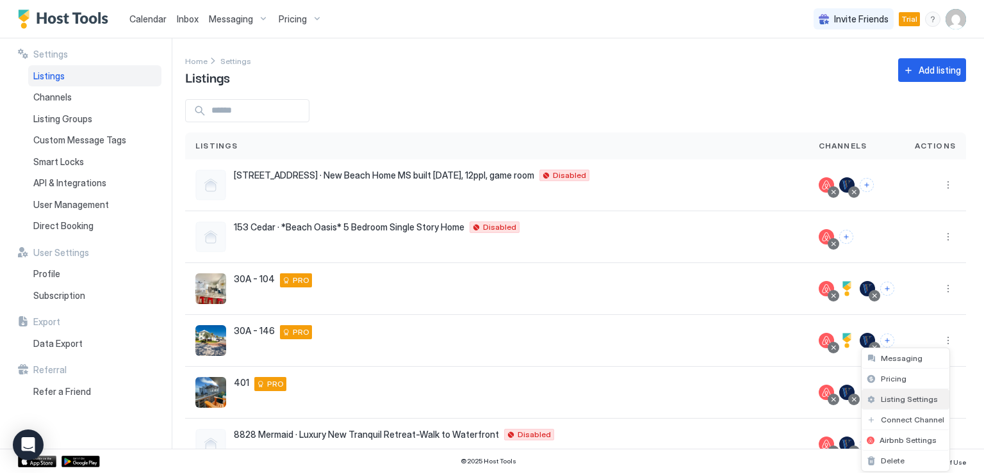
click at [890, 395] on span "Listing Settings" at bounding box center [909, 399] width 57 height 10
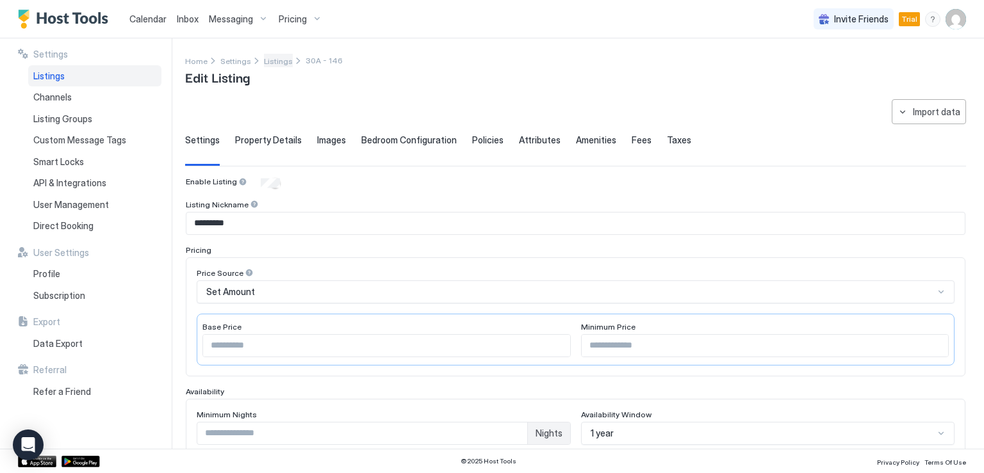
click at [266, 61] on span "Listings" at bounding box center [278, 61] width 29 height 10
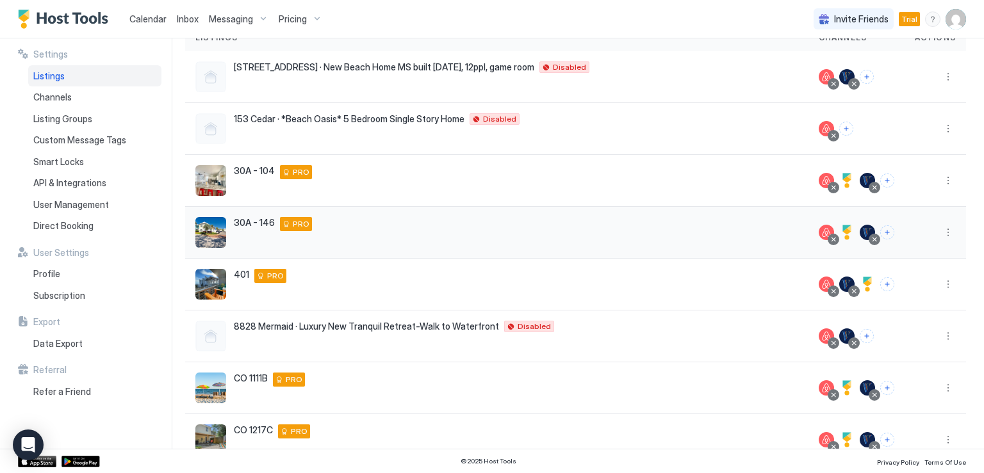
scroll to position [128, 0]
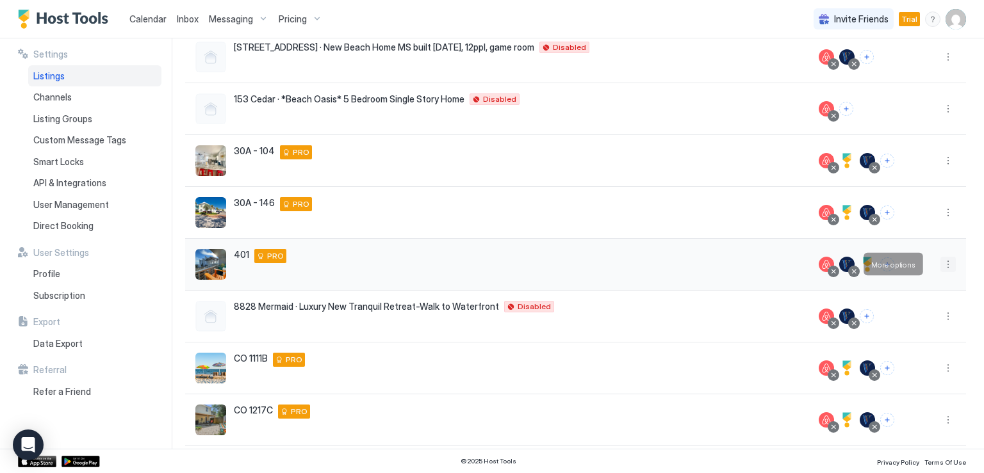
click at [940, 264] on button "More options" at bounding box center [947, 264] width 15 height 15
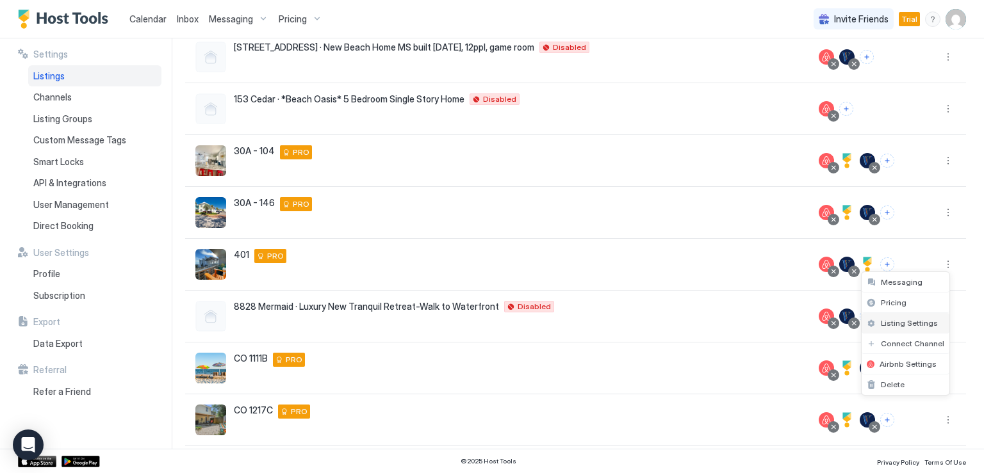
click at [891, 324] on span "Listing Settings" at bounding box center [909, 323] width 57 height 10
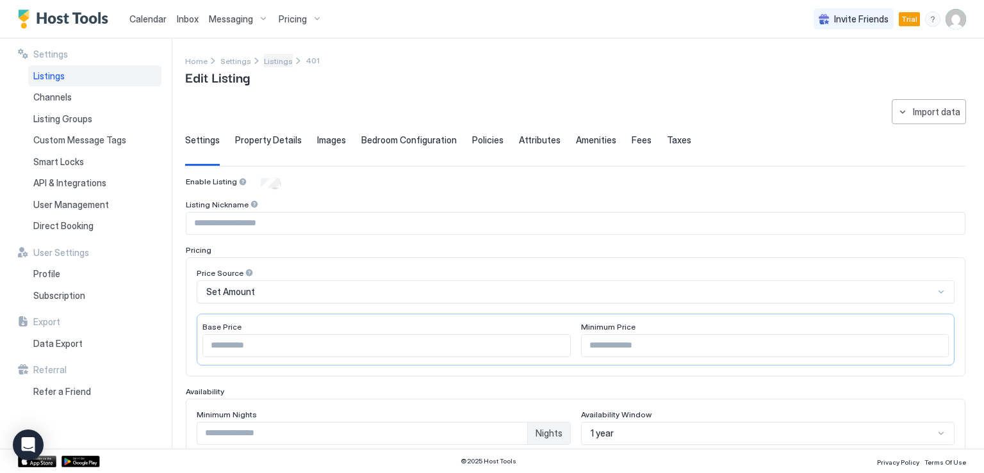
click at [264, 61] on span "Listings" at bounding box center [278, 61] width 29 height 10
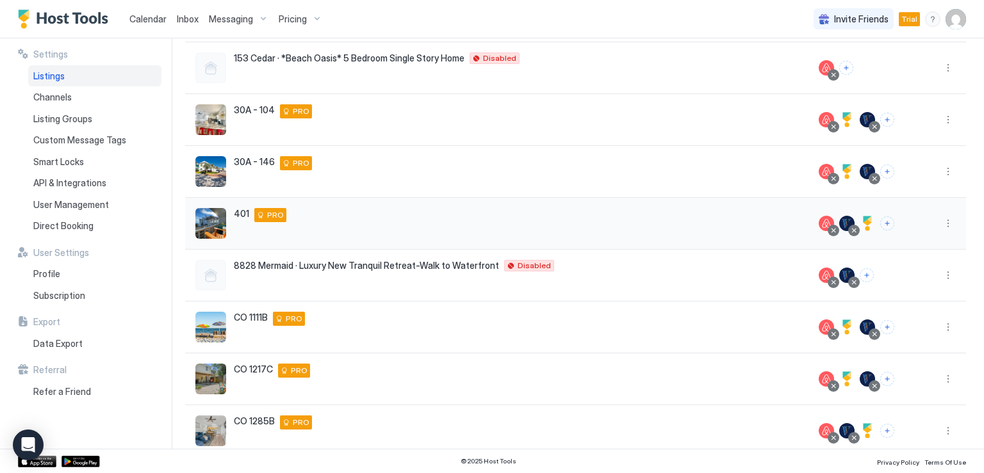
scroll to position [192, 0]
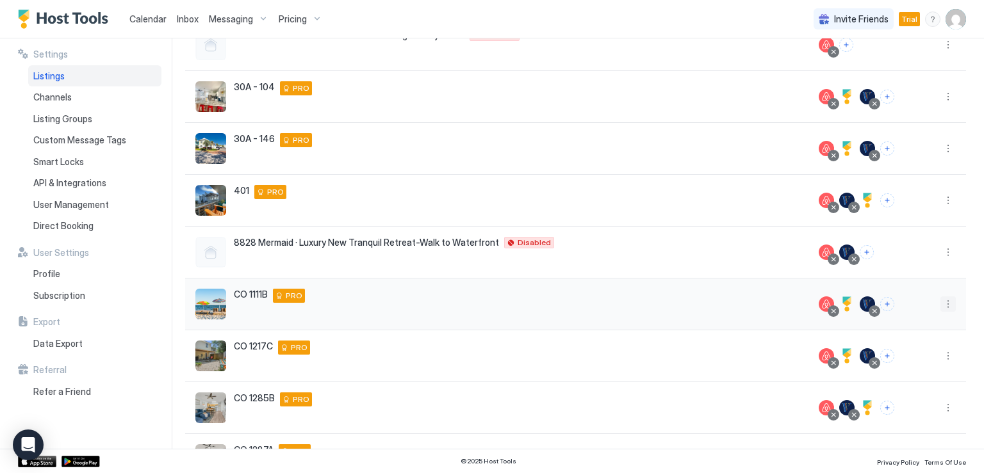
click at [940, 306] on button "More options" at bounding box center [947, 304] width 15 height 15
click at [896, 363] on span "Listing Settings" at bounding box center [909, 362] width 57 height 10
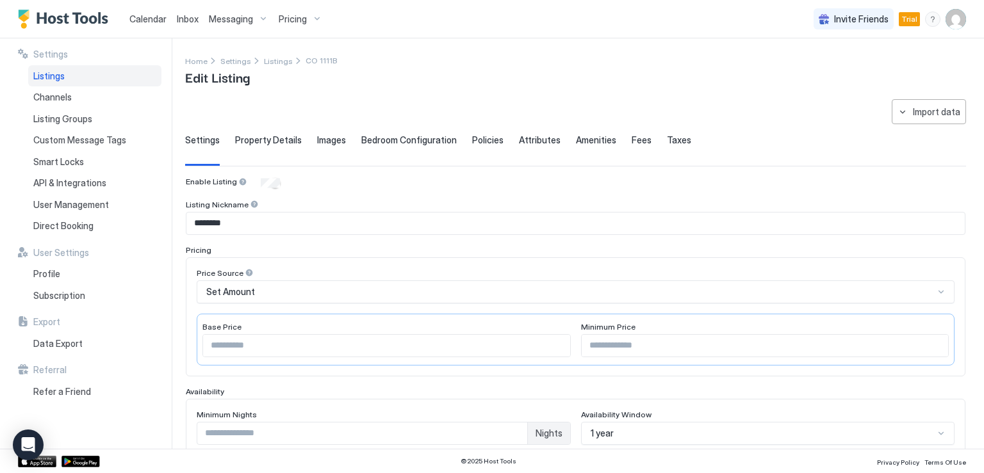
click at [231, 342] on input "***" at bounding box center [386, 346] width 367 height 22
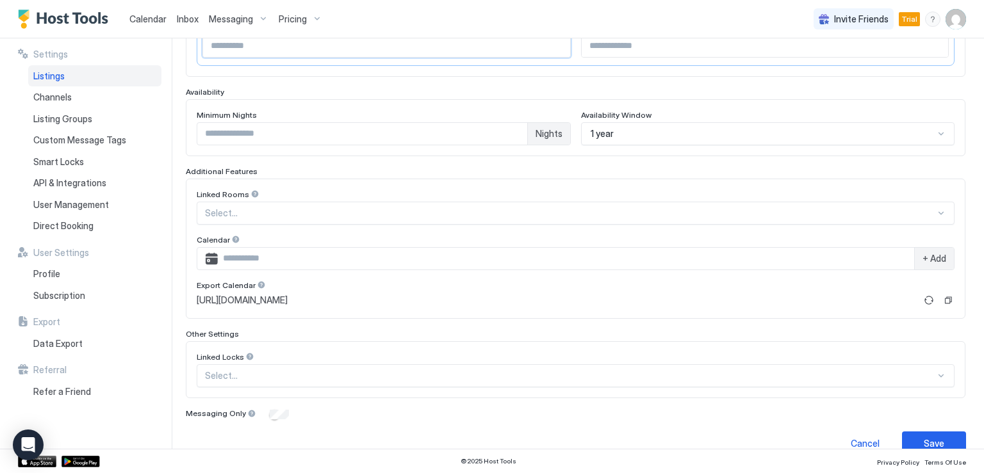
scroll to position [318, 0]
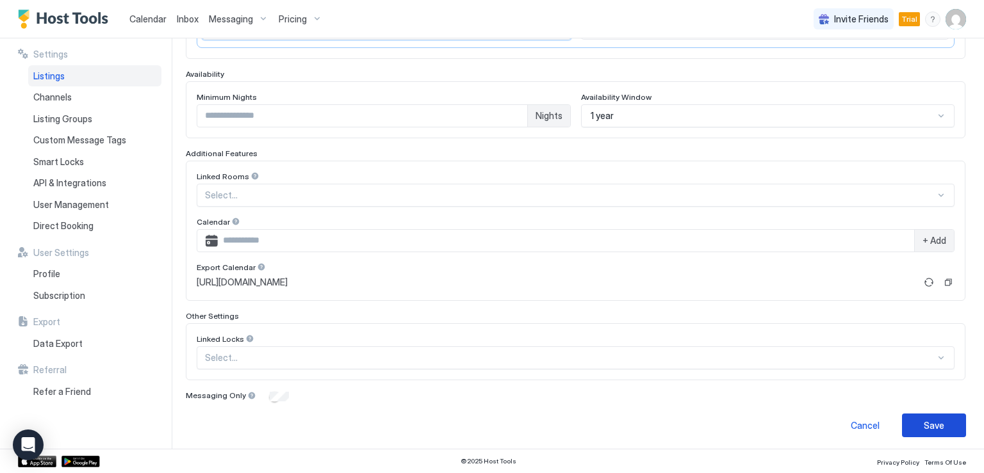
type input "***"
click at [925, 427] on div "Save" at bounding box center [933, 425] width 20 height 13
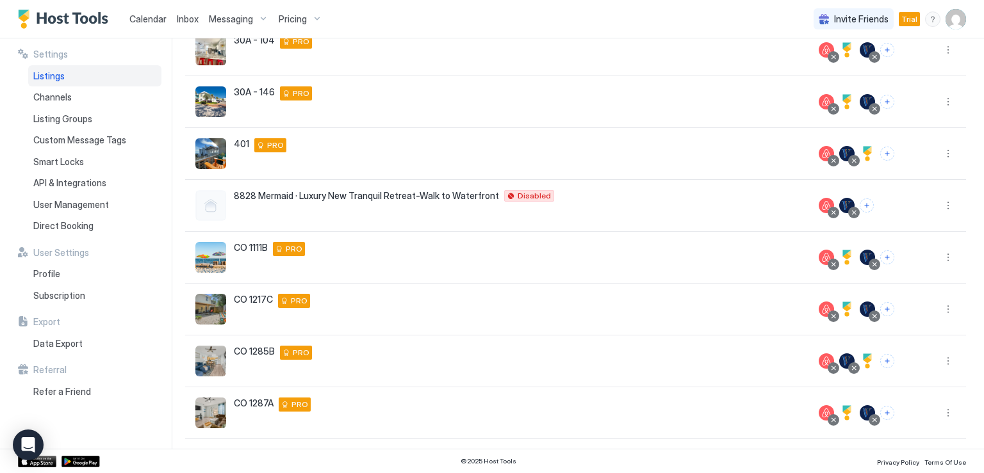
scroll to position [209, 0]
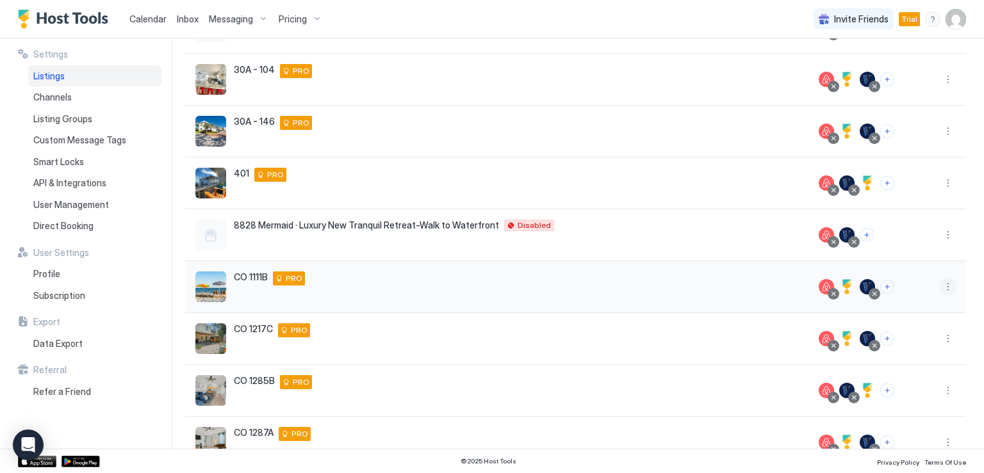
click at [940, 288] on button "More options" at bounding box center [947, 286] width 15 height 15
click at [907, 345] on span "Listing Settings" at bounding box center [909, 345] width 57 height 10
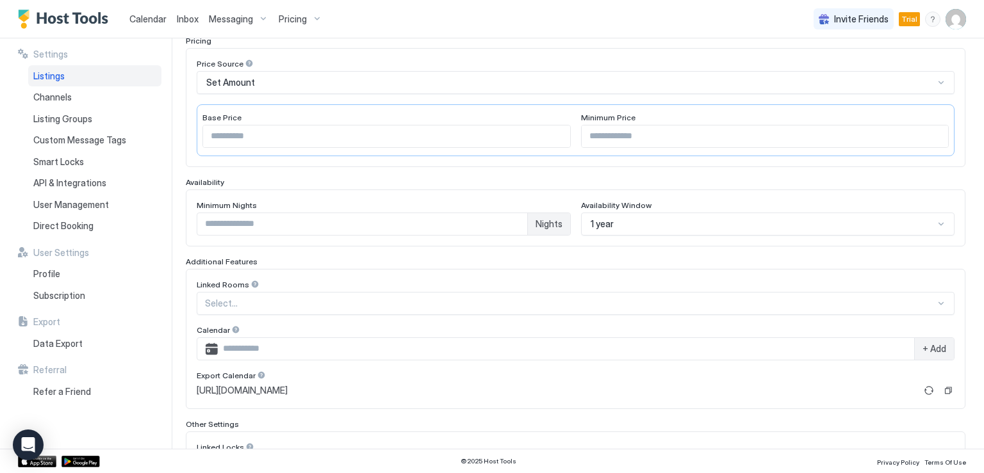
scroll to position [95, 0]
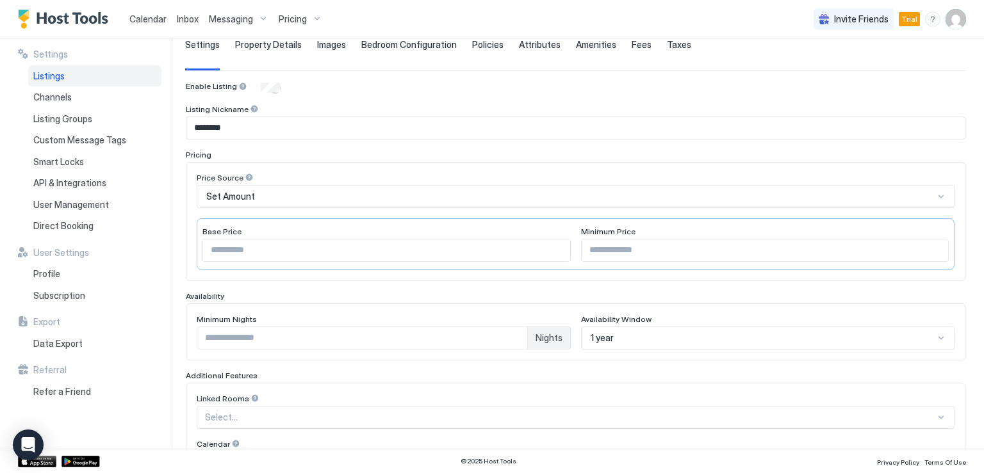
type input "***"
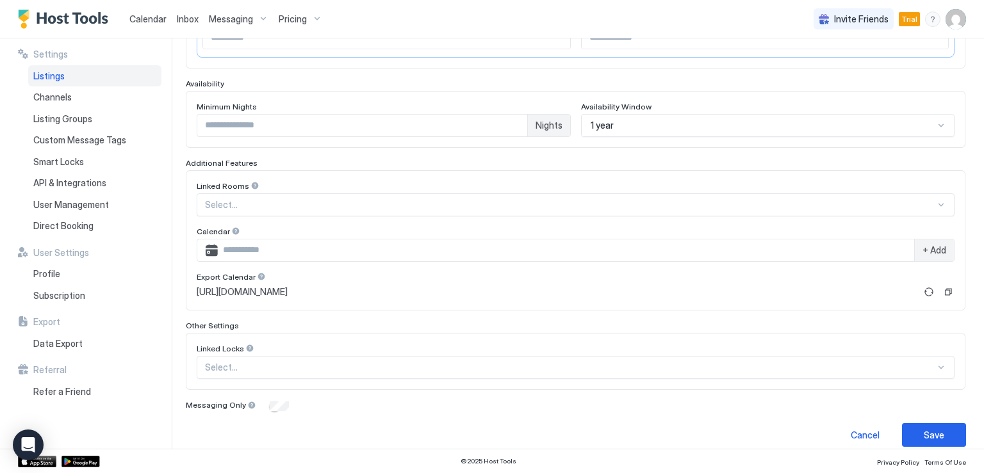
scroll to position [318, 0]
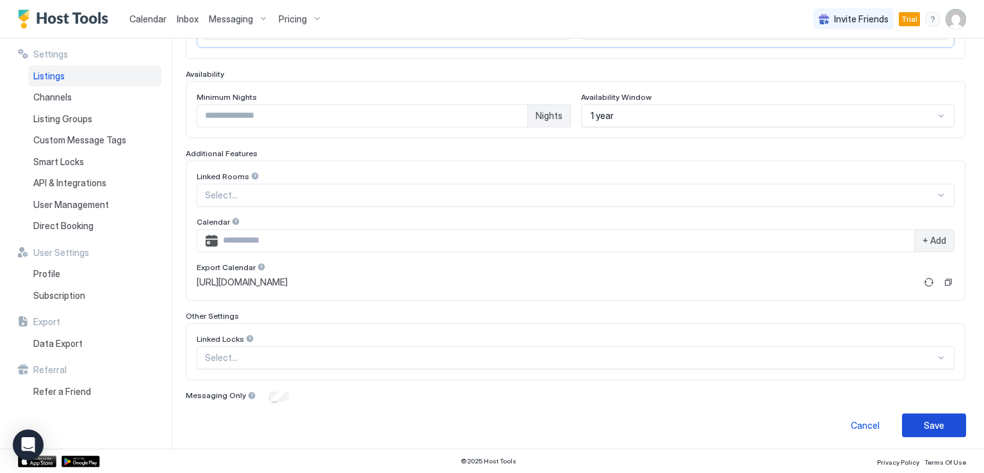
click at [923, 419] on div "Save" at bounding box center [933, 425] width 20 height 13
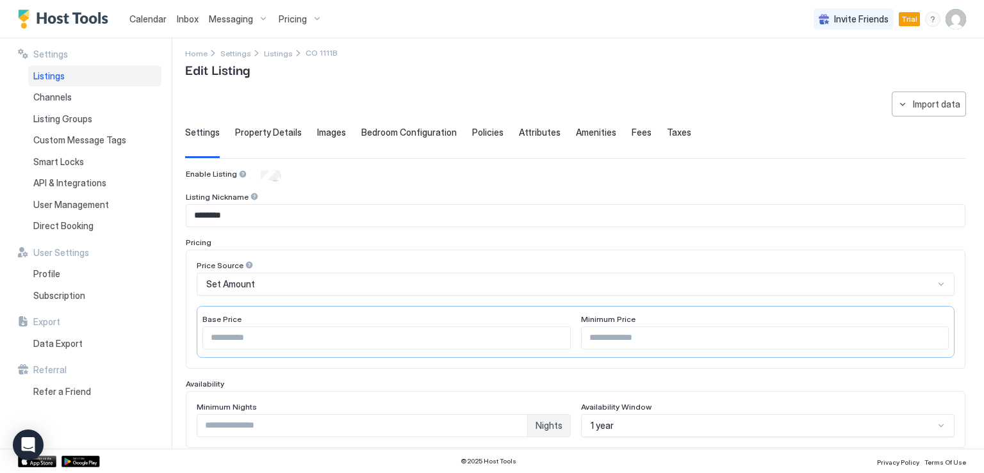
scroll to position [0, 0]
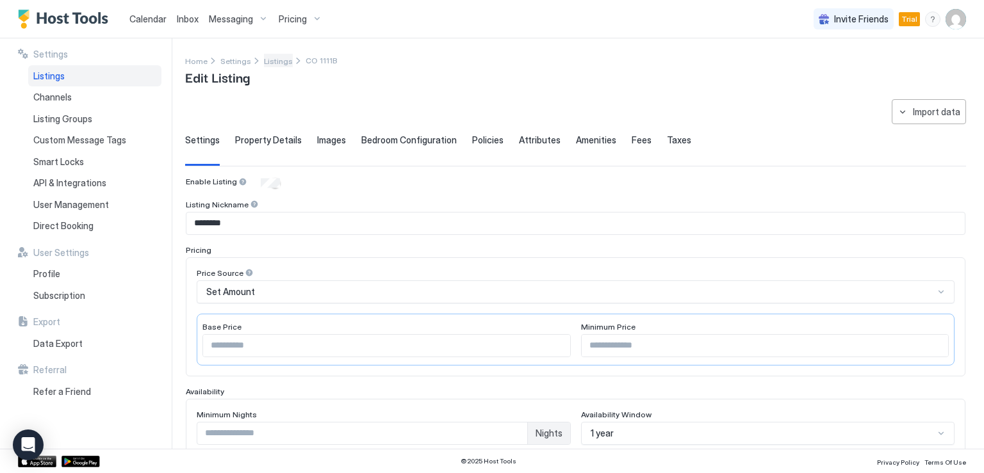
click at [274, 56] on span "Listings" at bounding box center [278, 61] width 29 height 10
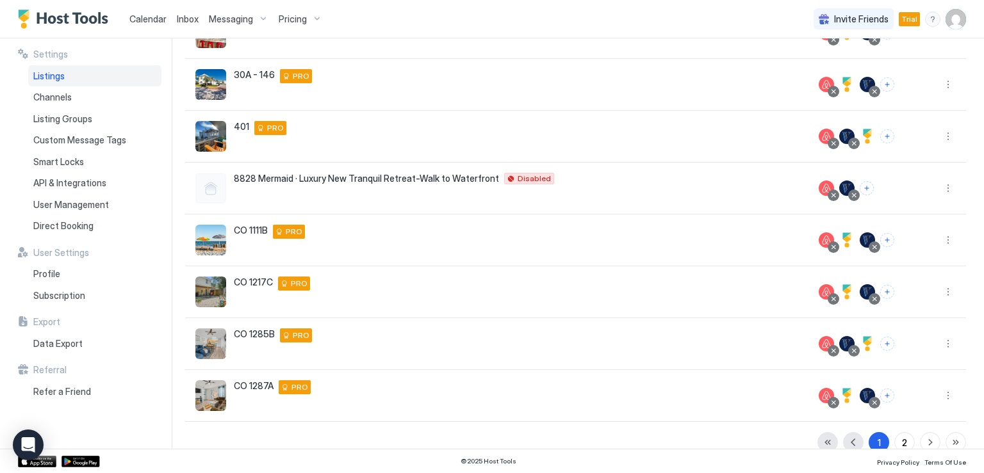
scroll to position [273, 0]
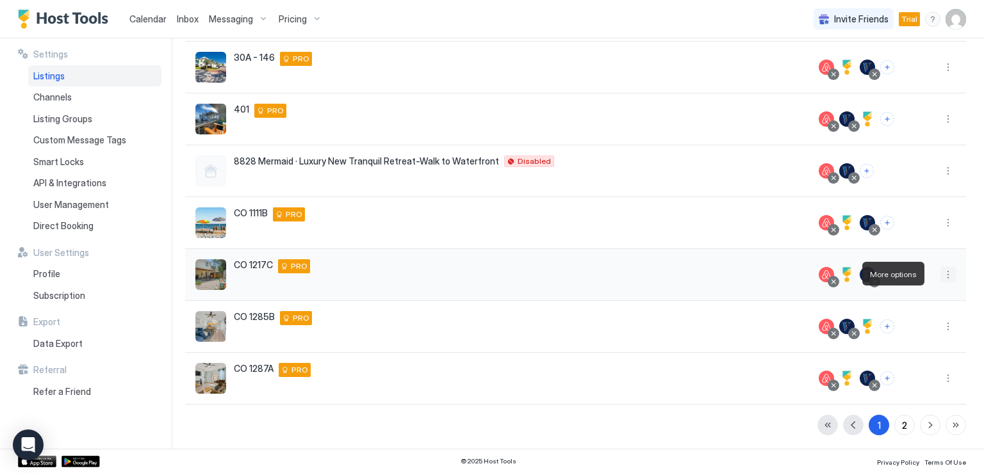
click at [941, 279] on button "More options" at bounding box center [947, 274] width 15 height 15
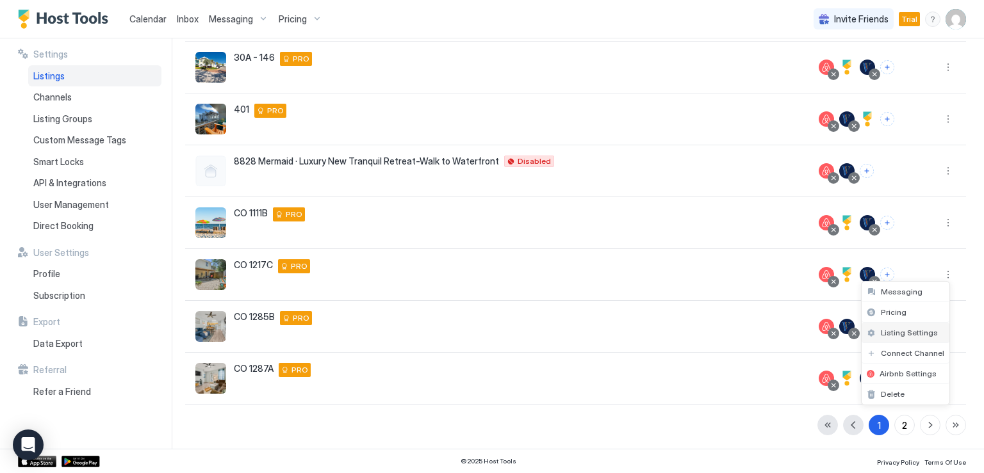
click at [904, 332] on span "Listing Settings" at bounding box center [909, 333] width 57 height 10
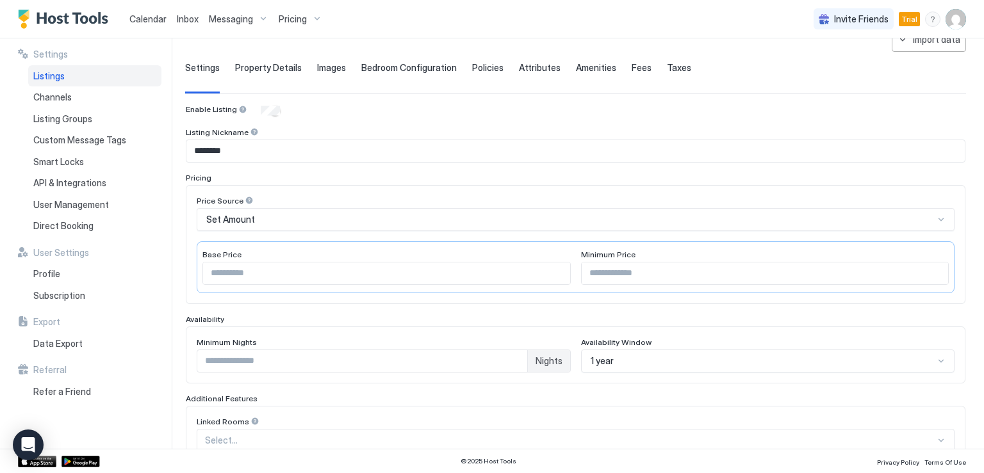
scroll to position [128, 0]
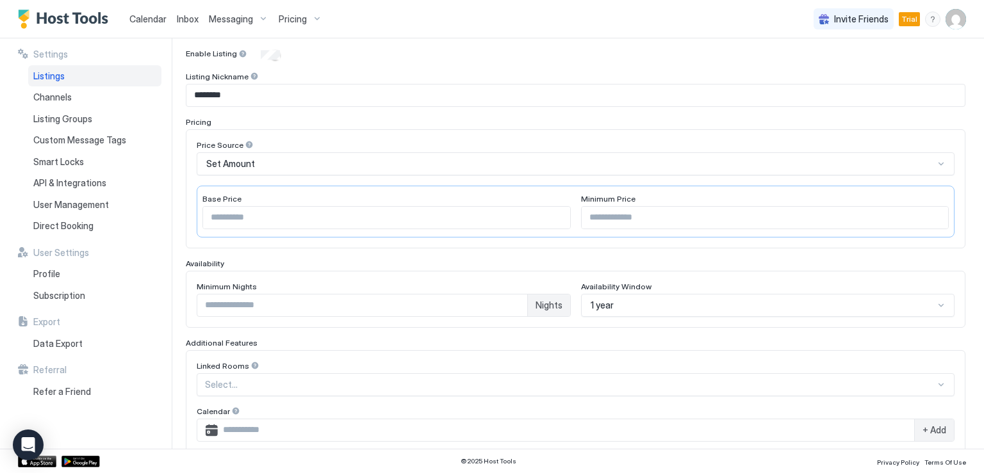
click at [246, 218] on input "***" at bounding box center [386, 218] width 367 height 22
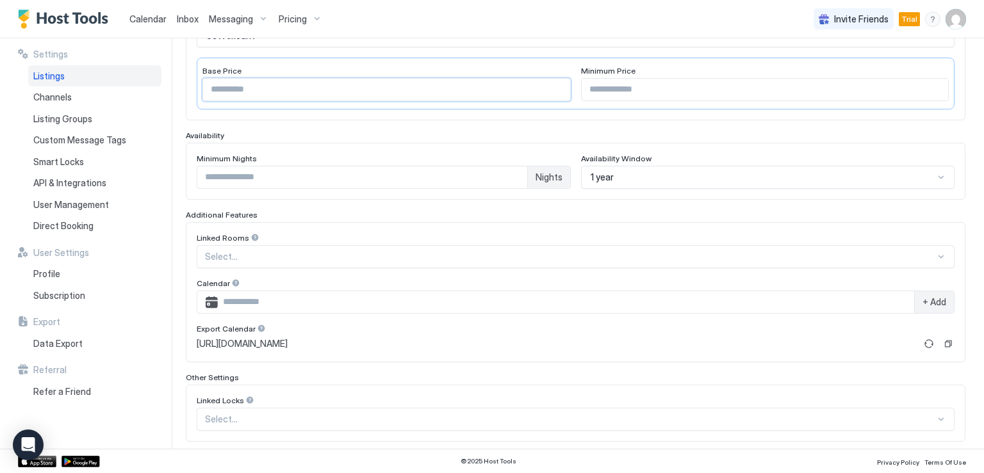
scroll to position [318, 0]
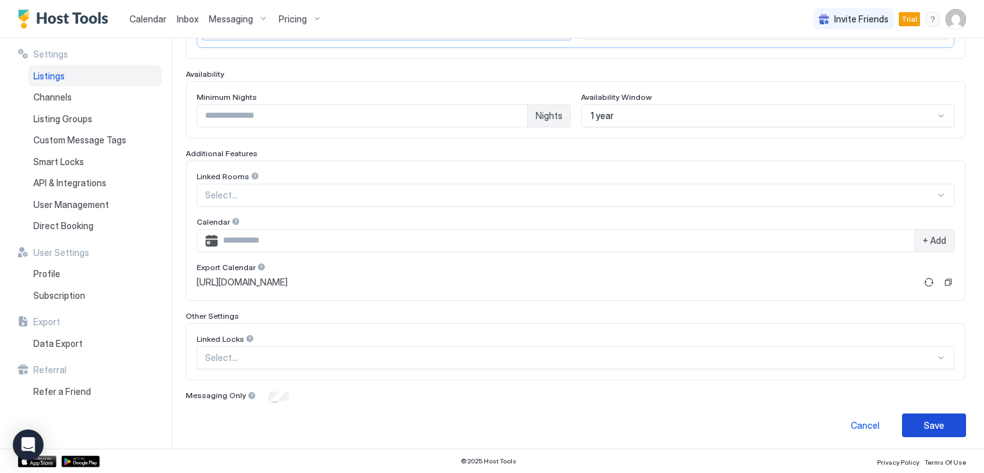
type input "***"
click at [927, 421] on div "Save" at bounding box center [933, 425] width 20 height 13
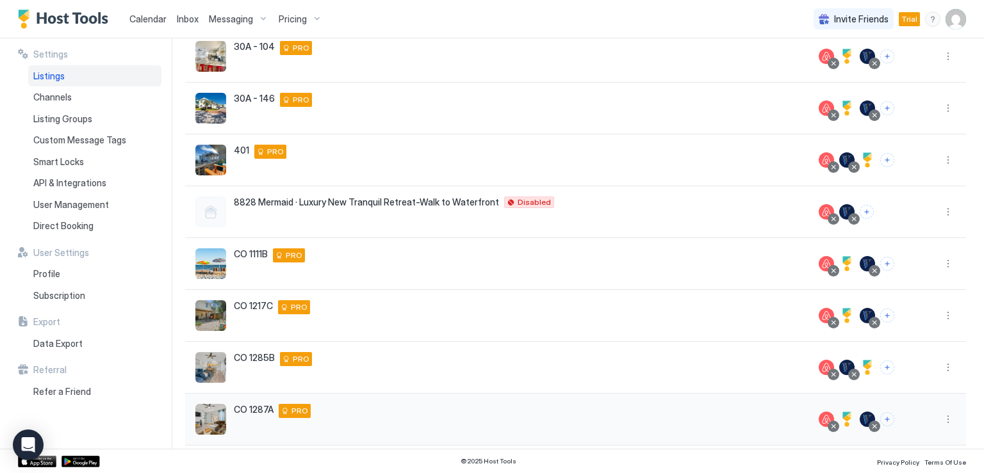
scroll to position [273, 0]
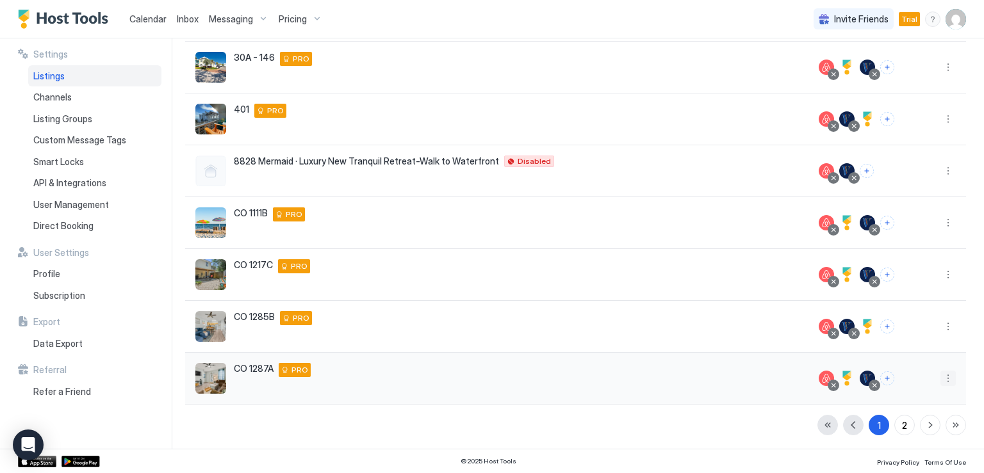
click at [940, 381] on button "More options" at bounding box center [947, 378] width 15 height 15
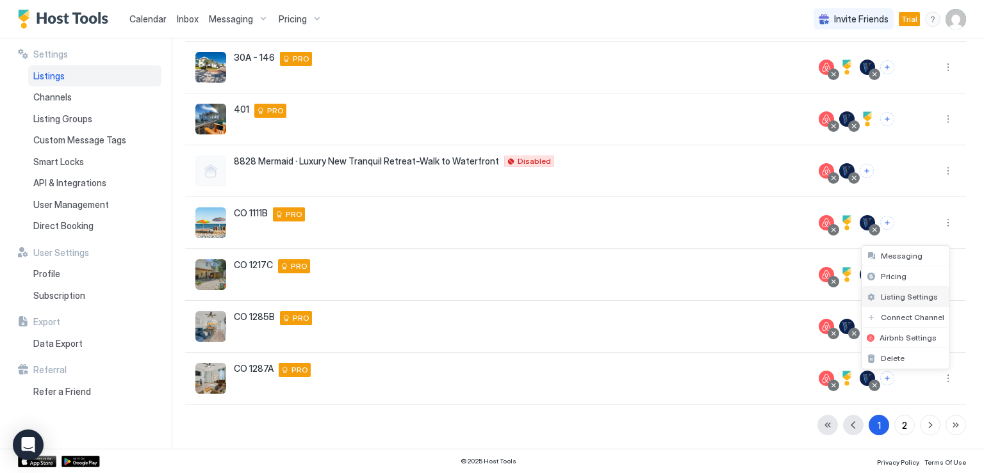
click at [899, 293] on span "Listing Settings" at bounding box center [909, 297] width 57 height 10
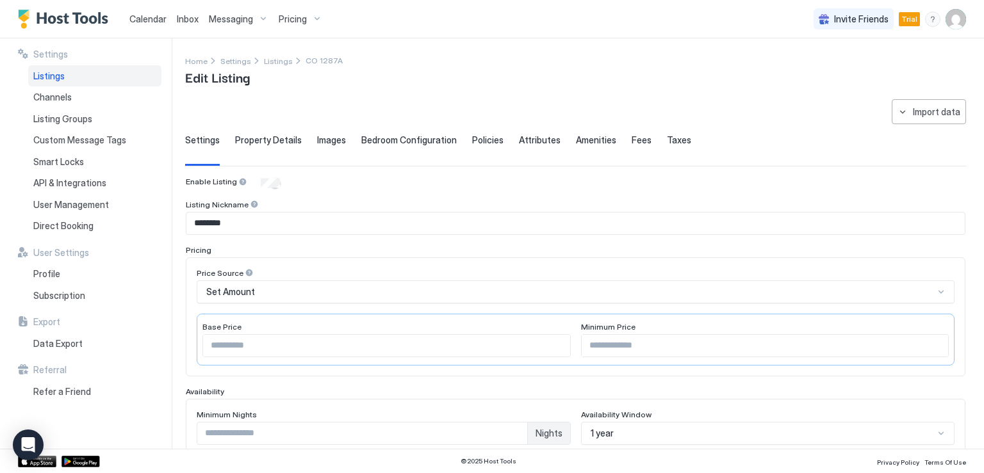
click at [230, 347] on input "***" at bounding box center [386, 346] width 367 height 22
click at [228, 346] on input "***" at bounding box center [386, 346] width 367 height 22
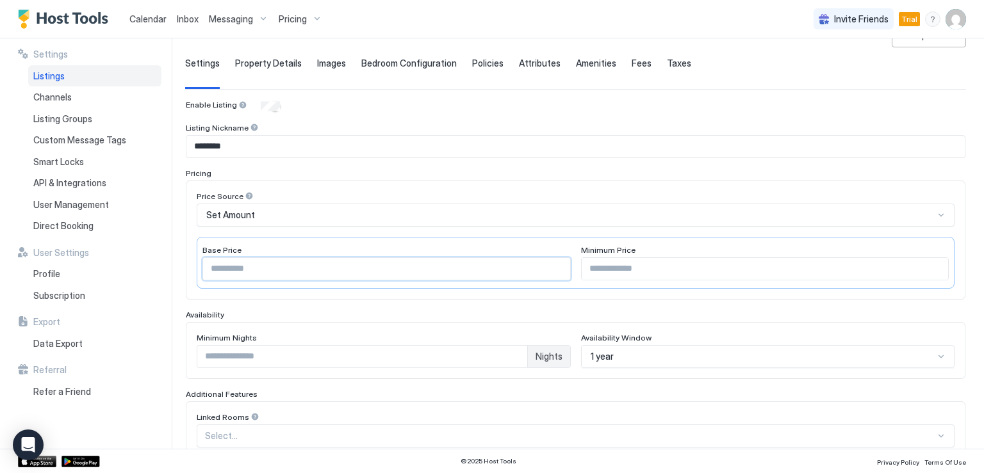
scroll to position [61, 0]
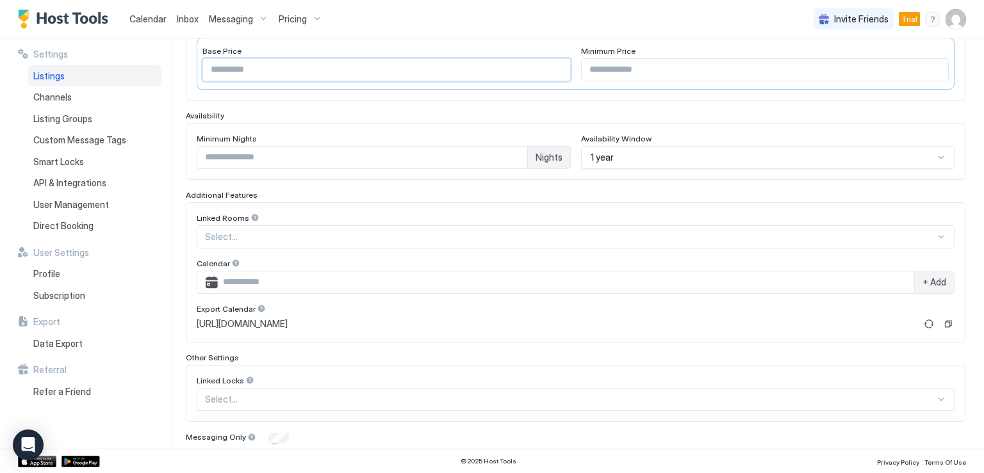
type input "***"
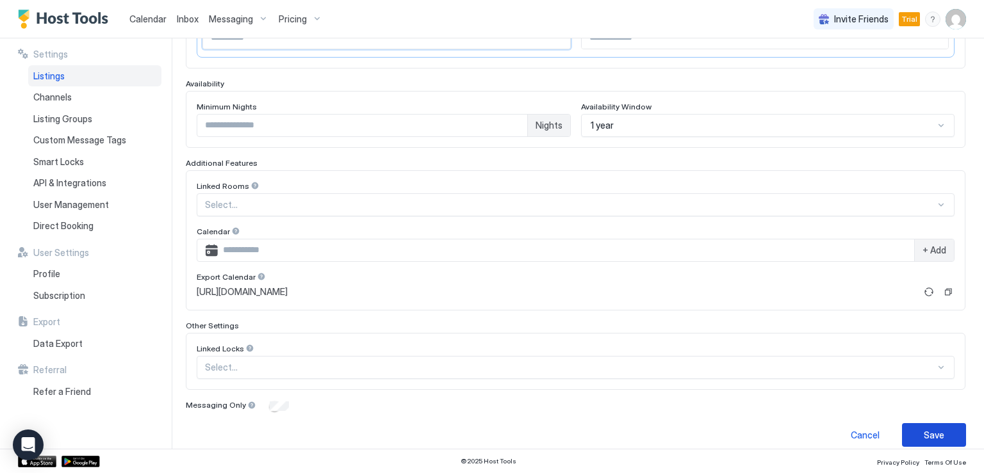
click at [932, 427] on div "**********" at bounding box center [575, 119] width 781 height 656
click at [932, 432] on div "Save" at bounding box center [933, 434] width 20 height 13
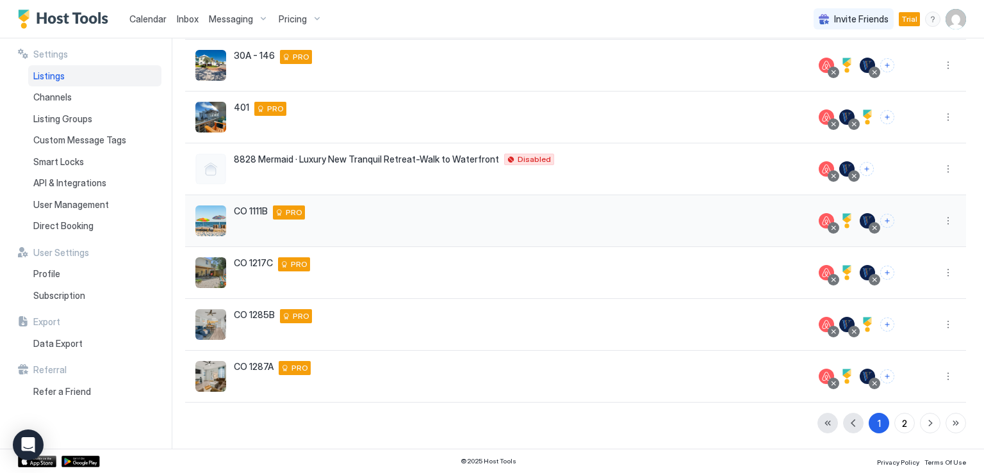
scroll to position [273, 0]
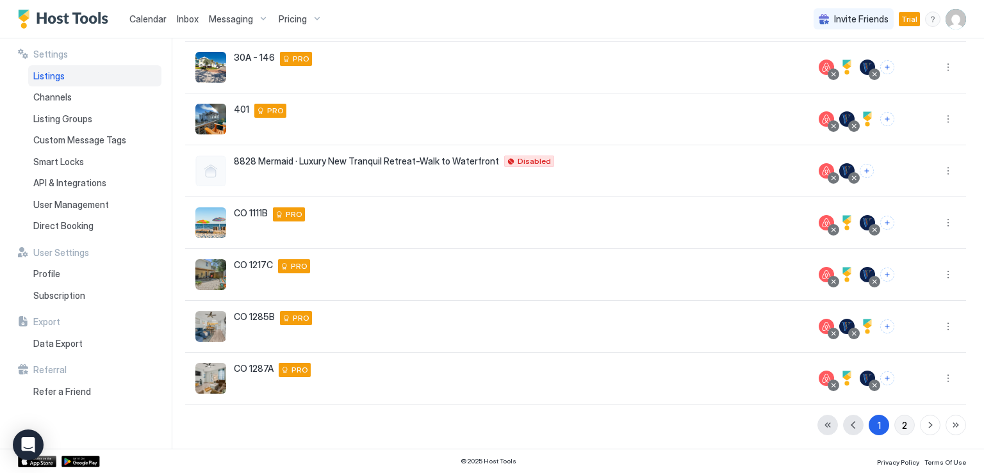
click at [902, 423] on div "2" at bounding box center [904, 425] width 5 height 13
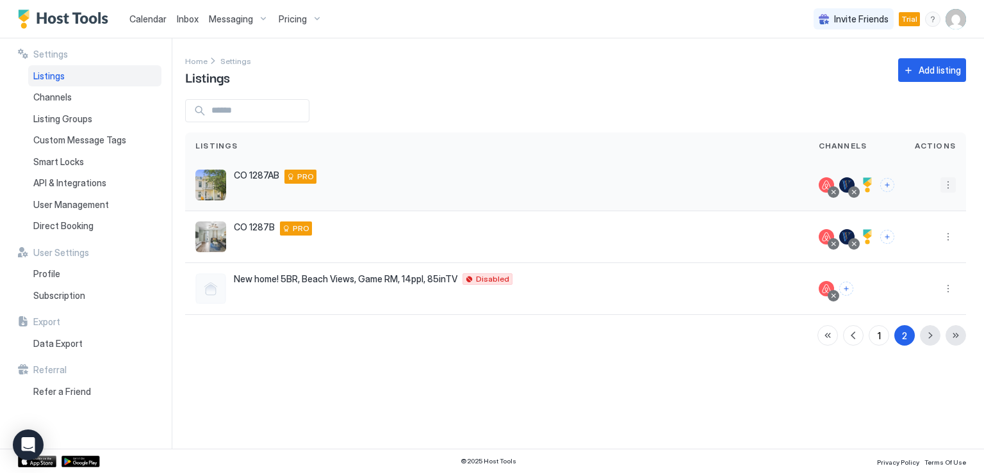
click at [943, 186] on button "More options" at bounding box center [947, 184] width 15 height 15
click at [902, 247] on span "Listing Settings" at bounding box center [918, 245] width 57 height 10
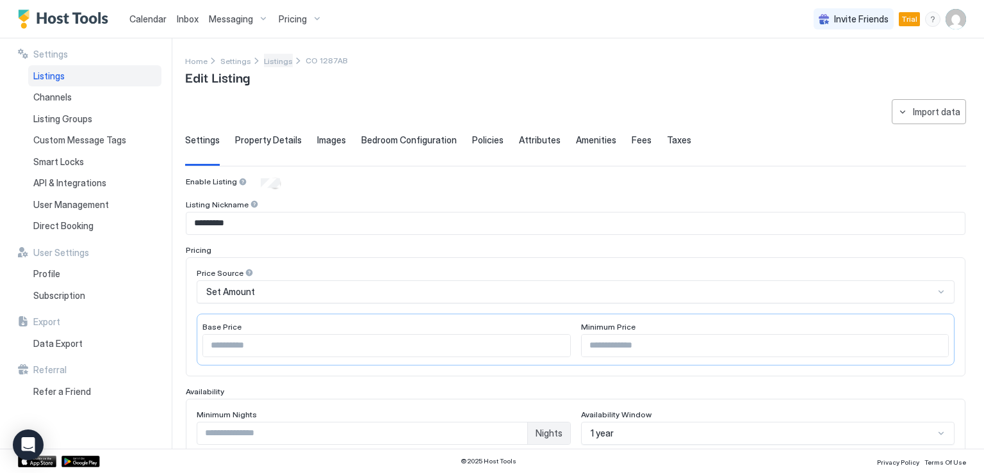
click at [275, 60] on span "Listings" at bounding box center [278, 61] width 29 height 10
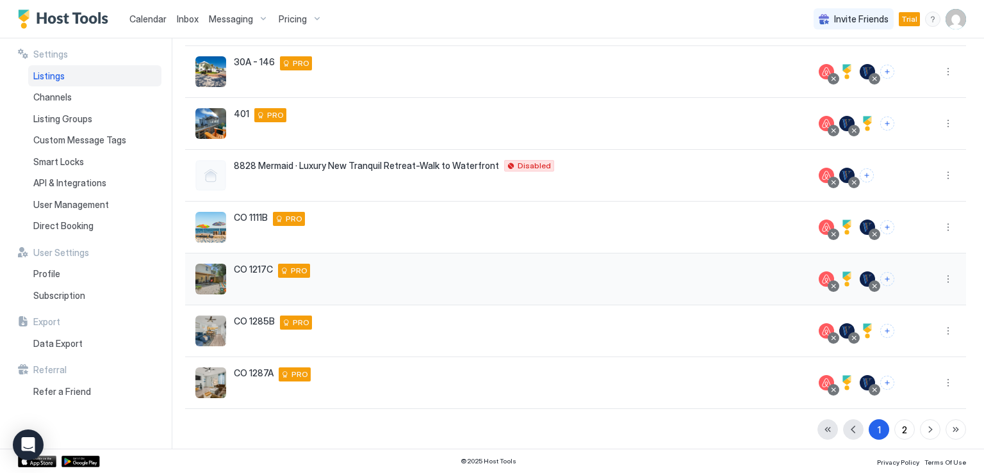
scroll to position [273, 0]
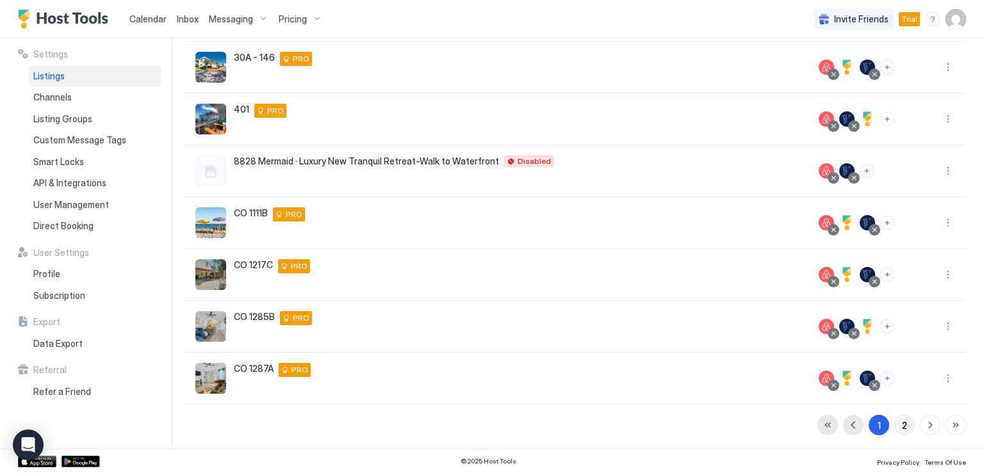
click at [897, 427] on button "2" at bounding box center [904, 425] width 20 height 20
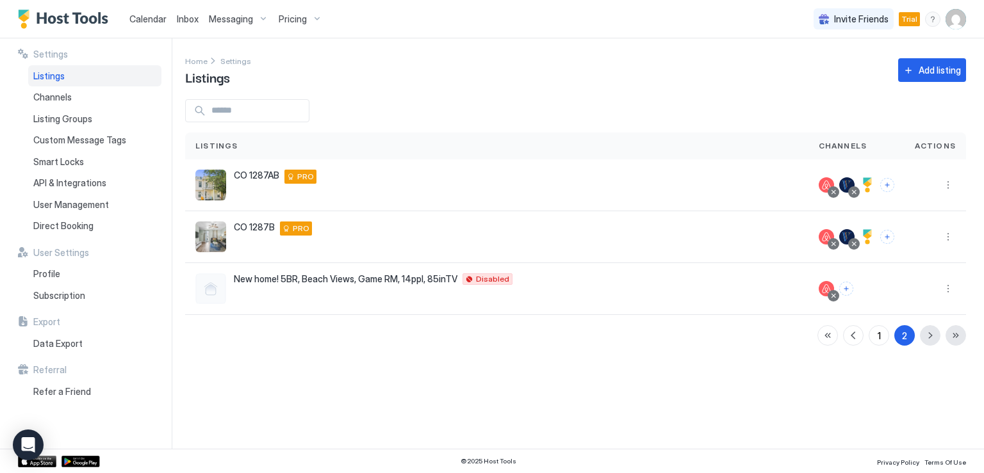
scroll to position [0, 0]
click at [950, 238] on button "More options" at bounding box center [947, 236] width 15 height 15
click at [906, 295] on span "Listing Settings" at bounding box center [918, 296] width 57 height 10
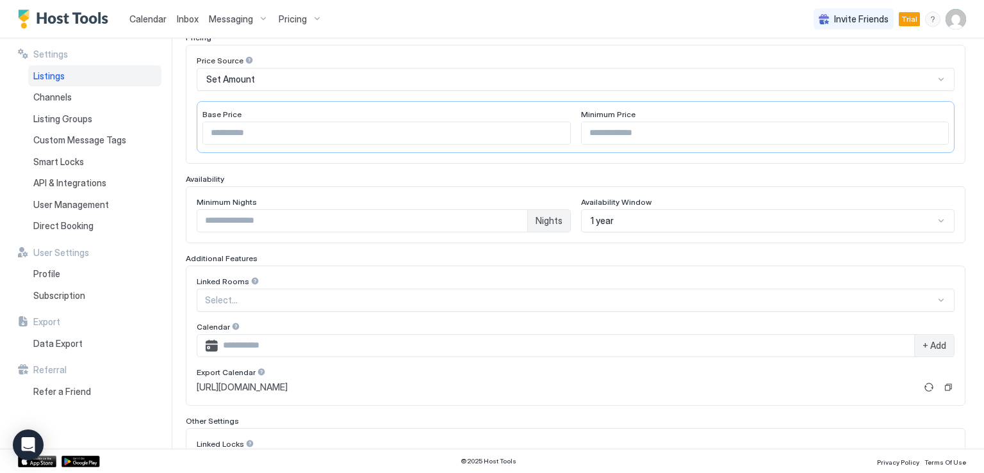
scroll to position [192, 0]
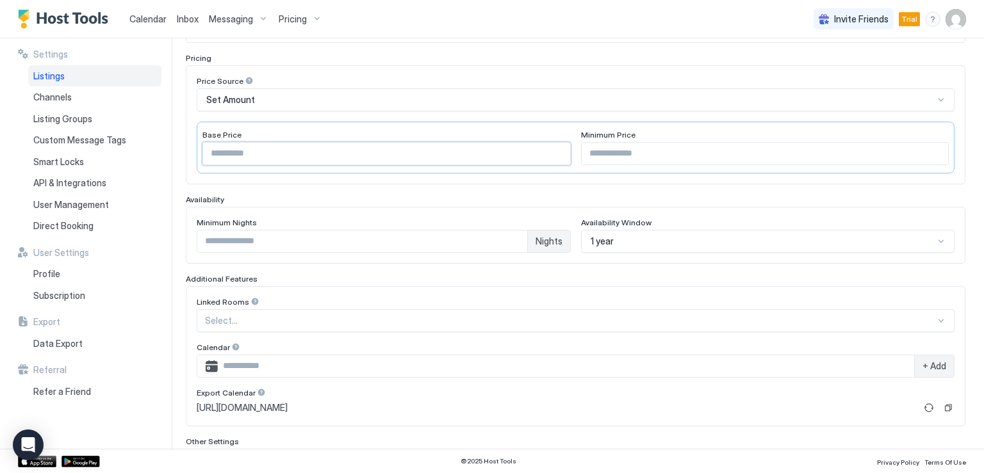
click at [218, 159] on input "***" at bounding box center [386, 154] width 367 height 22
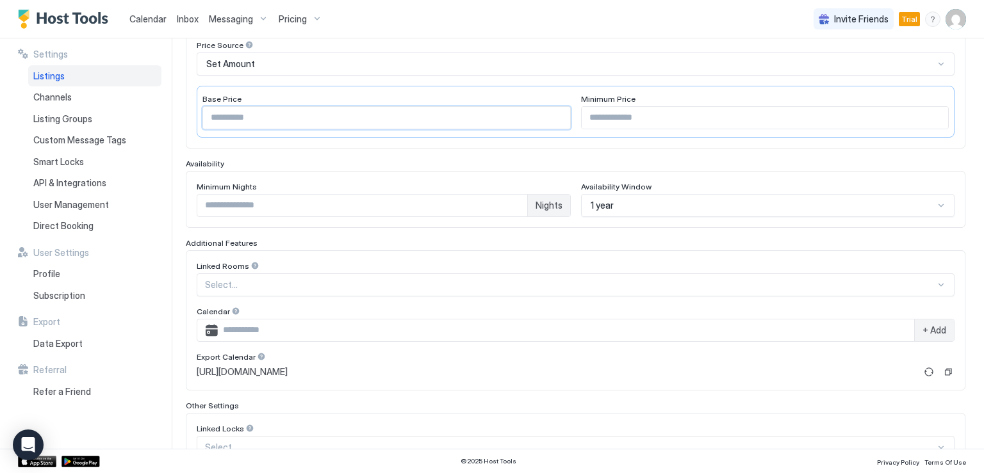
scroll to position [318, 0]
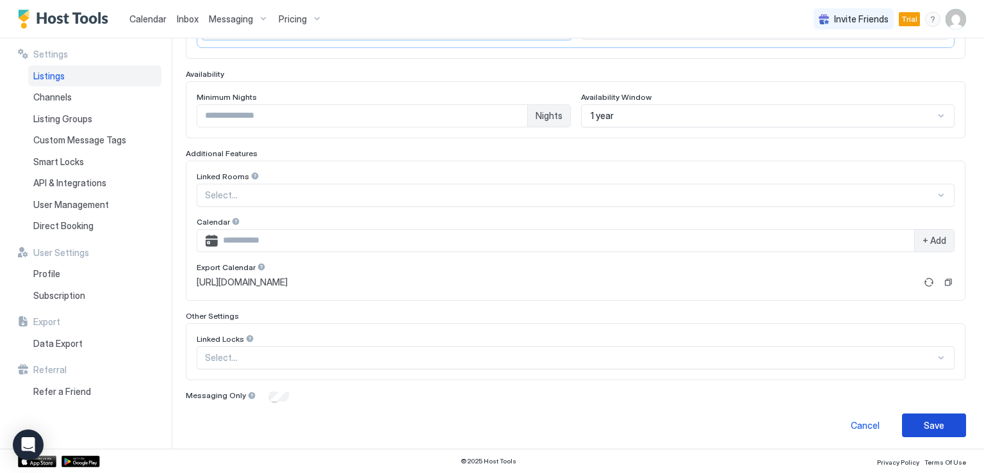
type input "***"
click at [927, 421] on div "Save" at bounding box center [933, 425] width 20 height 13
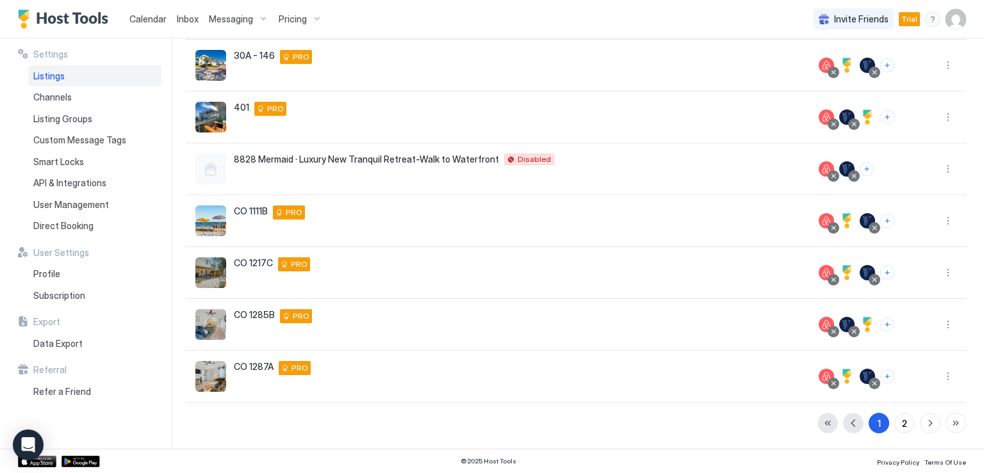
scroll to position [273, 0]
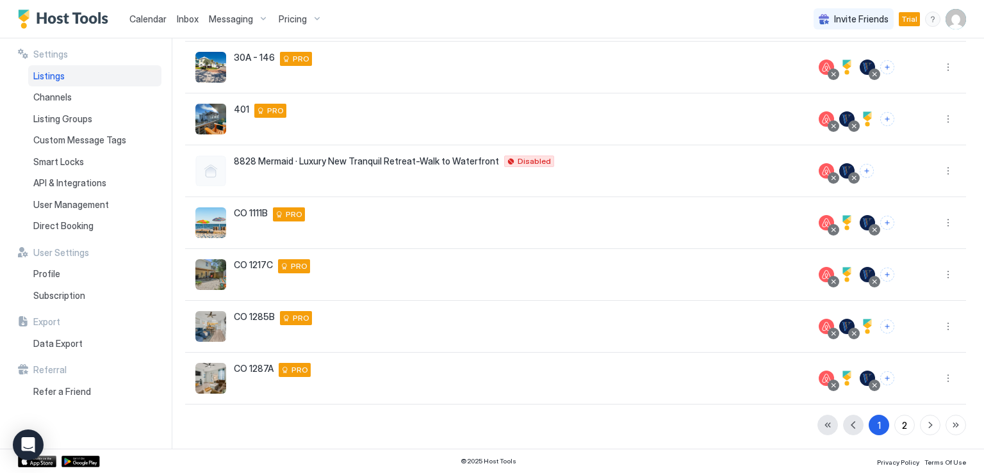
click at [141, 17] on span "Calendar" at bounding box center [147, 18] width 37 height 11
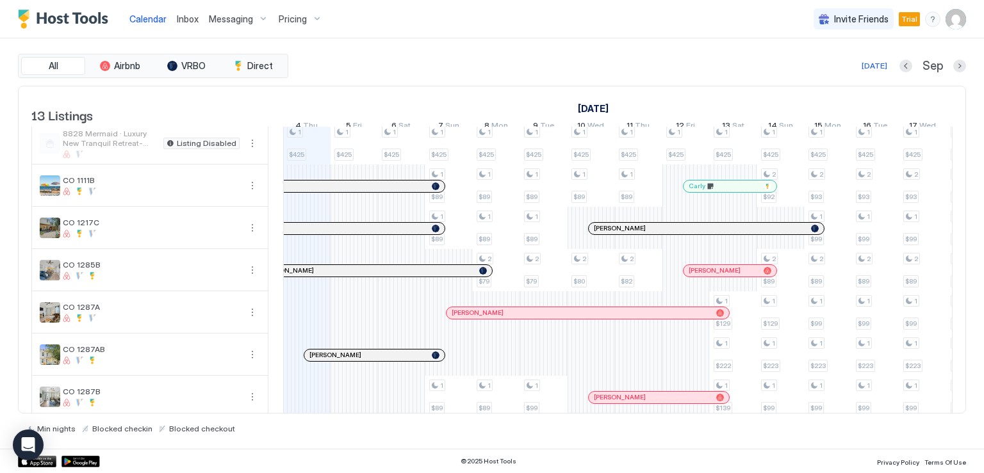
scroll to position [292, 0]
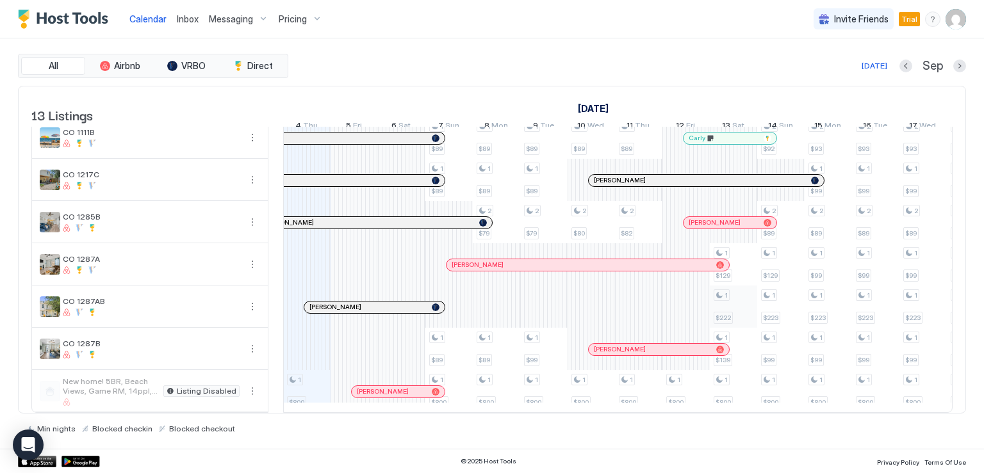
click at [740, 305] on div "1 $689 1 $299 1 $89 1 $99 1 $425 1 $800 1 $299 1 $425 1 $299 2 $169 1 $425 1 $2…" at bounding box center [851, 131] width 2559 height 561
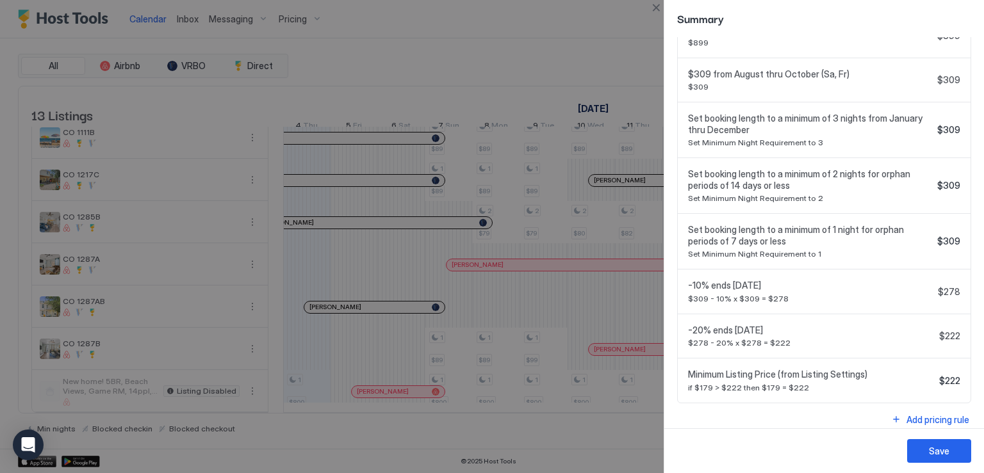
scroll to position [482, 0]
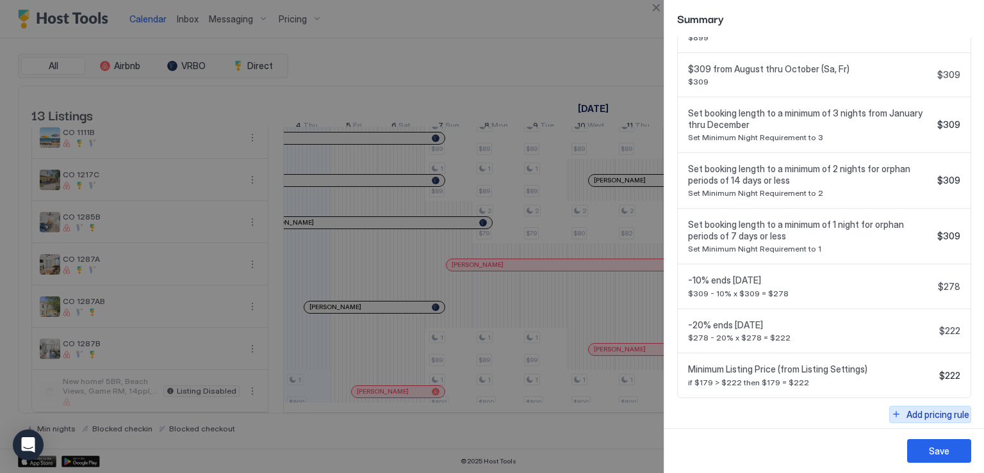
click at [911, 409] on div "Add pricing rule" at bounding box center [937, 414] width 63 height 13
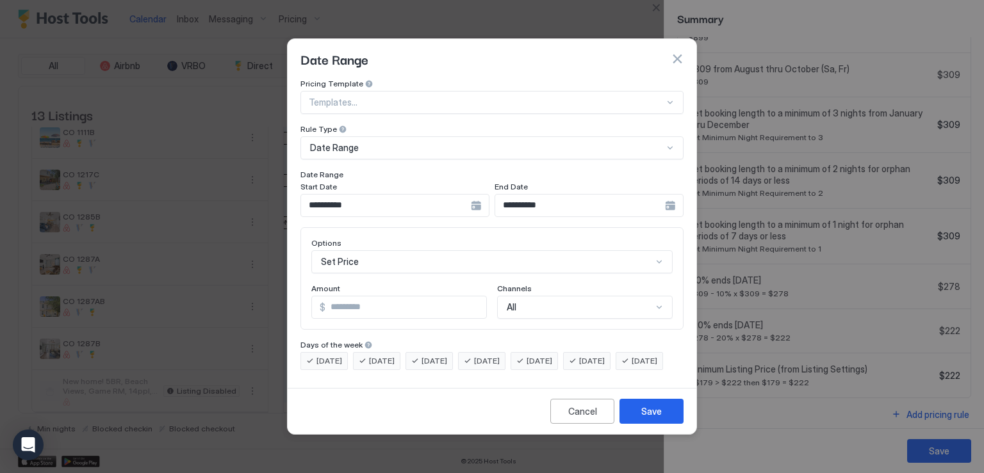
click at [667, 195] on div "**********" at bounding box center [588, 205] width 189 height 23
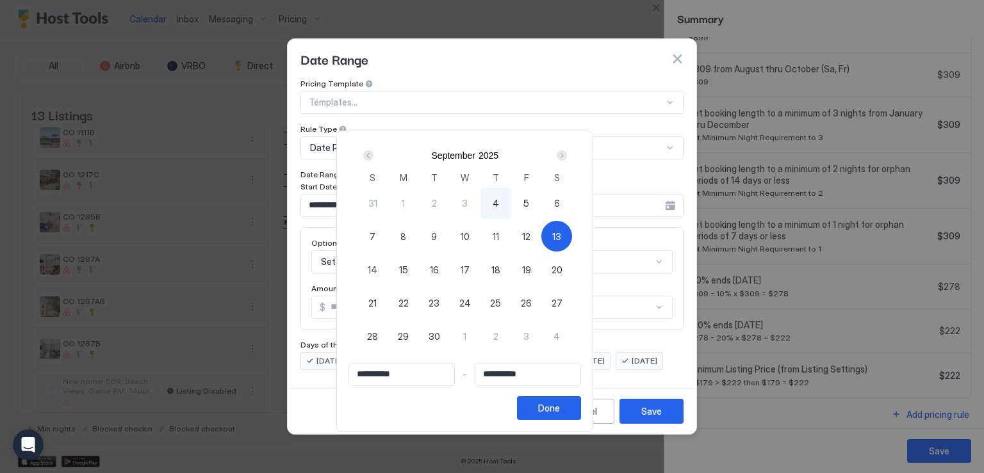
click at [561, 234] on span "13" at bounding box center [556, 236] width 9 height 13
type input "**********"
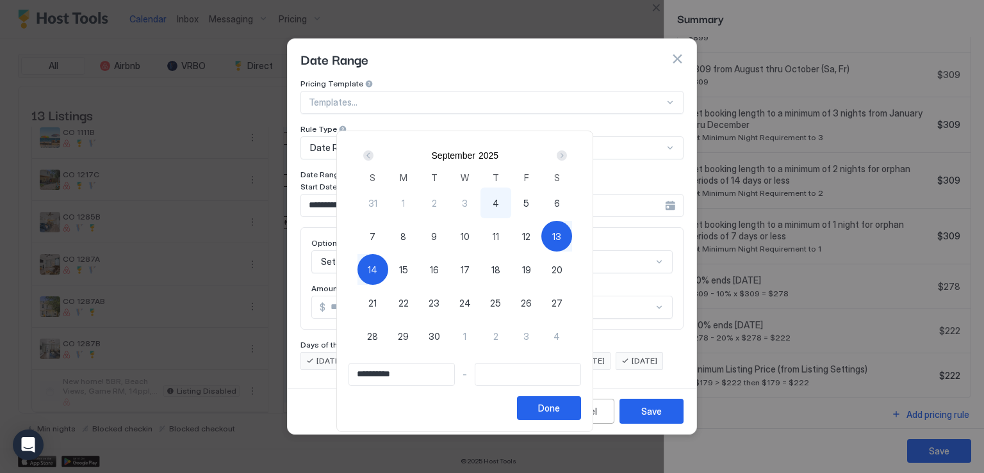
click at [388, 280] on div "14" at bounding box center [372, 269] width 31 height 31
type input "**********"
click at [560, 410] on div "Done" at bounding box center [549, 408] width 22 height 13
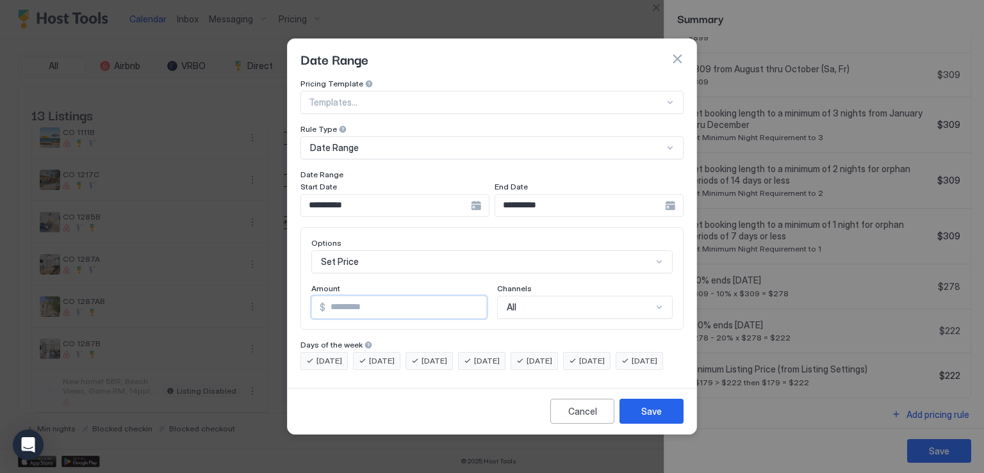
click at [349, 300] on input "*" at bounding box center [405, 308] width 161 height 22
type input "*"
type input "***"
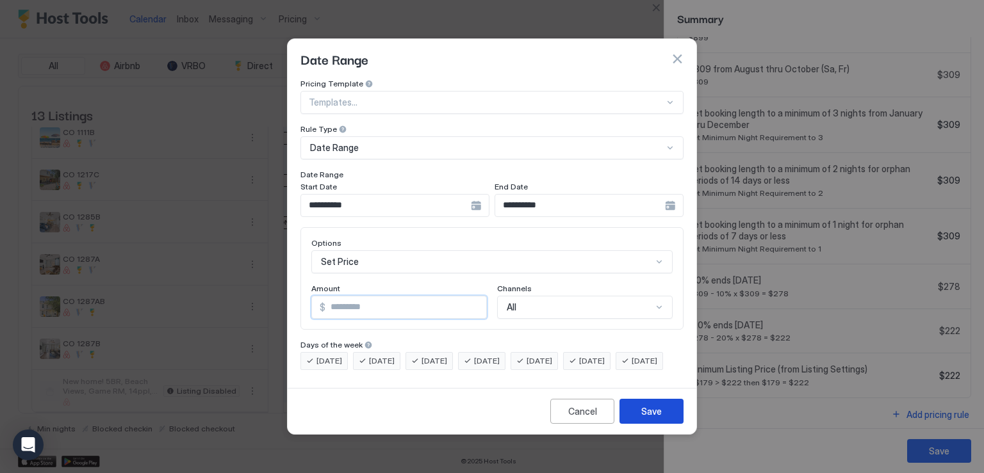
click at [640, 424] on button "Save" at bounding box center [651, 411] width 64 height 25
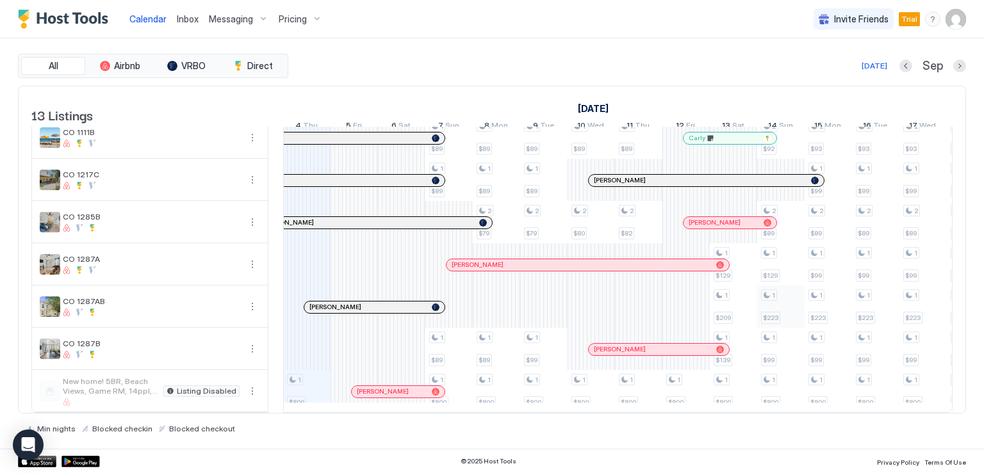
click at [777, 305] on div "1 $689 1 $299 1 $89 1 $99 1 $425 1 $800 1 $299 1 $425 1 $299 2 $169 1 $425 1 $2…" at bounding box center [851, 131] width 2559 height 561
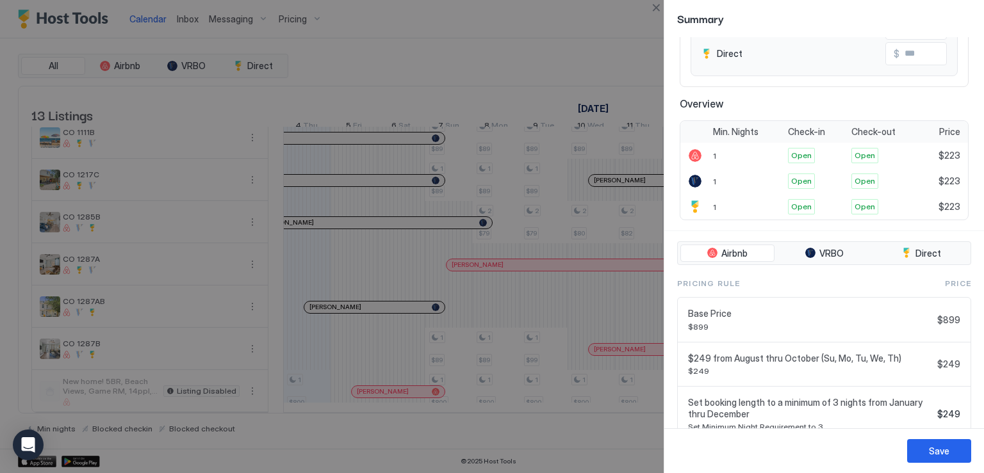
scroll to position [472, 0]
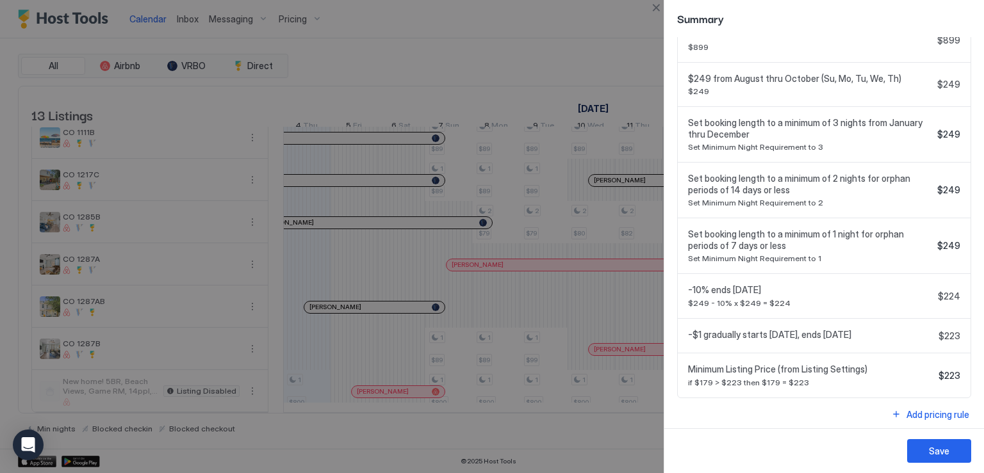
click at [943, 414] on div "Add pricing rule" at bounding box center [937, 414] width 63 height 13
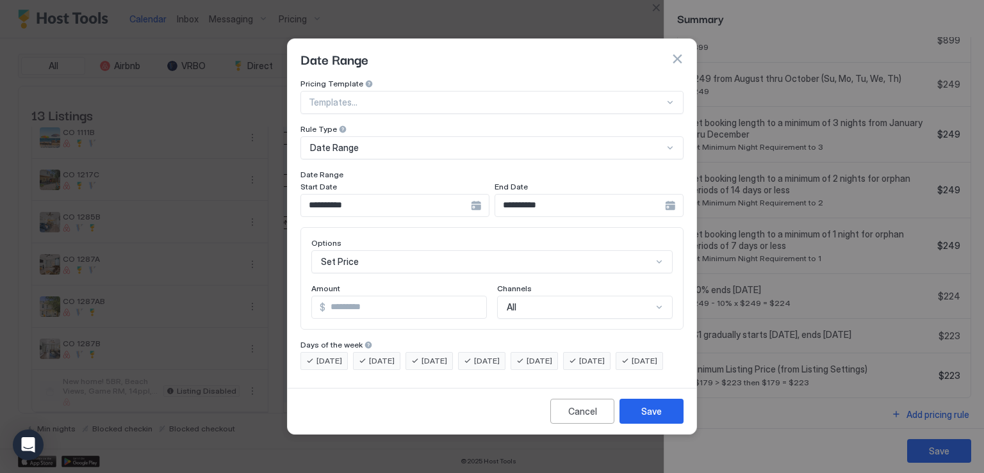
click at [370, 252] on div "Set Price" at bounding box center [491, 261] width 361 height 23
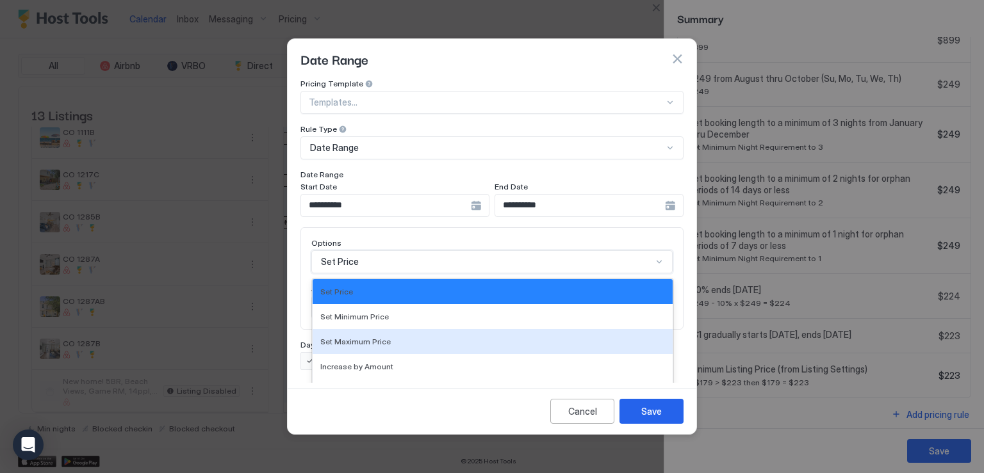
scroll to position [66, 0]
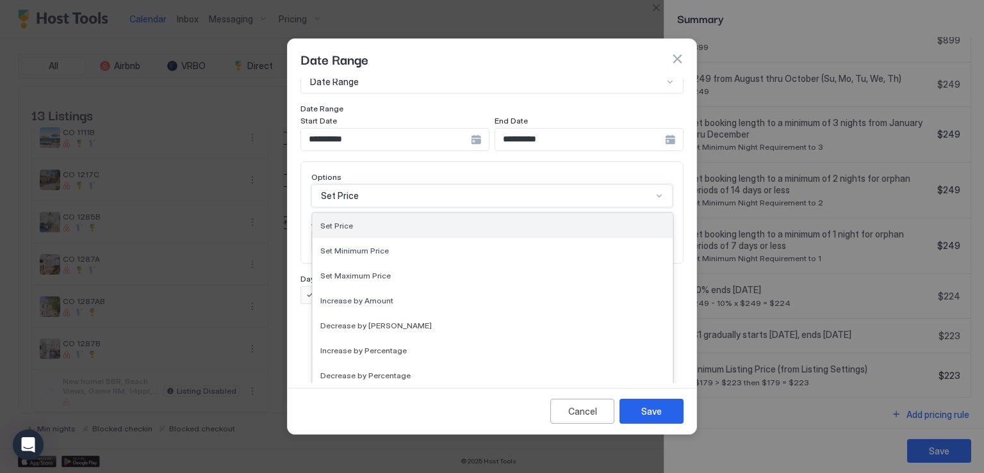
click at [374, 220] on div "Set Price" at bounding box center [493, 225] width 360 height 25
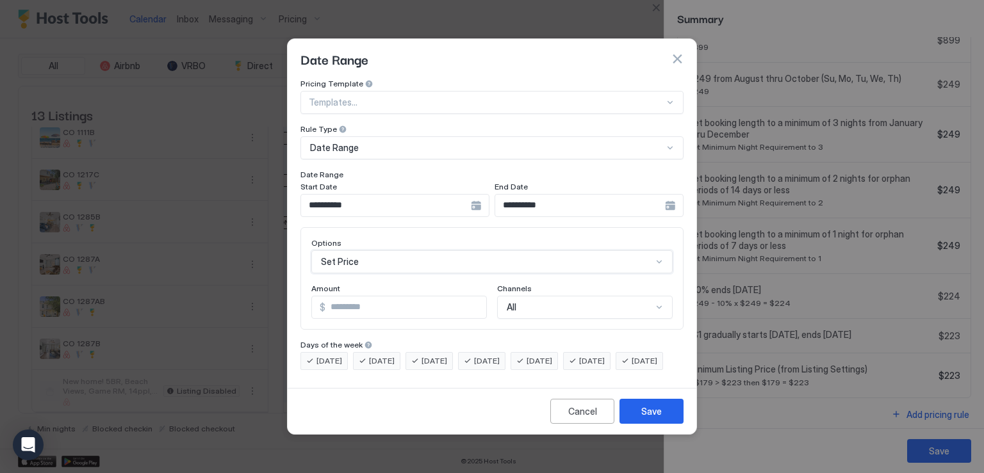
click at [473, 195] on div "**********" at bounding box center [394, 205] width 189 height 23
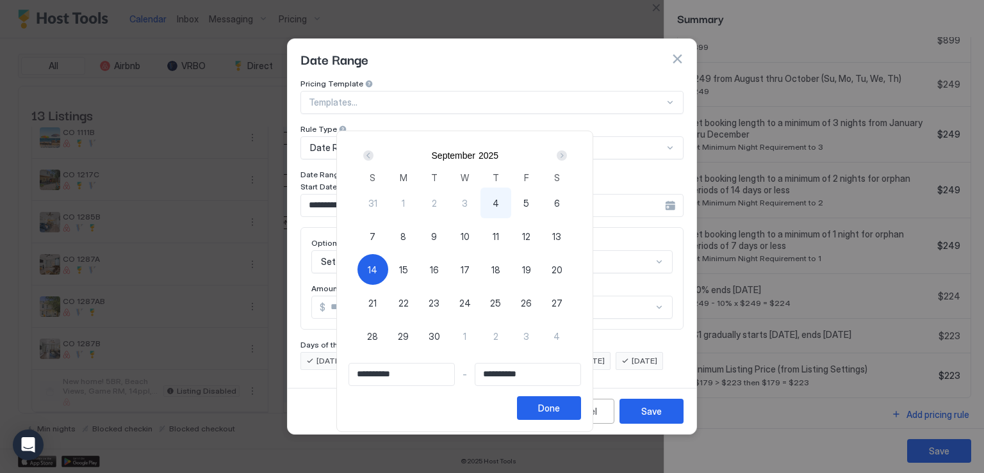
click at [408, 270] on span "15" at bounding box center [403, 269] width 9 height 13
type input "**********"
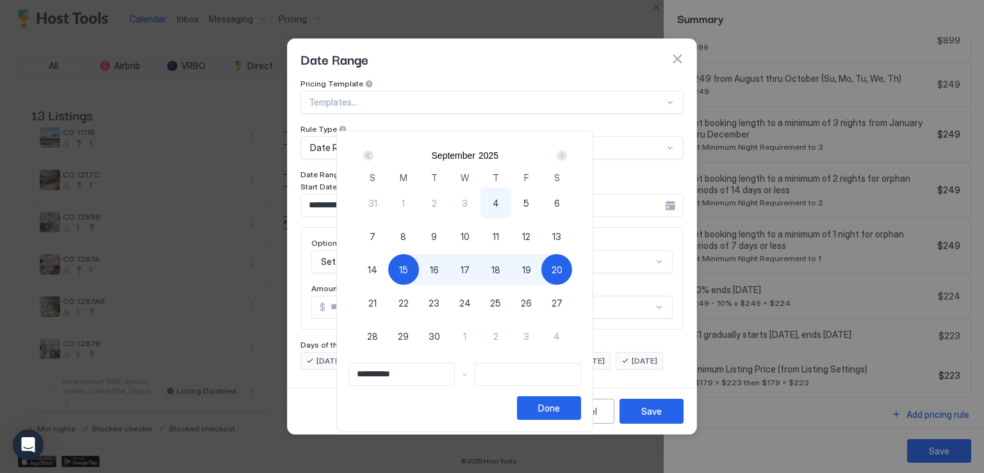
type input "**********"
click at [542, 275] on div "19" at bounding box center [526, 269] width 31 height 31
type input "**********"
click at [560, 409] on div "Done" at bounding box center [549, 408] width 22 height 13
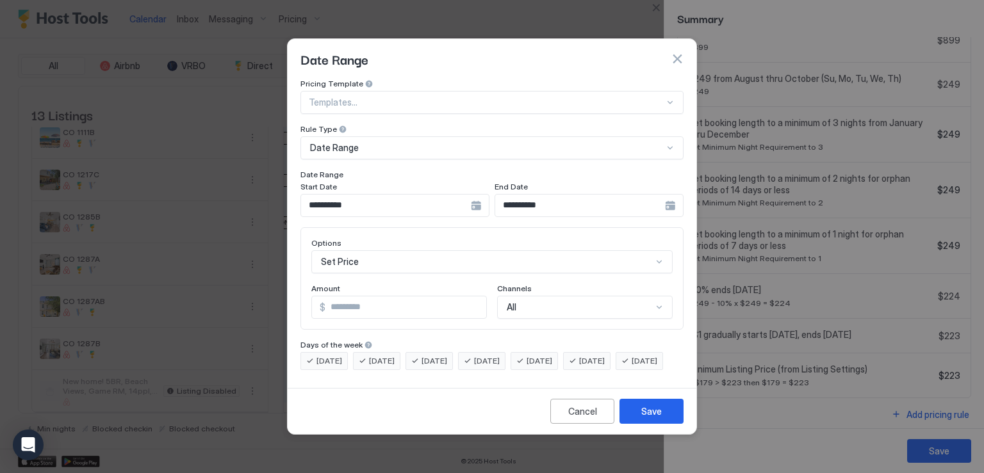
click at [354, 298] on input "*" at bounding box center [405, 308] width 161 height 22
click at [354, 297] on input "*" at bounding box center [405, 308] width 161 height 22
type input "***"
click at [637, 421] on button "Save" at bounding box center [651, 411] width 64 height 25
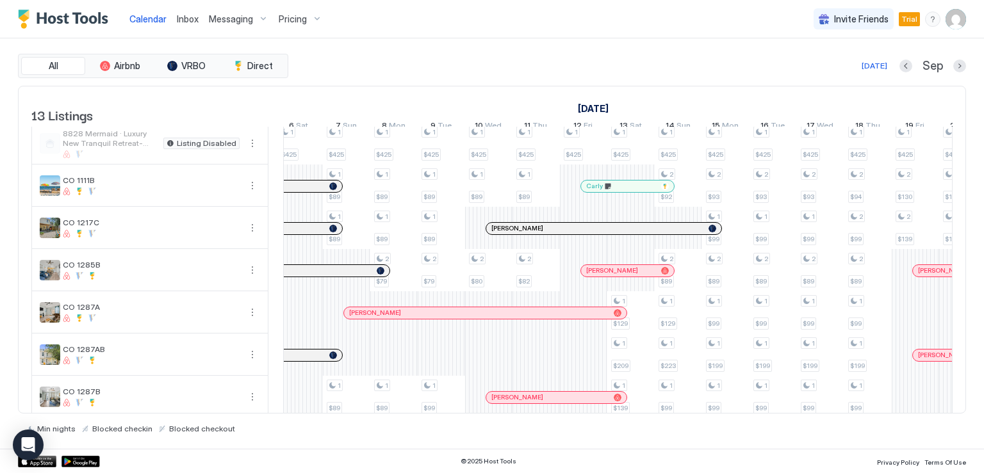
scroll to position [0, 832]
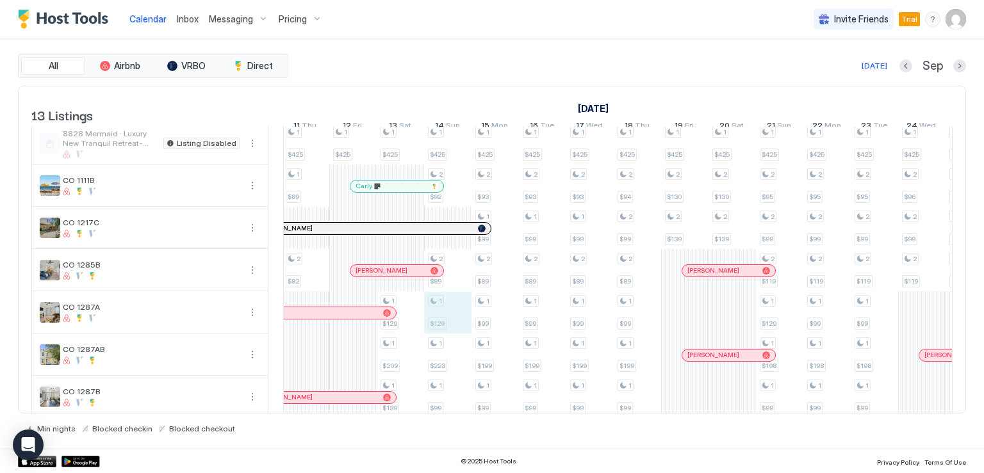
click at [435, 325] on div "1 $689 1 $299 1 $89 1 $99 1 $425 1 $800 1 $299 1 $425 1 $299 2 $169 1 $425 1 $2…" at bounding box center [518, 179] width 2559 height 561
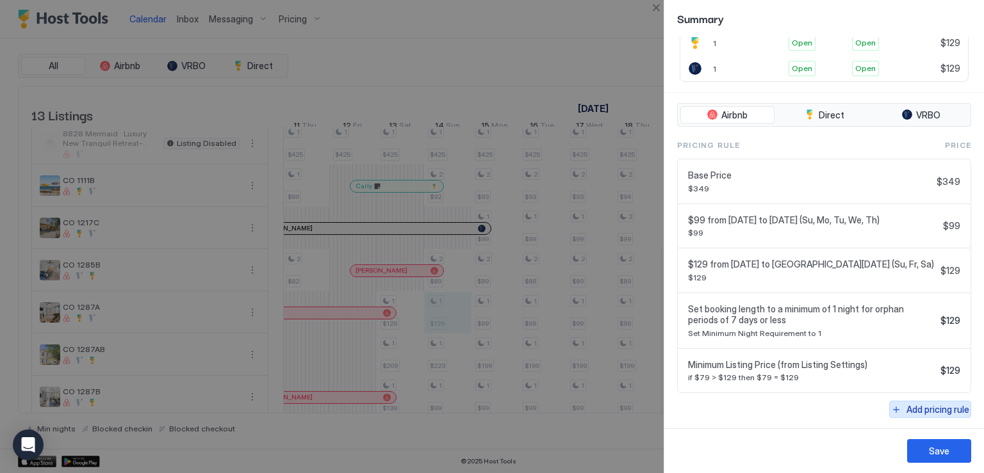
click at [920, 411] on div "Add pricing rule" at bounding box center [937, 409] width 63 height 13
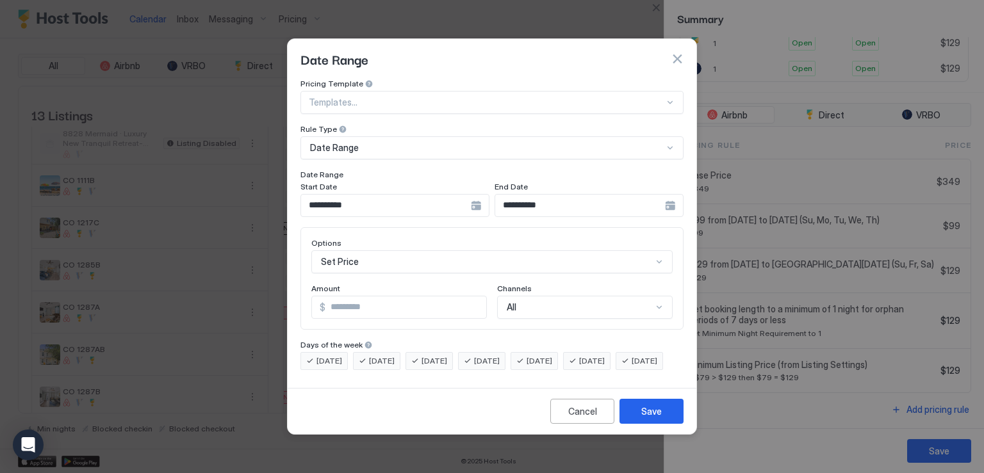
click at [367, 297] on input "*" at bounding box center [405, 308] width 161 height 22
click at [473, 197] on div "**********" at bounding box center [394, 205] width 189 height 23
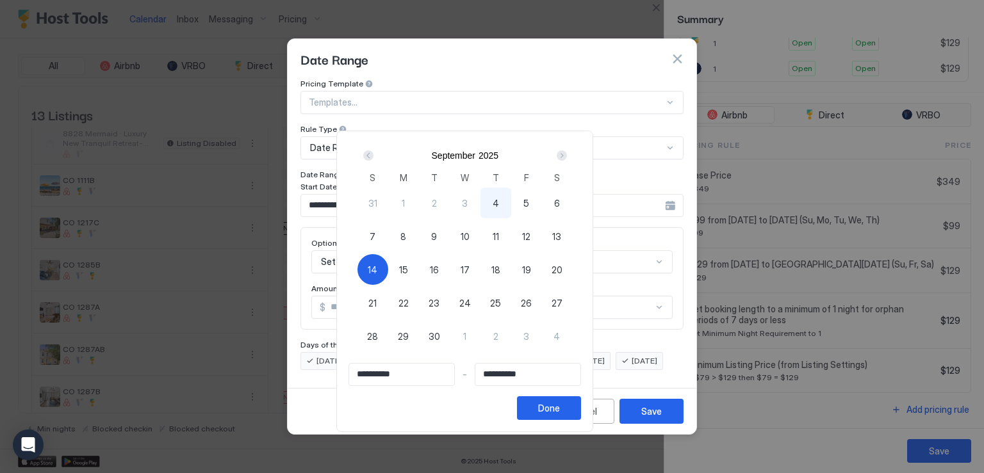
click at [388, 264] on div "14" at bounding box center [372, 269] width 31 height 31
click at [388, 266] on div "14" at bounding box center [372, 269] width 31 height 31
type input "**********"
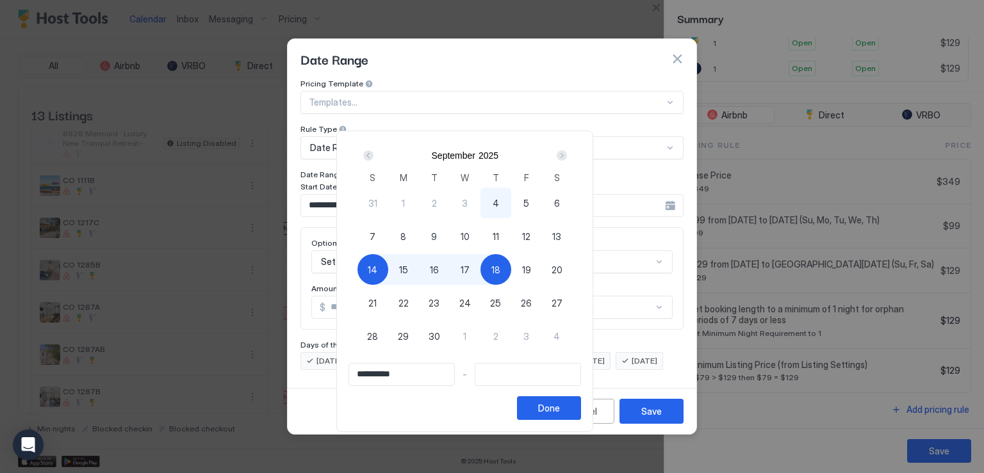
click at [511, 270] on div "18" at bounding box center [495, 269] width 31 height 31
type input "**********"
click at [560, 412] on div "Done" at bounding box center [549, 408] width 22 height 13
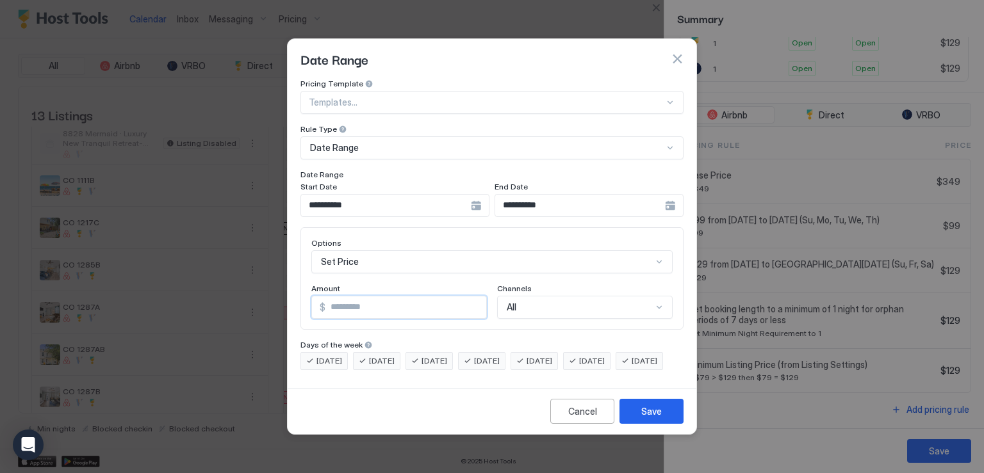
click at [347, 300] on input "*" at bounding box center [405, 308] width 161 height 22
type input "**"
click at [651, 418] on div "Save" at bounding box center [651, 411] width 20 height 13
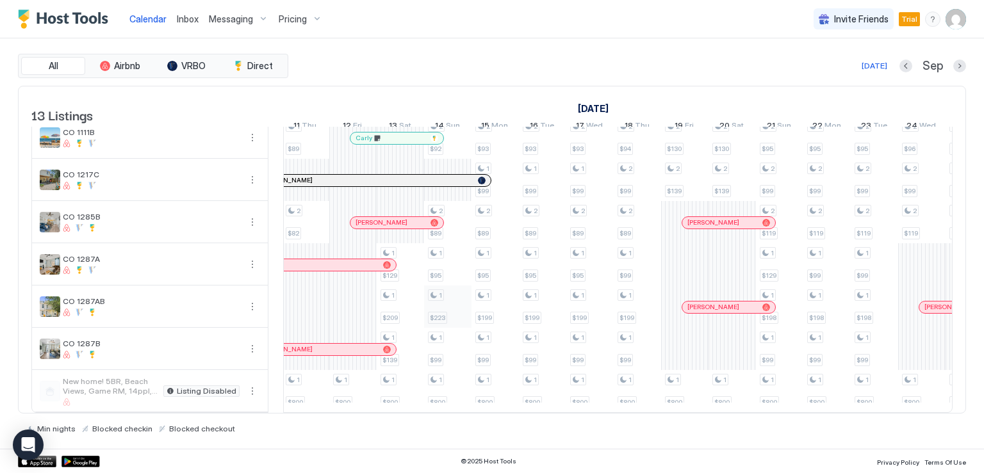
click at [430, 305] on div "1 $689 1 $299 1 $89 1 $99 1 $425 1 $800 1 $299 1 $425 1 $299 2 $169 1 $425 1 $2…" at bounding box center [518, 131] width 2559 height 561
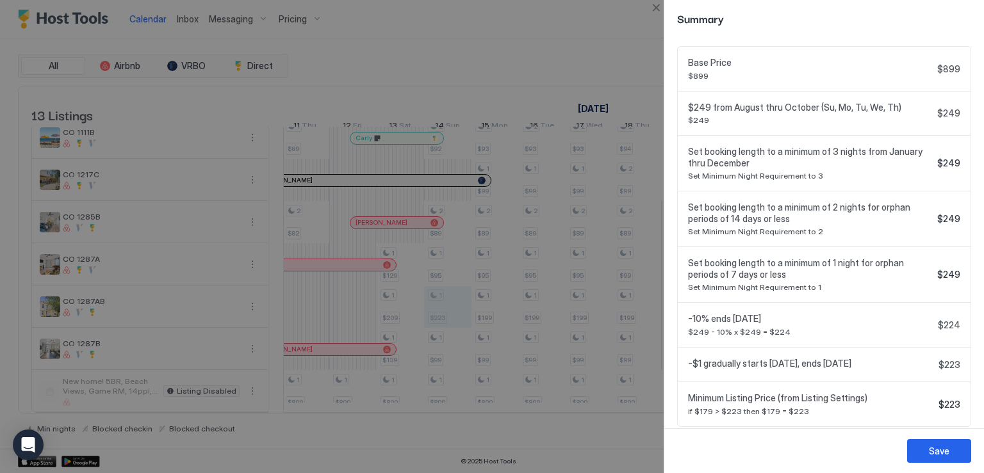
scroll to position [472, 0]
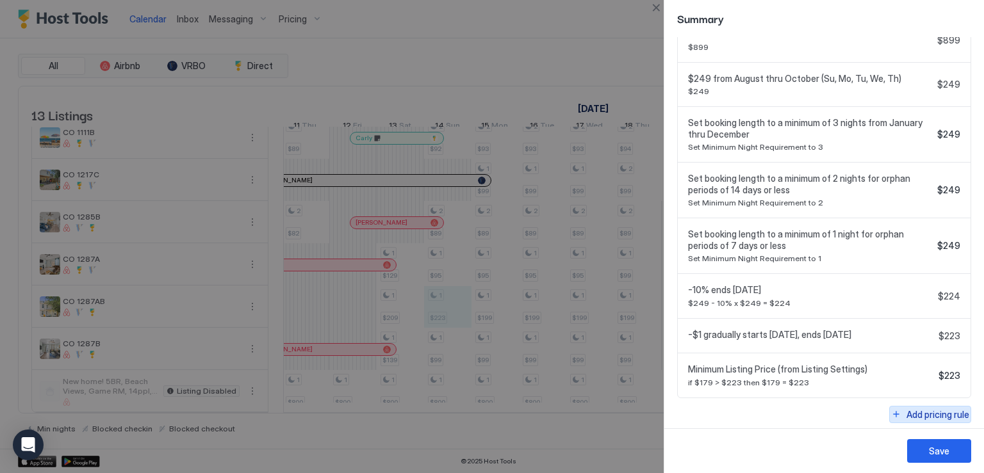
click at [906, 411] on div "Add pricing rule" at bounding box center [937, 414] width 63 height 13
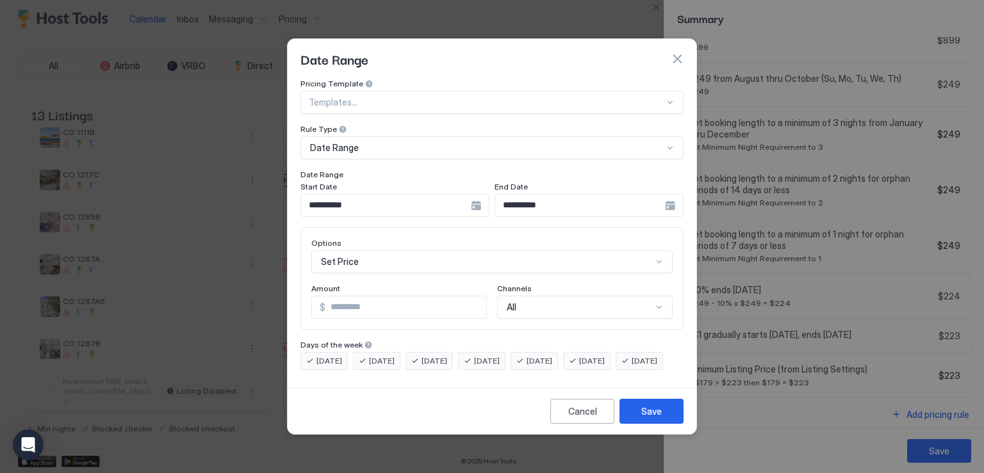
click at [480, 195] on div "**********" at bounding box center [394, 205] width 189 height 23
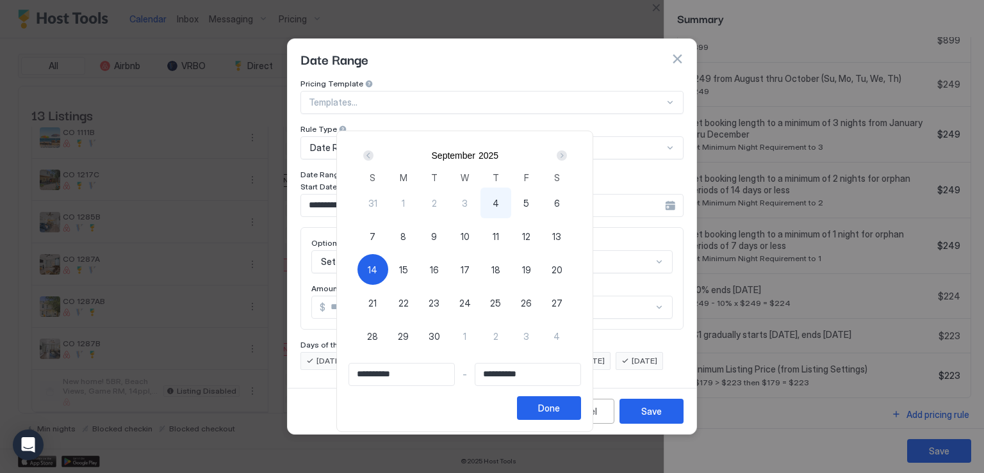
click at [388, 263] on div "14" at bounding box center [372, 269] width 31 height 31
click at [388, 266] on div "14" at bounding box center [372, 269] width 31 height 31
type input "**********"
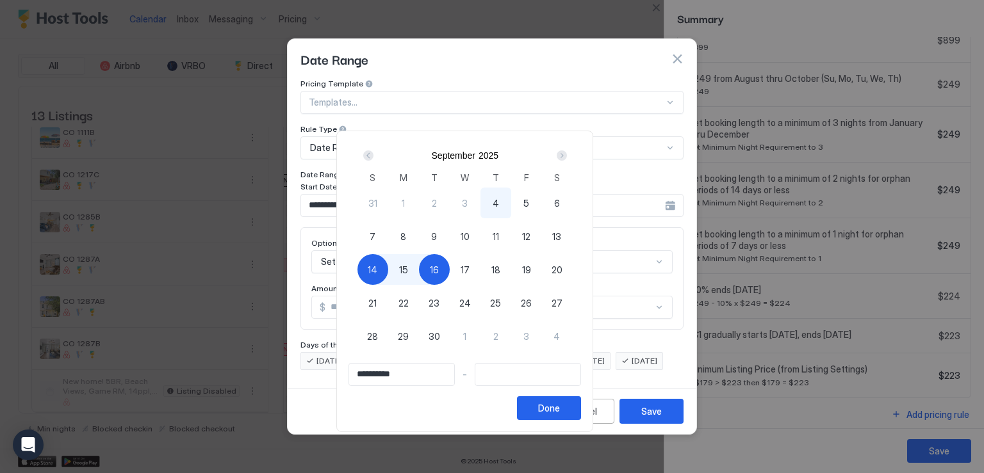
click at [439, 272] on span "16" at bounding box center [434, 269] width 9 height 13
type input "**********"
click at [560, 408] on div "Done" at bounding box center [549, 408] width 22 height 13
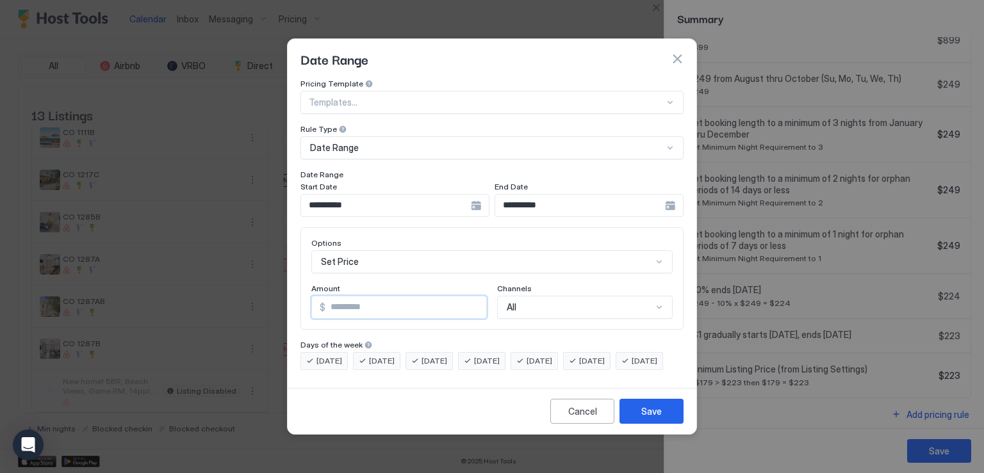
click at [339, 297] on input "*" at bounding box center [405, 308] width 161 height 22
type input "***"
click at [640, 411] on button "Save" at bounding box center [651, 411] width 64 height 25
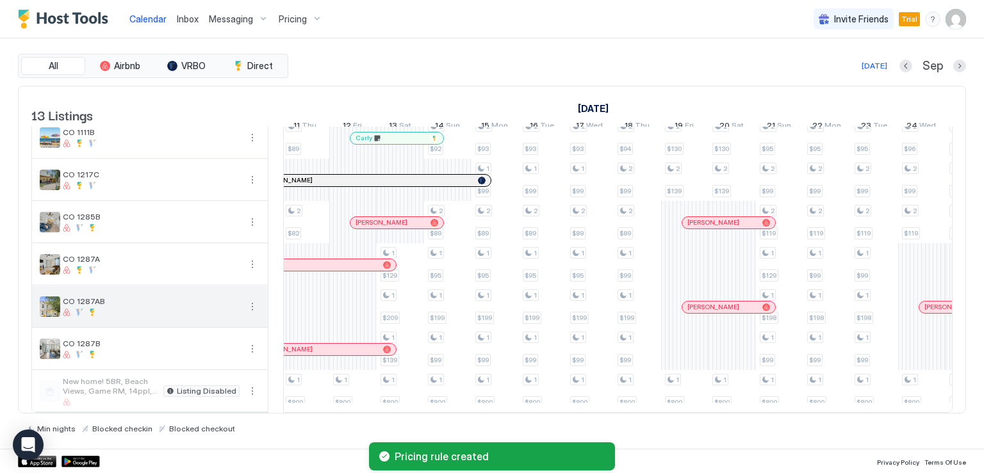
click at [255, 300] on button "More options" at bounding box center [252, 306] width 15 height 15
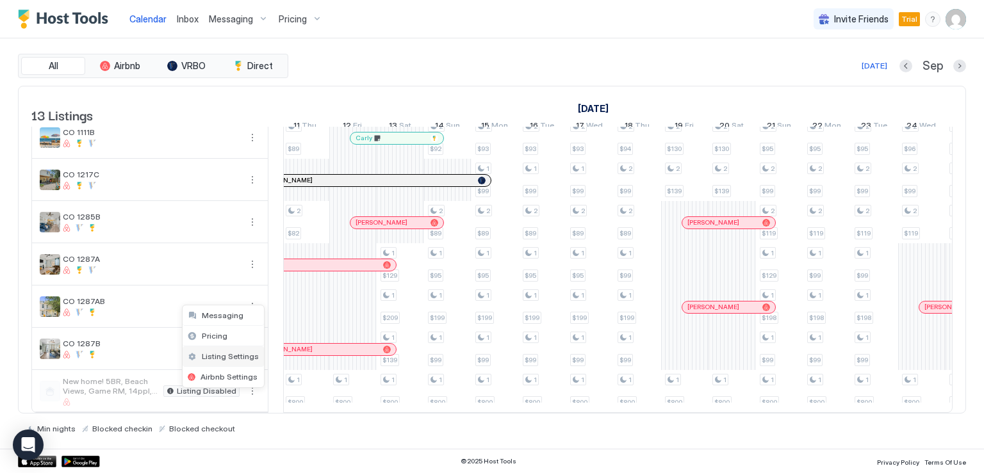
click at [227, 355] on span "Listing Settings" at bounding box center [230, 357] width 57 height 10
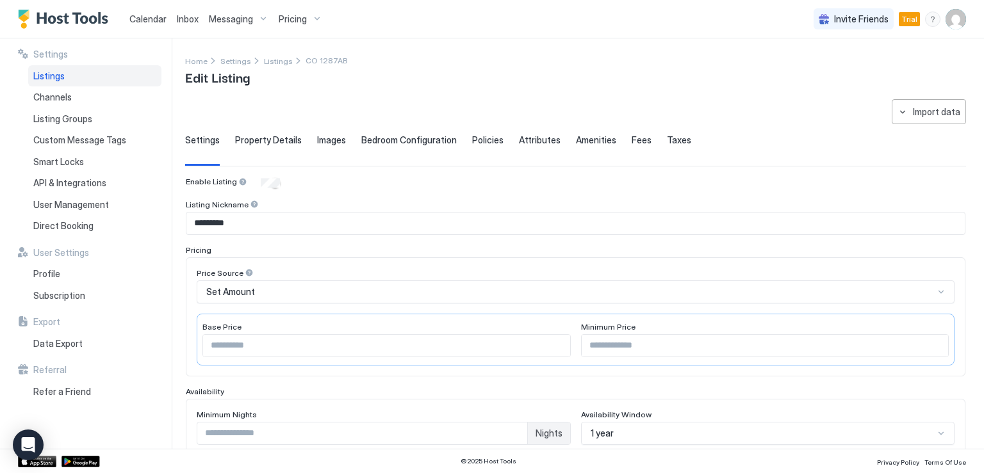
click at [590, 345] on input "***" at bounding box center [764, 346] width 367 height 22
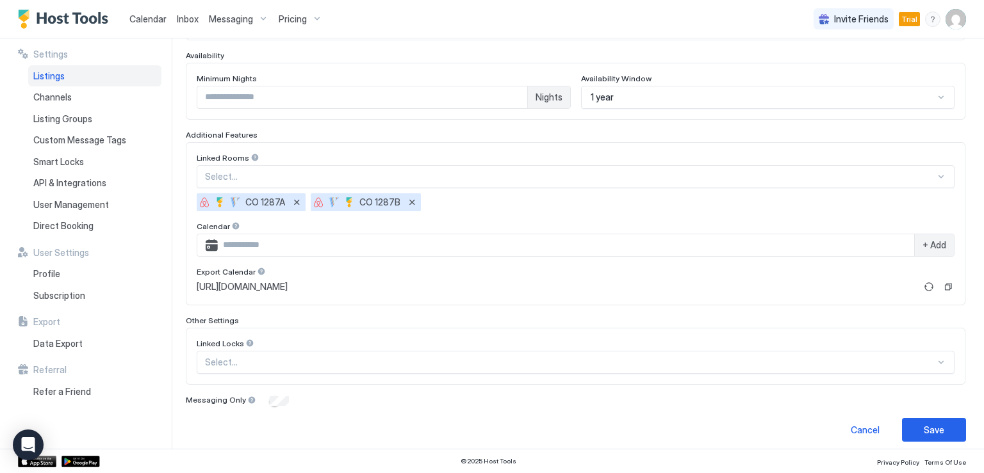
scroll to position [341, 0]
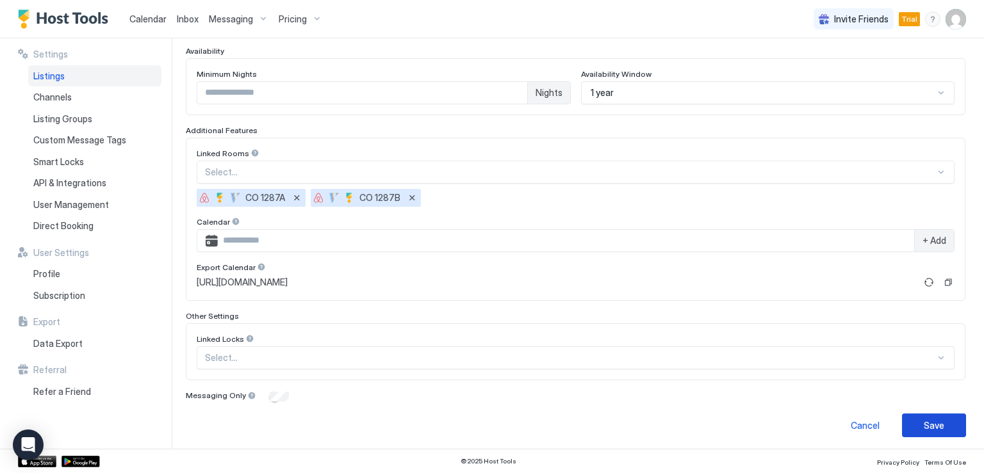
type input "***"
click at [923, 421] on div "Save" at bounding box center [933, 425] width 20 height 13
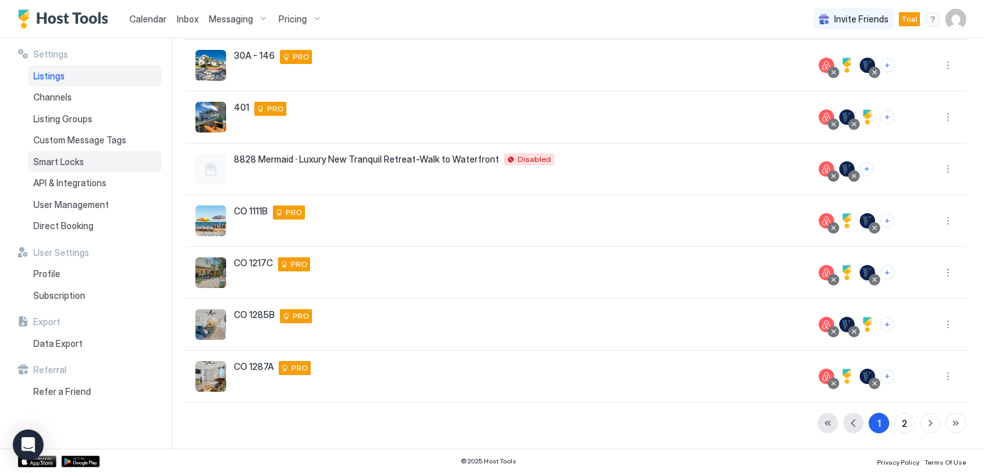
scroll to position [273, 0]
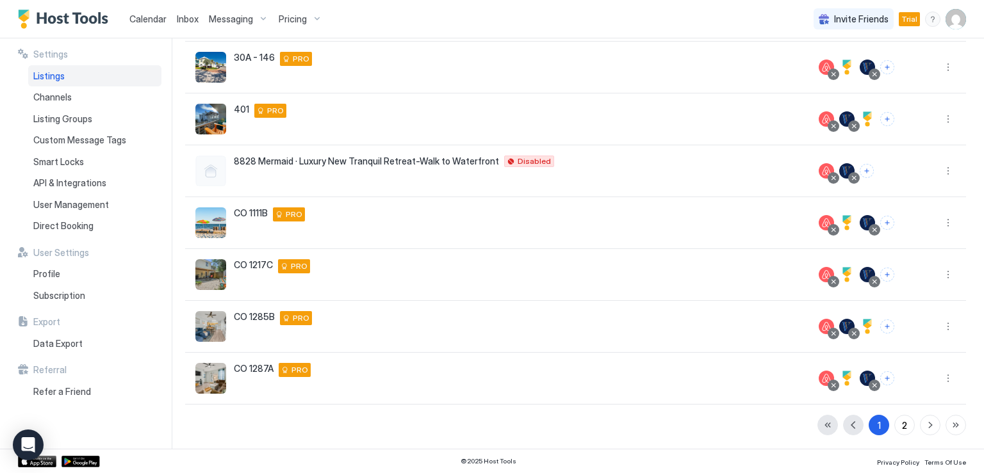
click at [56, 77] on span "Listings" at bounding box center [48, 76] width 31 height 12
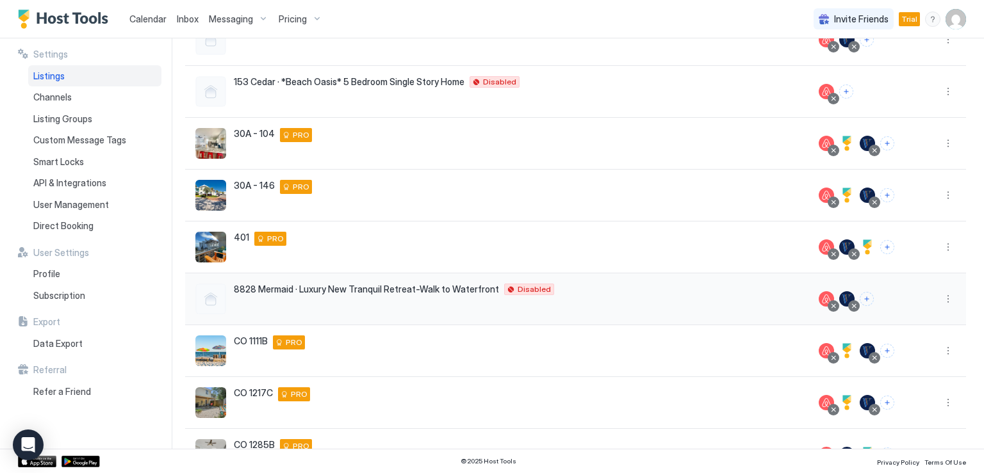
scroll to position [0, 0]
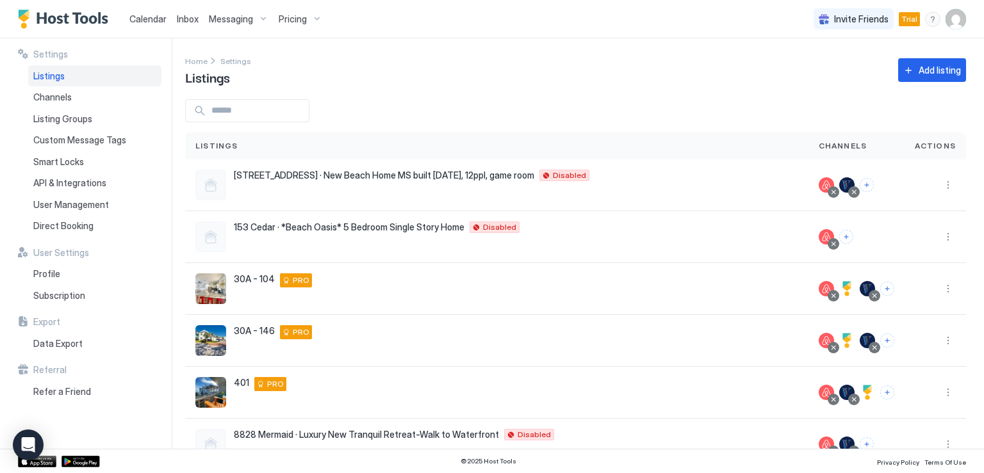
click at [59, 78] on span "Listings" at bounding box center [48, 76] width 31 height 12
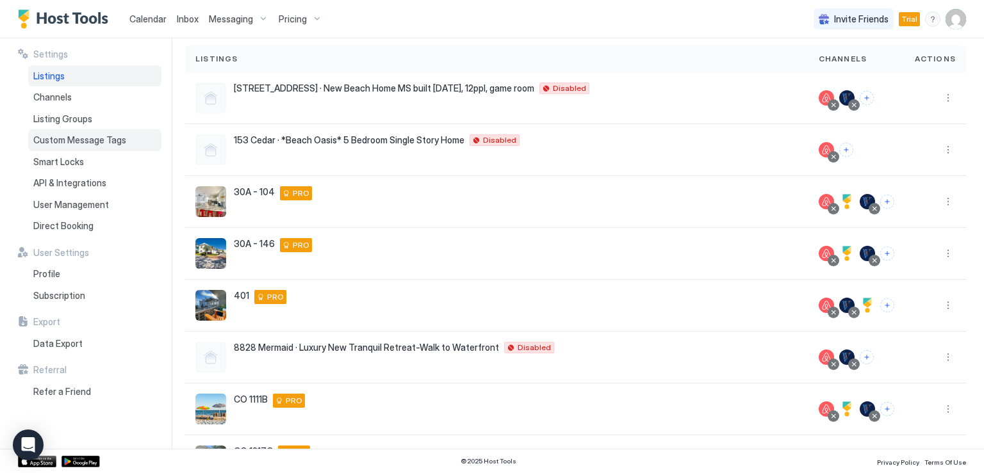
scroll to position [81, 0]
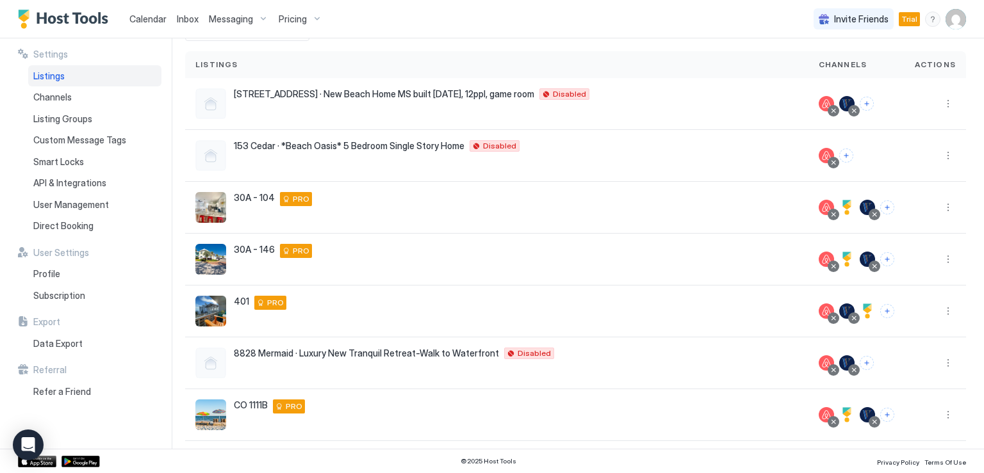
click at [136, 24] on link "Calendar" at bounding box center [147, 18] width 37 height 13
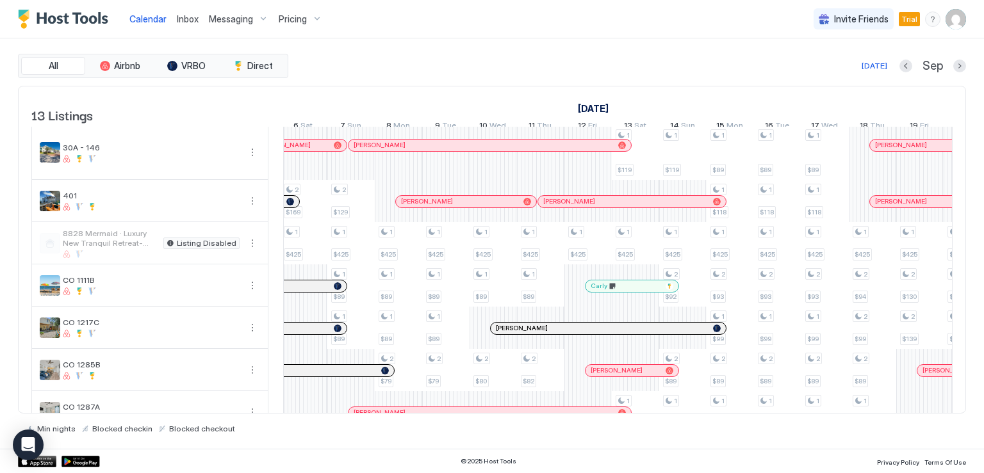
scroll to position [0, 814]
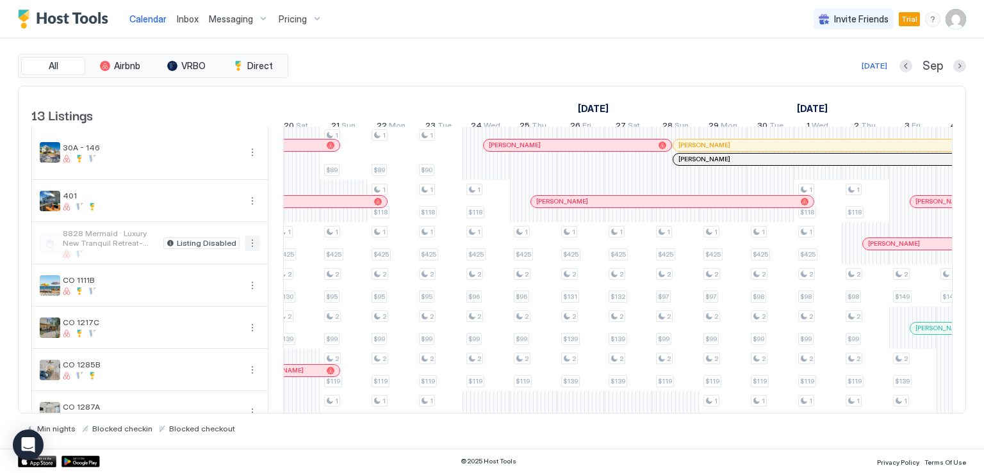
click at [249, 251] on button "More options" at bounding box center [252, 243] width 15 height 15
click at [234, 307] on span "Listing Settings" at bounding box center [230, 310] width 57 height 10
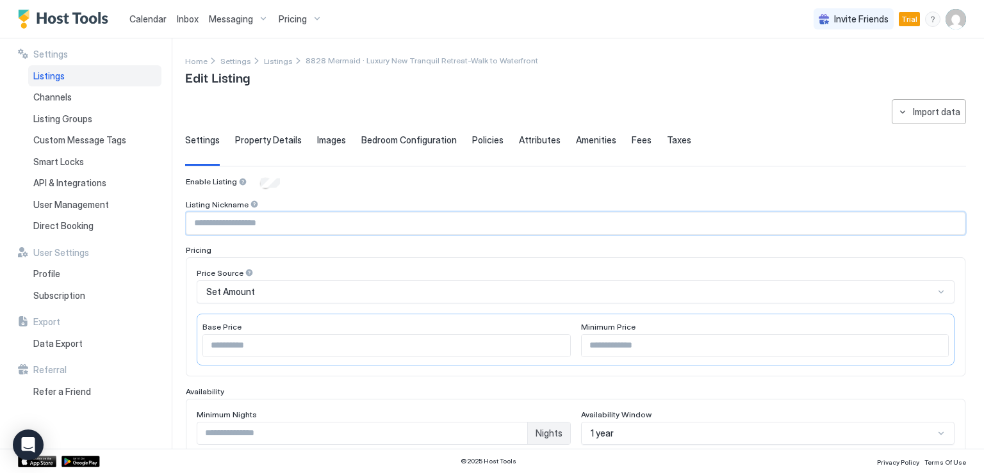
click at [231, 221] on input "Input Field" at bounding box center [575, 224] width 778 height 22
click at [193, 221] on input "****" at bounding box center [575, 224] width 778 height 22
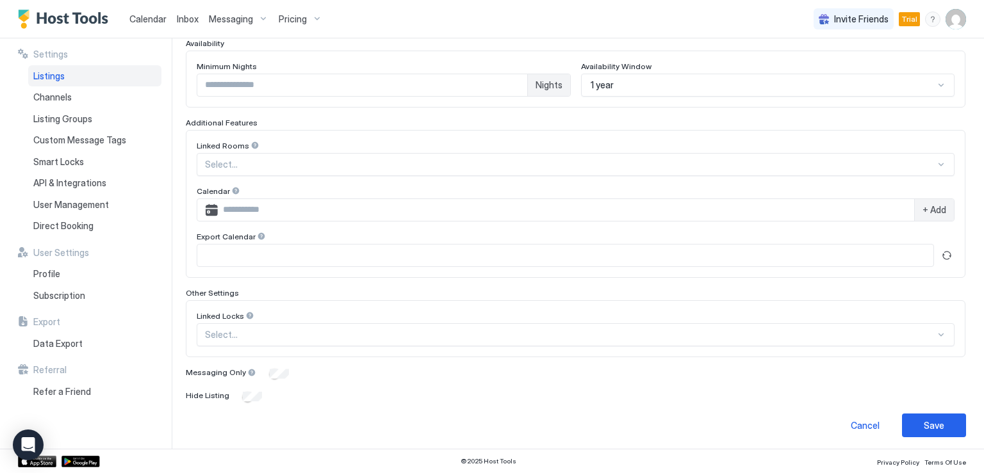
type input "**********"
click at [934, 416] on button "Save" at bounding box center [934, 426] width 64 height 24
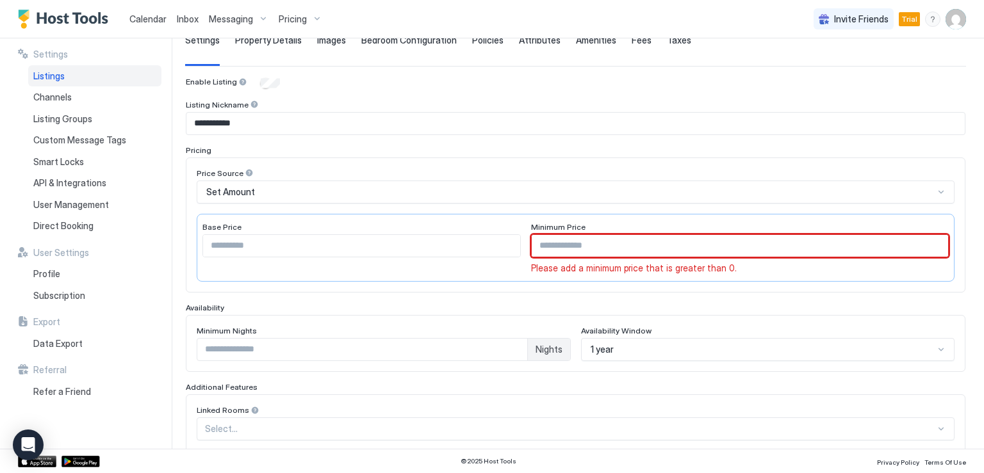
click at [580, 243] on input "Input Field" at bounding box center [740, 246] width 416 height 22
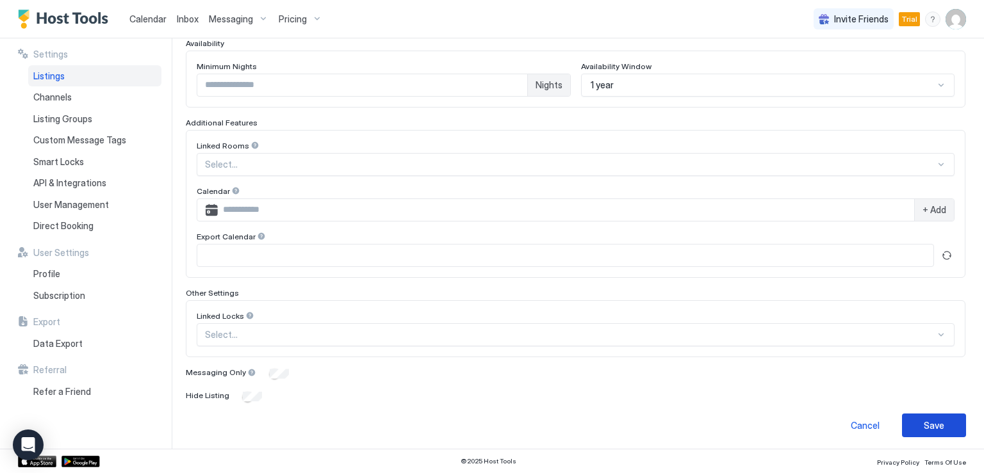
type input "***"
click at [904, 423] on button "Save" at bounding box center [934, 426] width 64 height 24
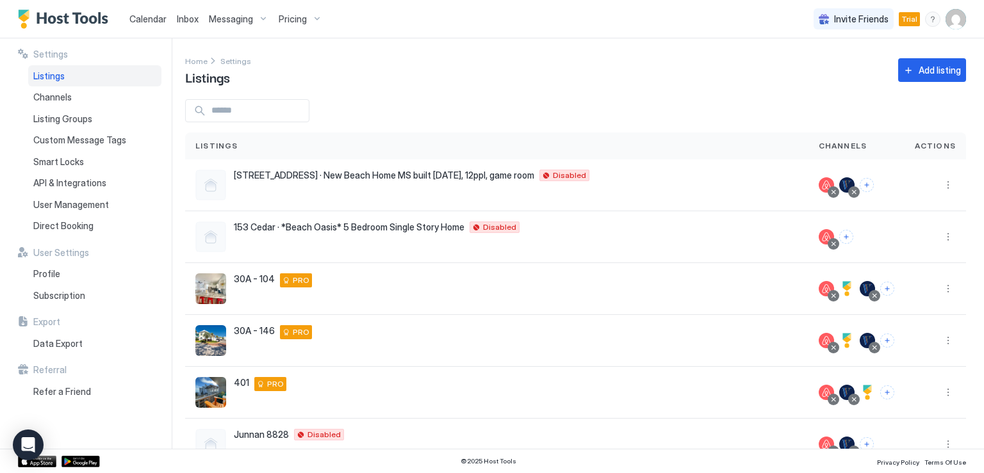
click at [145, 22] on span "Calendar" at bounding box center [147, 18] width 37 height 11
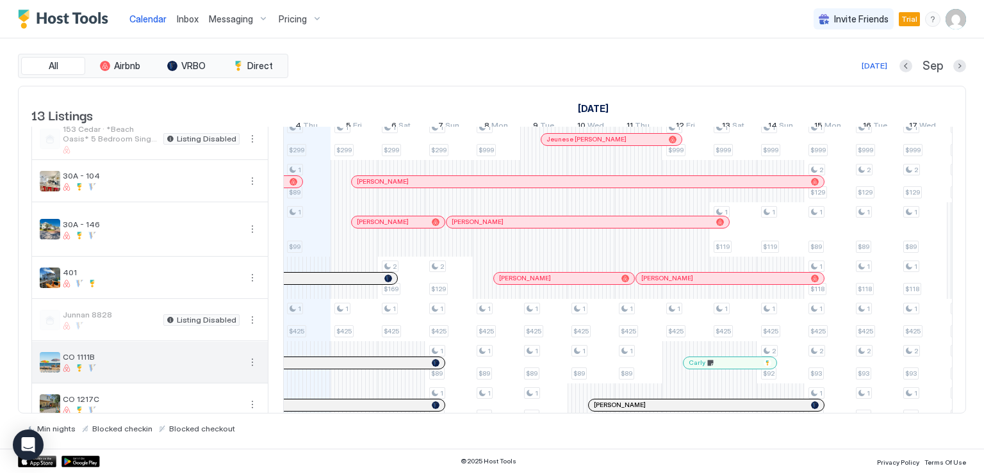
scroll to position [36, 0]
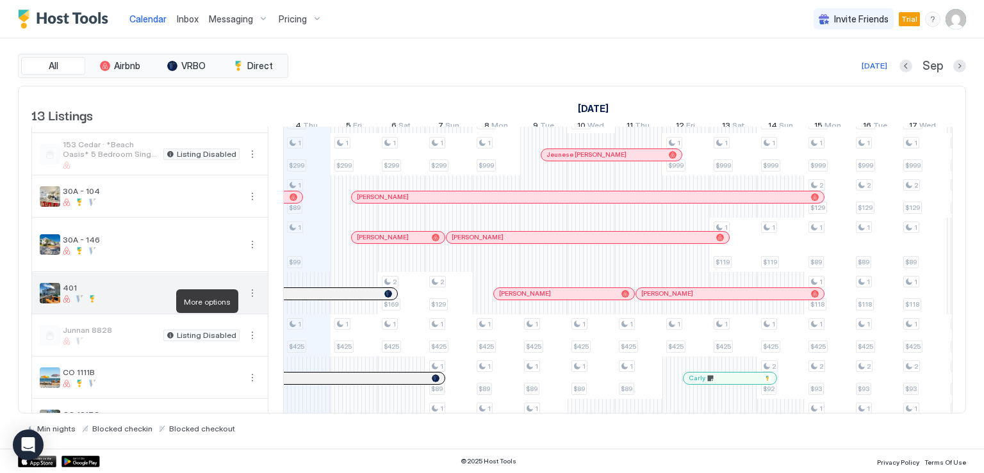
click at [249, 301] on button "More options" at bounding box center [252, 293] width 15 height 15
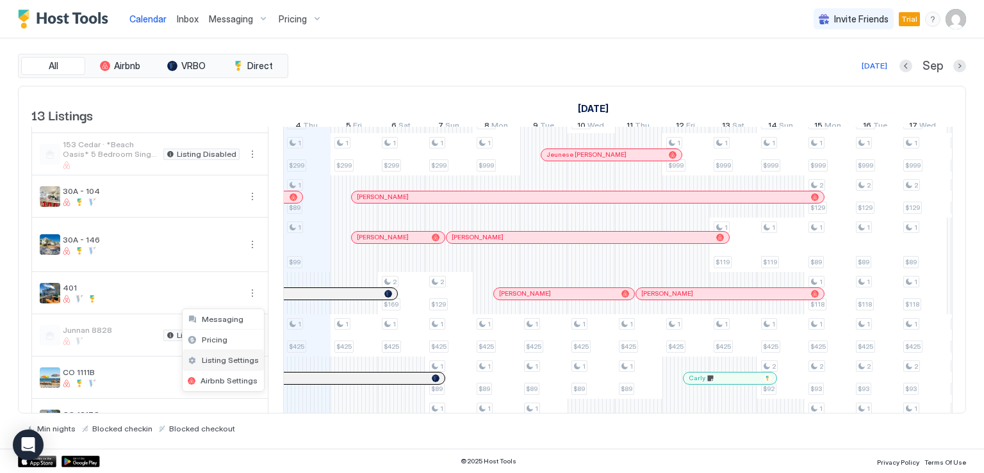
click at [227, 362] on span "Listing Settings" at bounding box center [230, 360] width 57 height 10
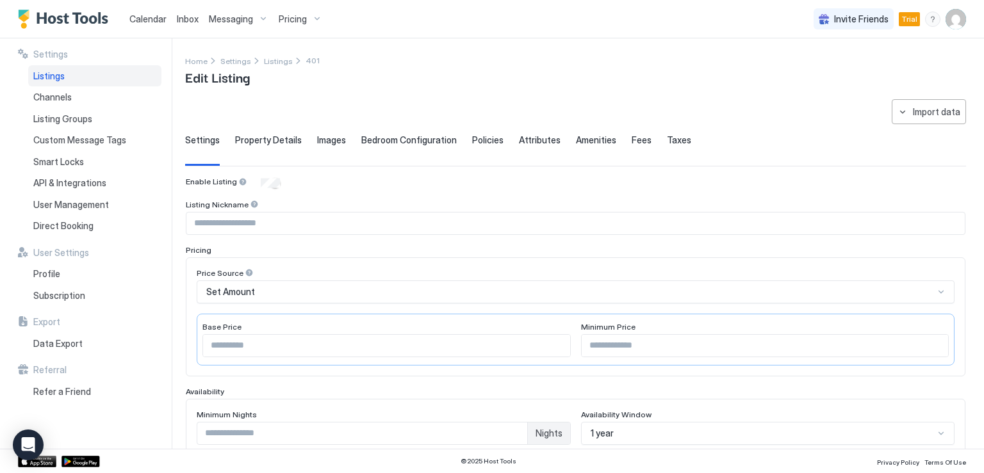
click at [209, 220] on input "Input Field" at bounding box center [575, 224] width 778 height 22
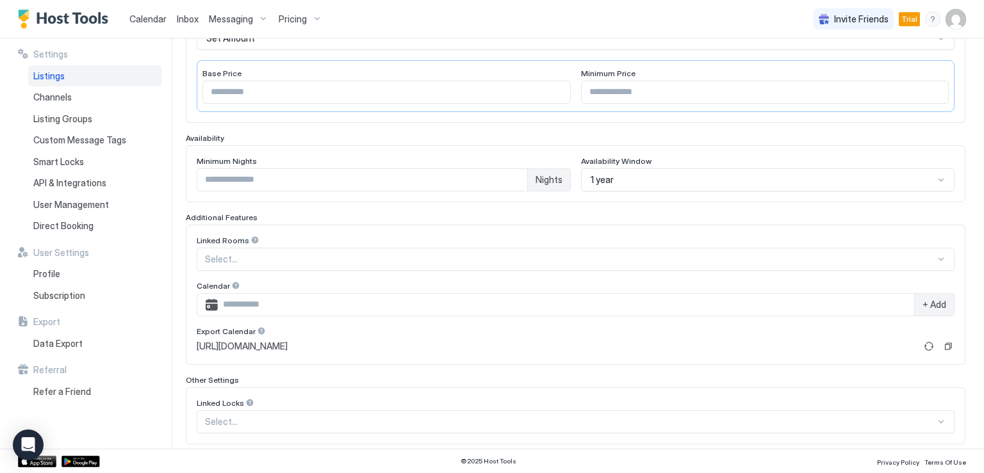
scroll to position [318, 0]
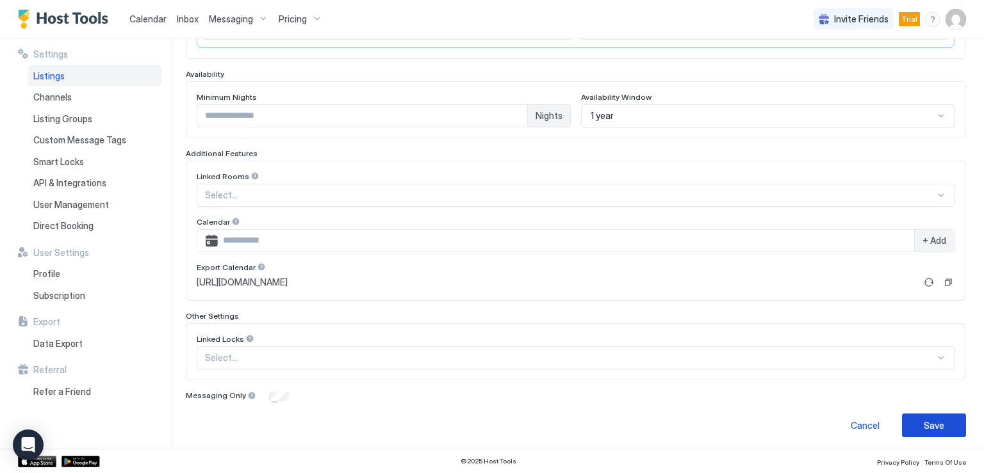
type input "*********"
click at [923, 421] on div "Save" at bounding box center [933, 425] width 20 height 13
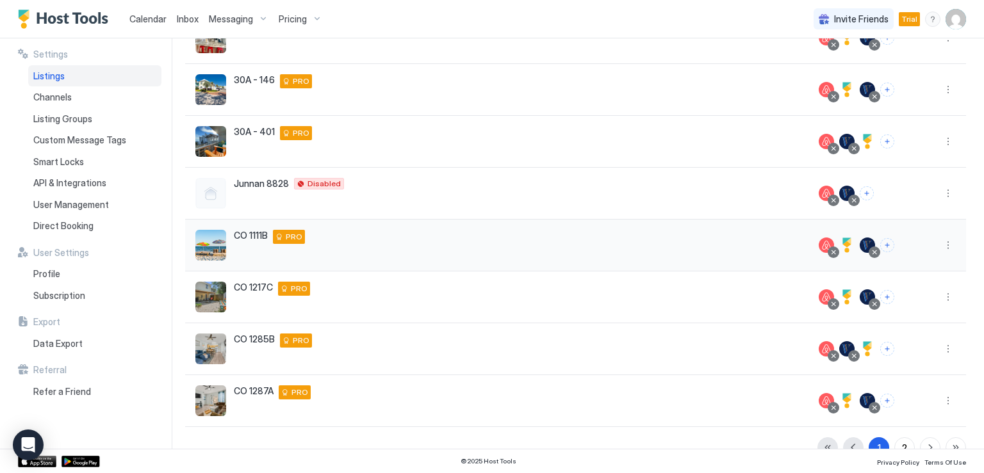
scroll to position [273, 0]
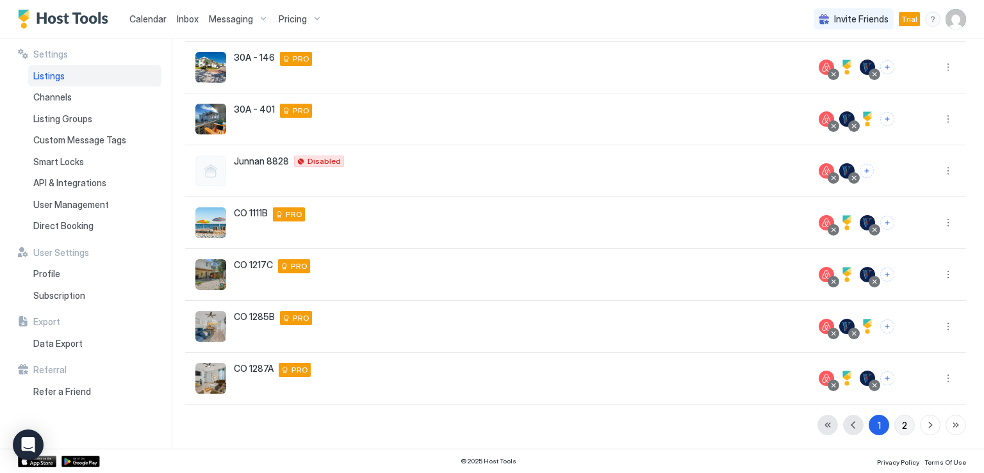
click at [902, 423] on div "2" at bounding box center [904, 425] width 5 height 13
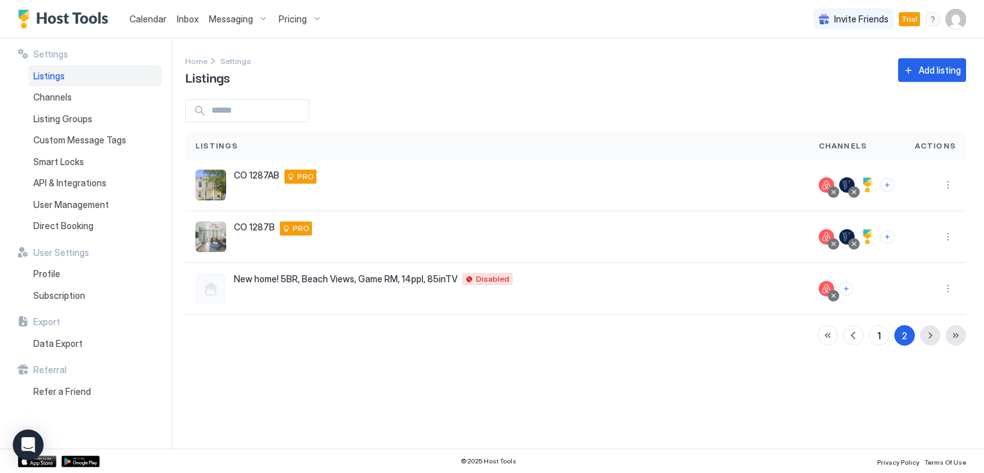
scroll to position [0, 0]
click at [153, 19] on span "Calendar" at bounding box center [147, 18] width 37 height 11
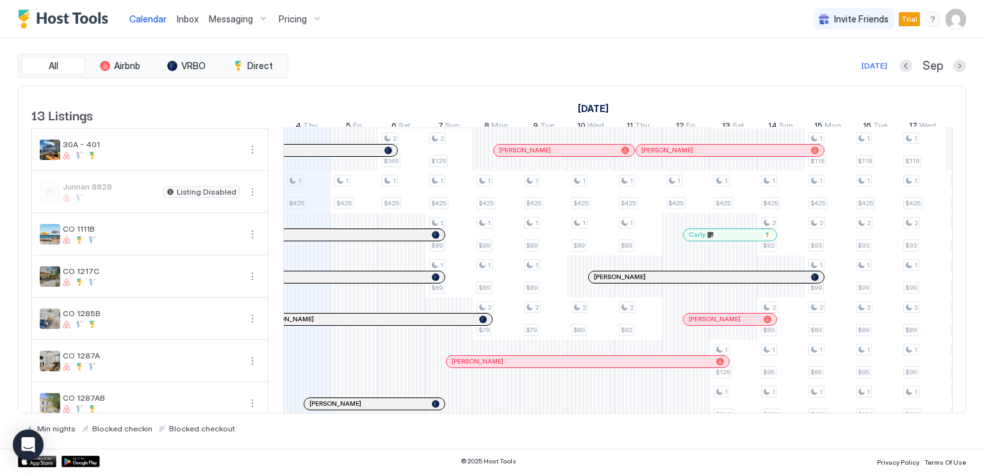
scroll to position [292, 0]
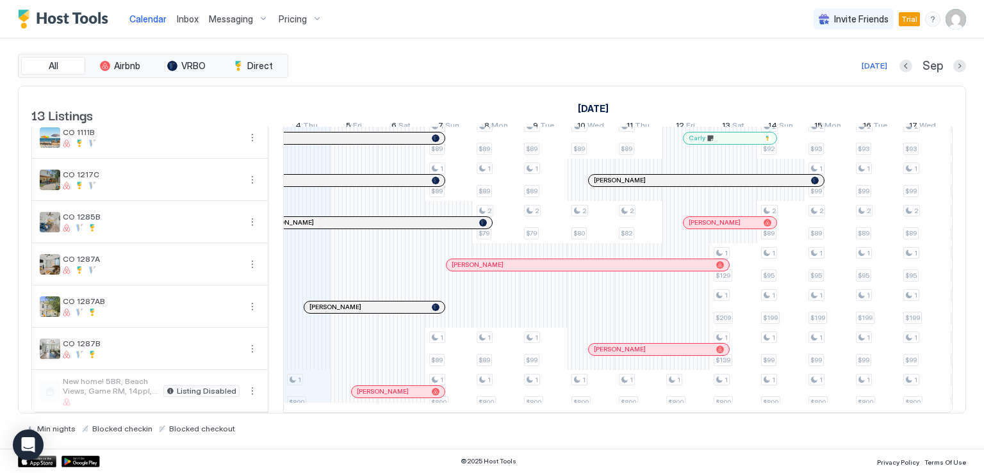
click at [524, 260] on div at bounding box center [524, 265] width 10 height 10
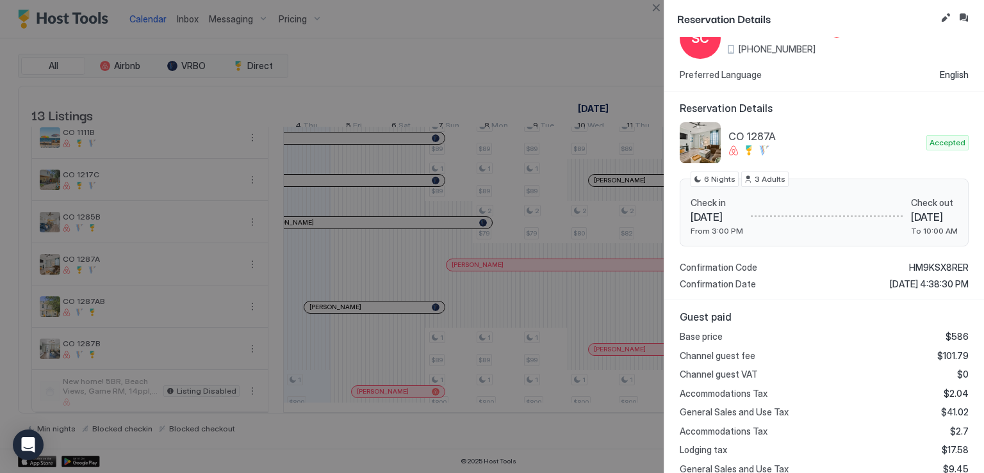
scroll to position [0, 0]
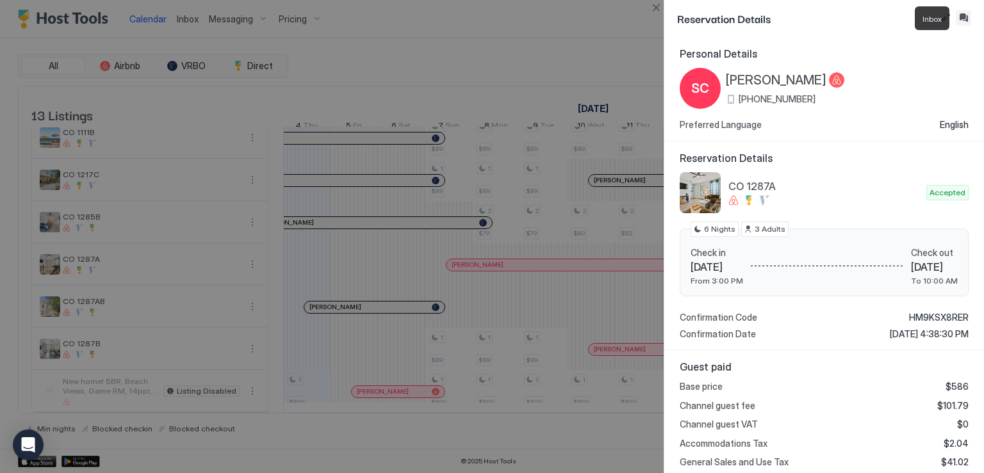
click at [963, 16] on button "Inbox" at bounding box center [963, 17] width 15 height 15
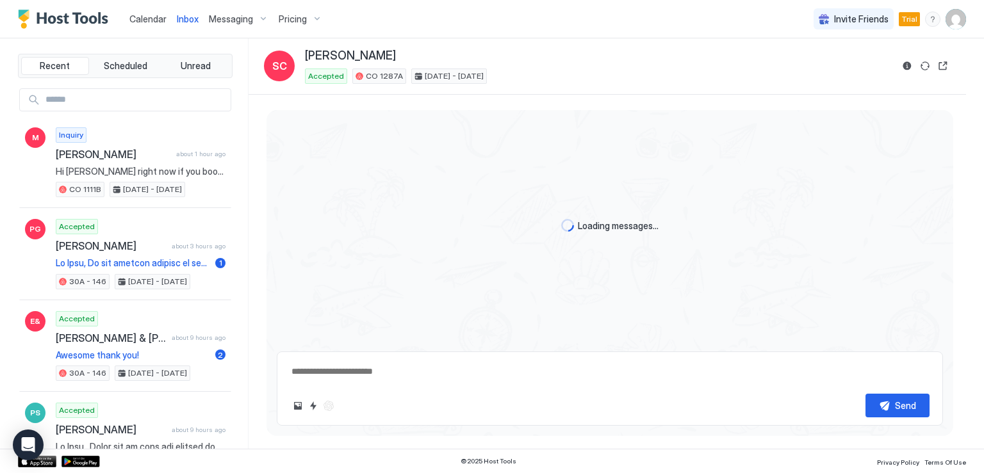
scroll to position [303, 0]
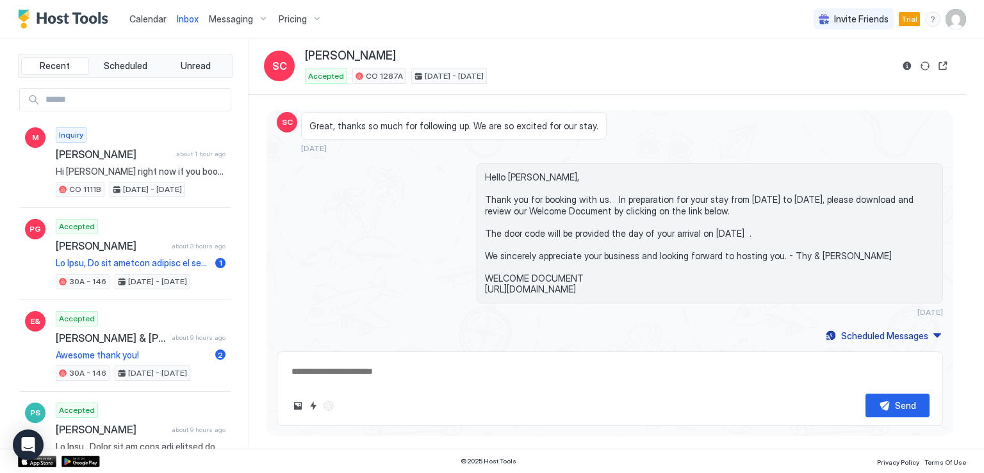
click at [471, 385] on div "Send" at bounding box center [610, 389] width 666 height 74
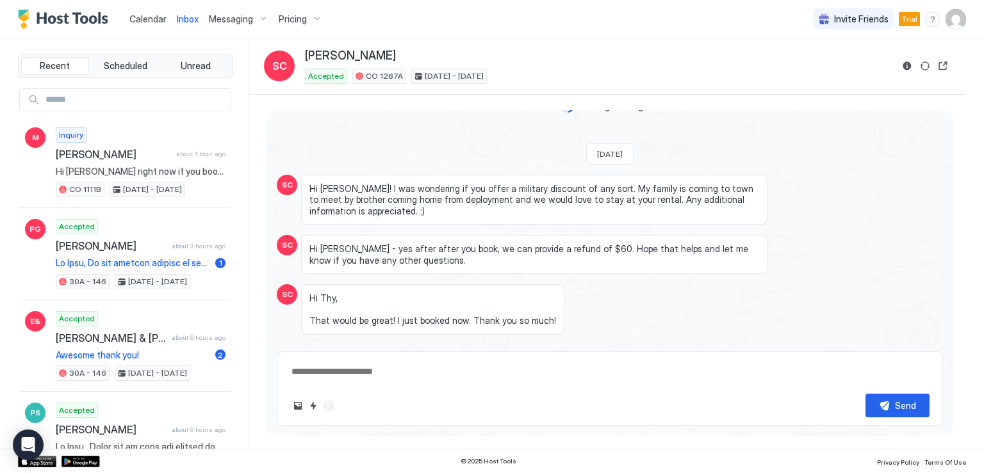
scroll to position [0, 0]
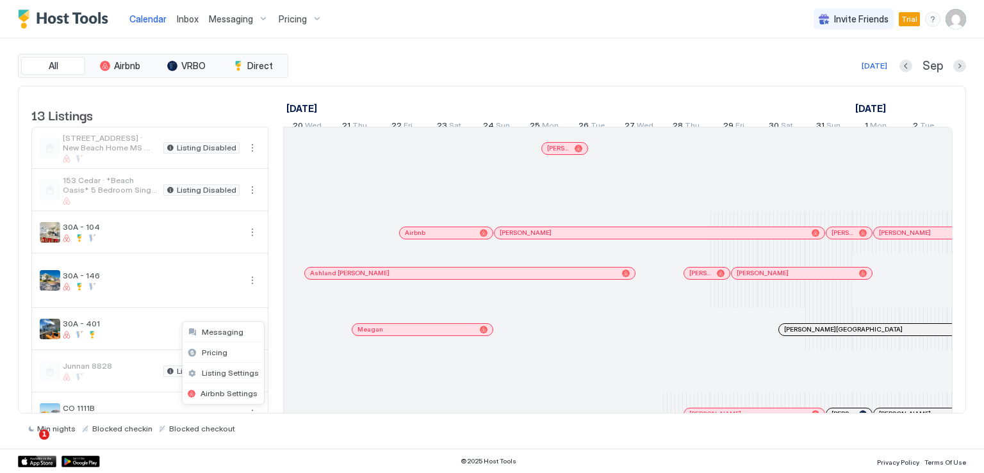
scroll to position [0, 712]
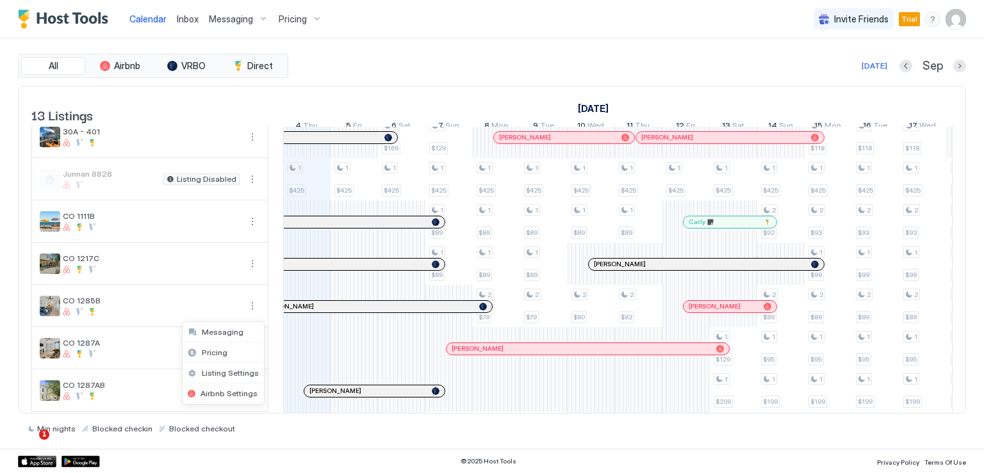
click at [261, 111] on div at bounding box center [492, 236] width 984 height 473
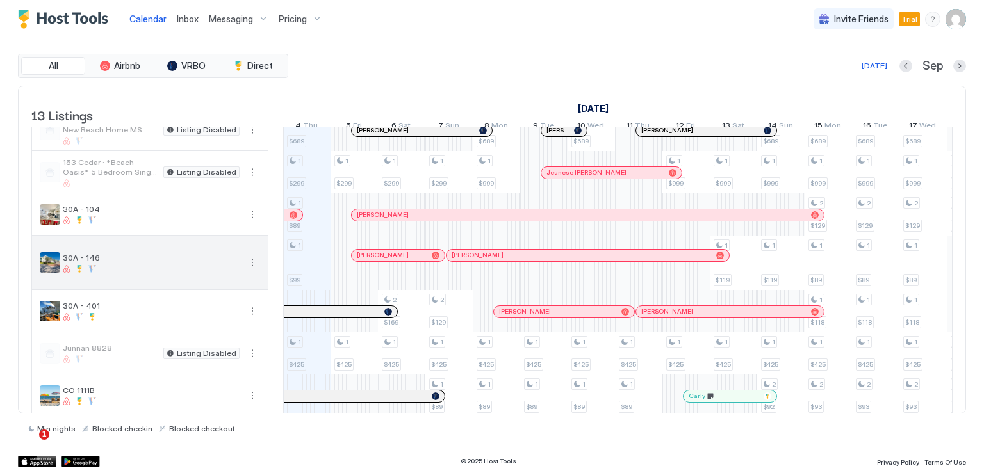
scroll to position [0, 0]
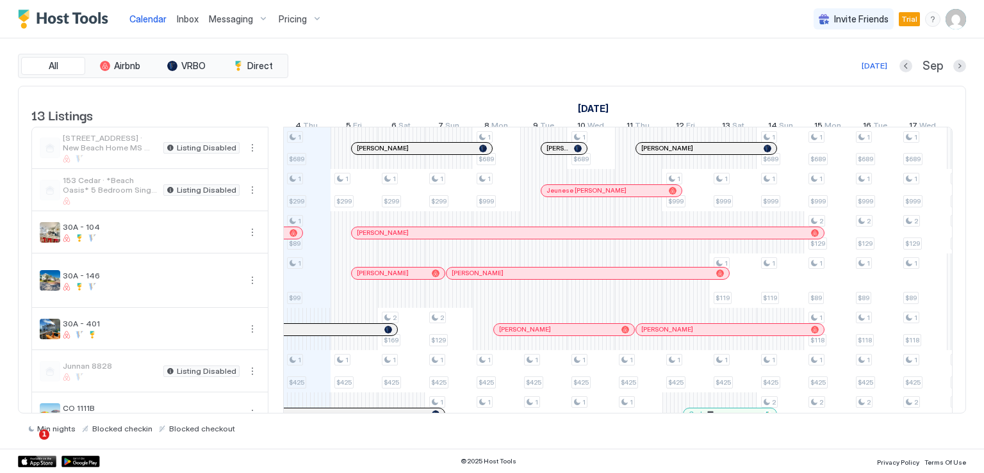
click at [955, 26] on img "User profile" at bounding box center [955, 19] width 20 height 20
click at [842, 69] on span "Settings" at bounding box center [840, 72] width 35 height 12
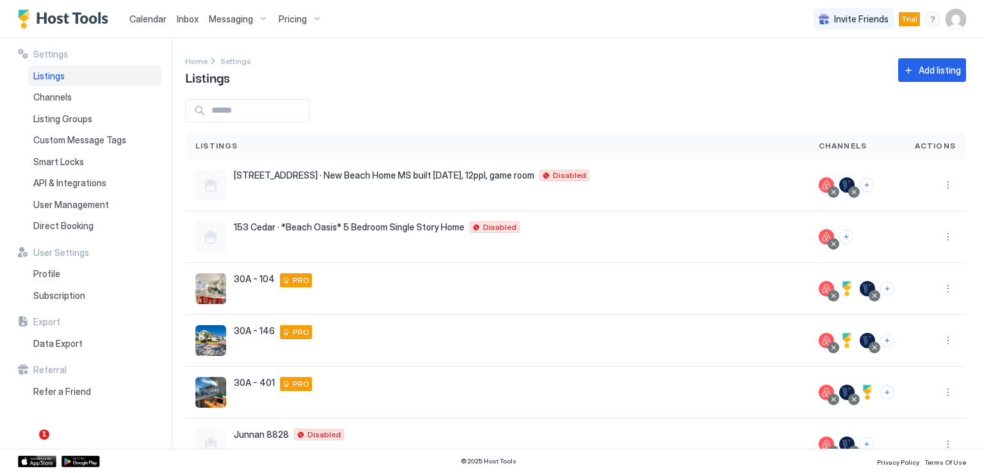
click at [53, 76] on span "Listings" at bounding box center [48, 76] width 31 height 12
click at [204, 146] on span "Listings" at bounding box center [216, 146] width 43 height 12
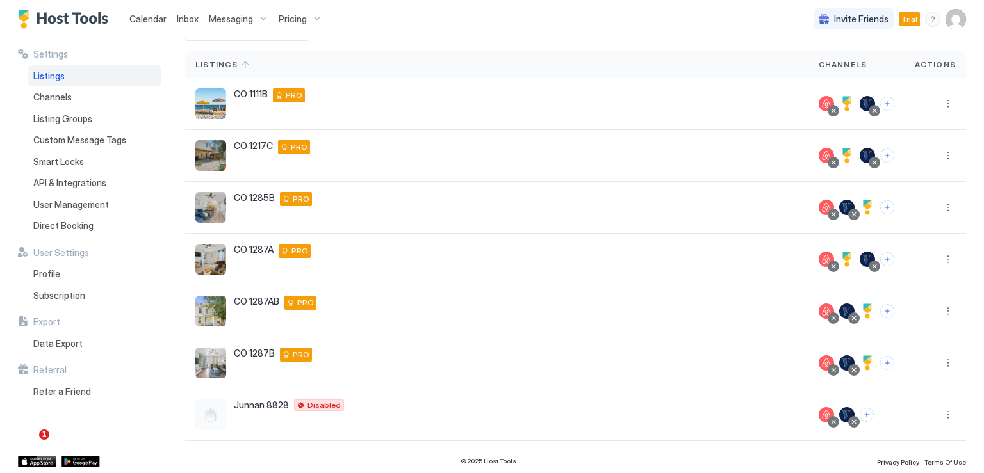
scroll to position [145, 0]
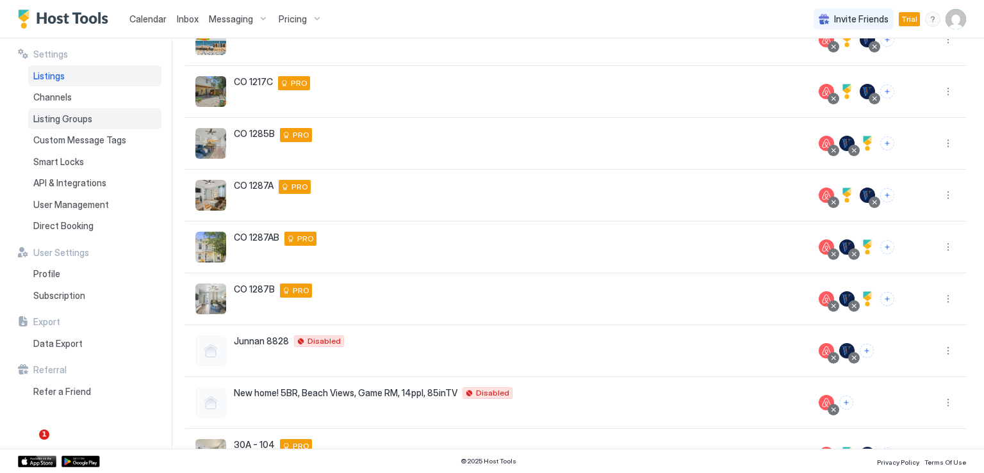
click at [78, 119] on span "Listing Groups" at bounding box center [62, 119] width 59 height 12
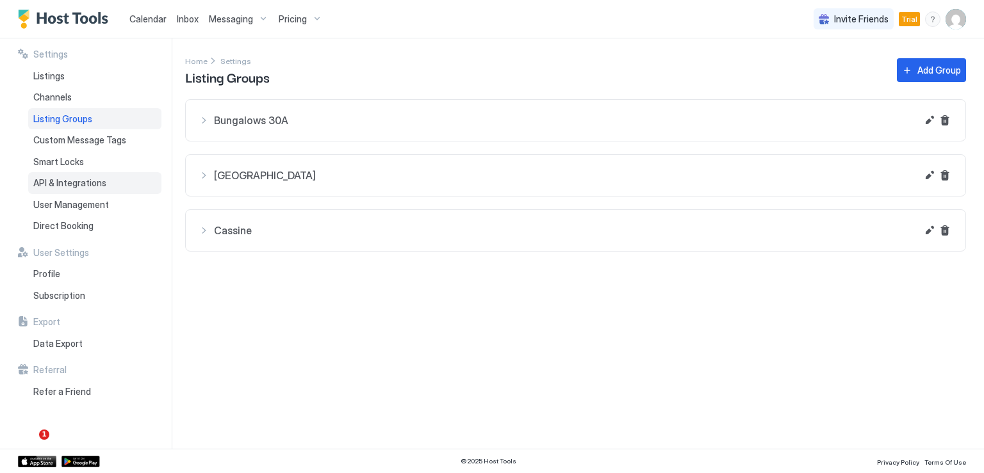
click at [69, 179] on span "API & Integrations" at bounding box center [69, 183] width 73 height 12
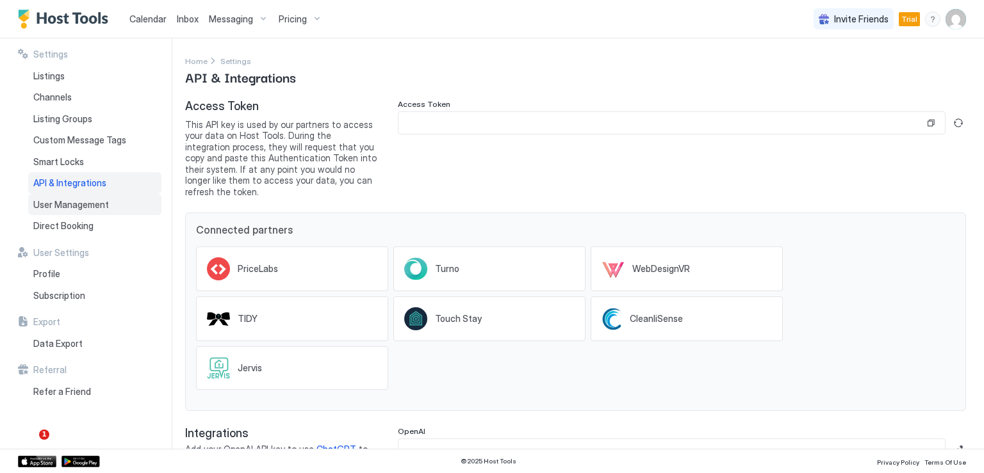
click at [67, 204] on span "User Management" at bounding box center [71, 205] width 76 height 12
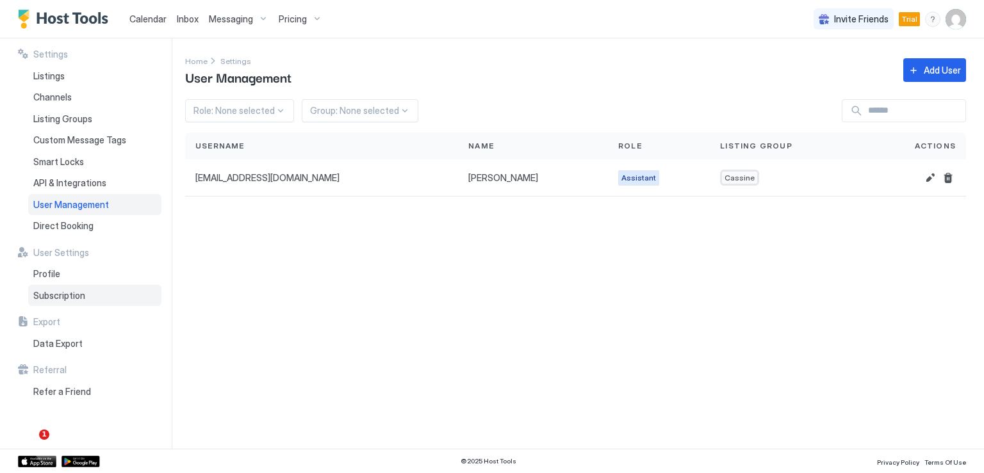
click at [57, 294] on span "Subscription" at bounding box center [59, 296] width 52 height 12
